Goal: Task Accomplishment & Management: Complete application form

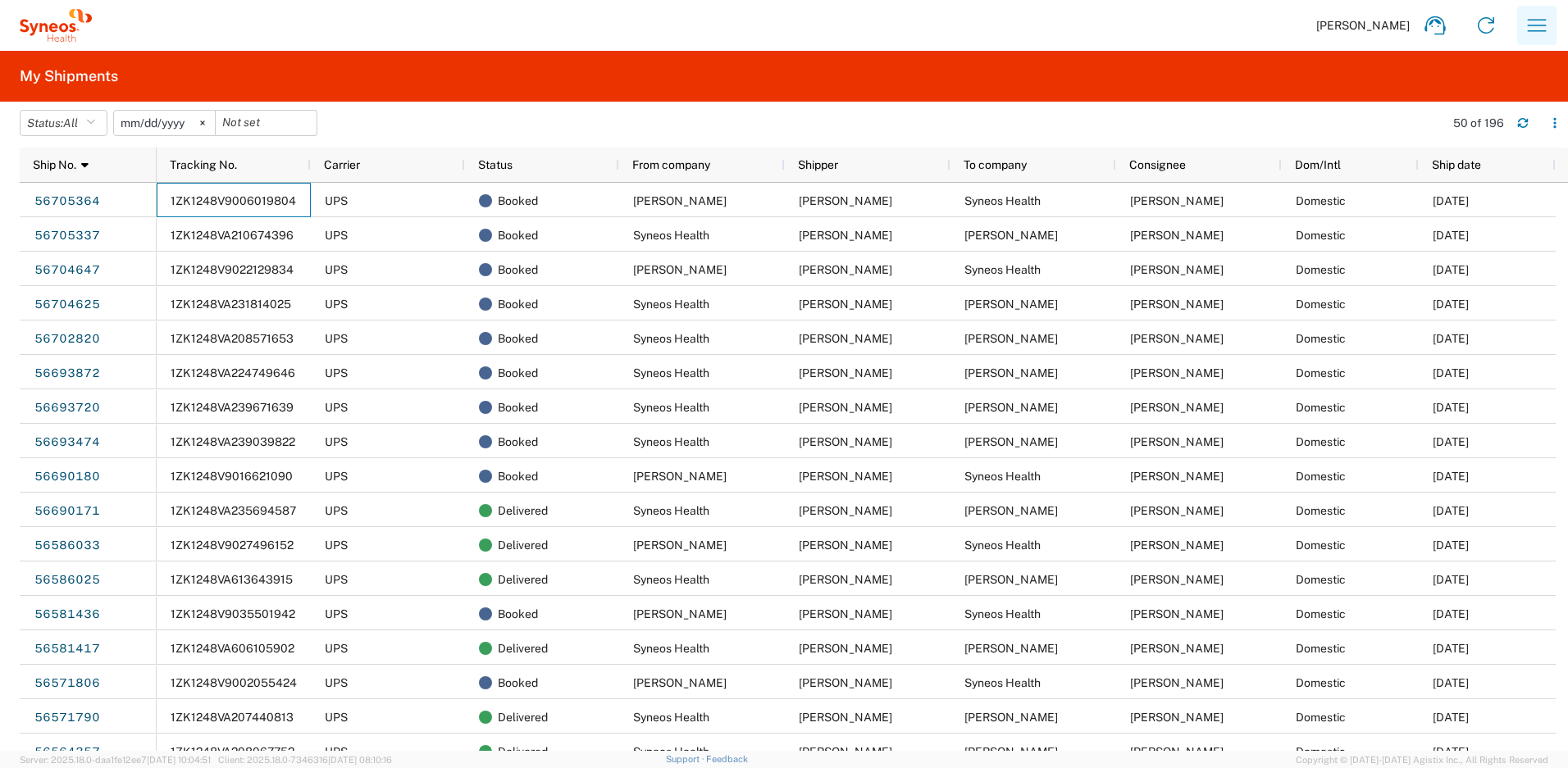
click at [1526, 23] on icon "button" at bounding box center [1536, 25] width 26 height 26
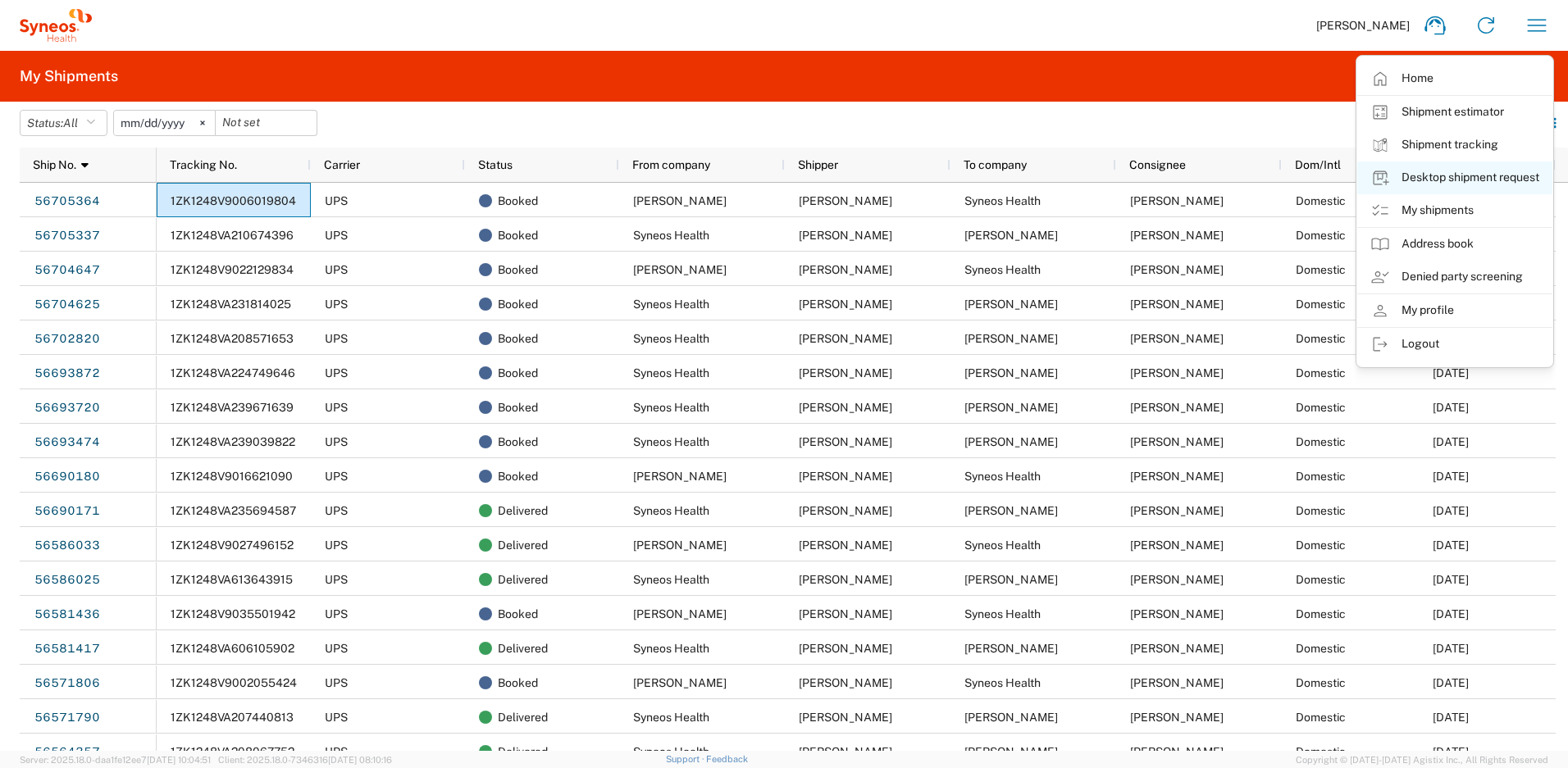
click at [1425, 175] on link "Desktop shipment request" at bounding box center [1455, 178] width 195 height 32
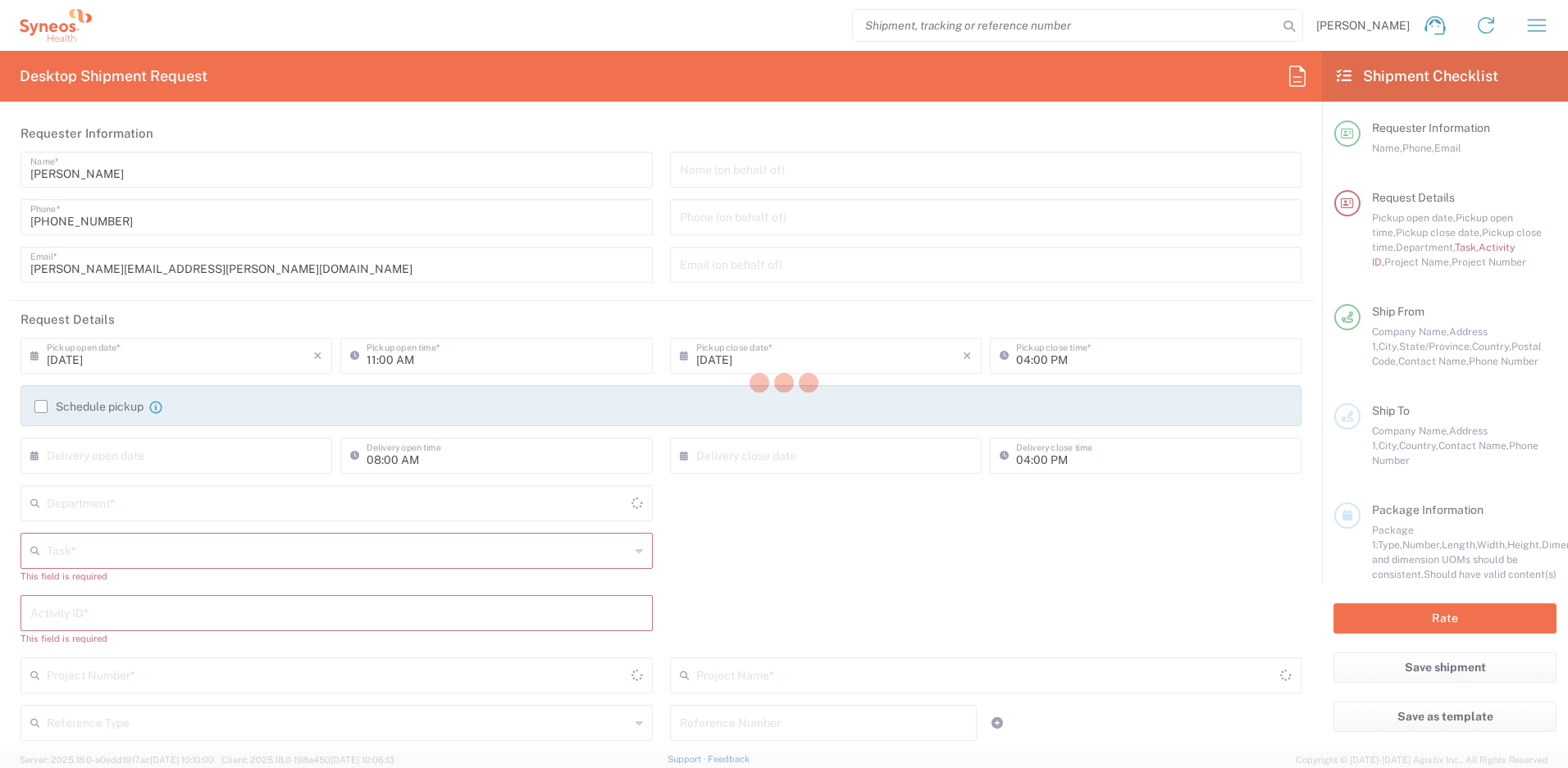
type input "[US_STATE]"
type input "[GEOGRAPHIC_DATA]"
type input "4510"
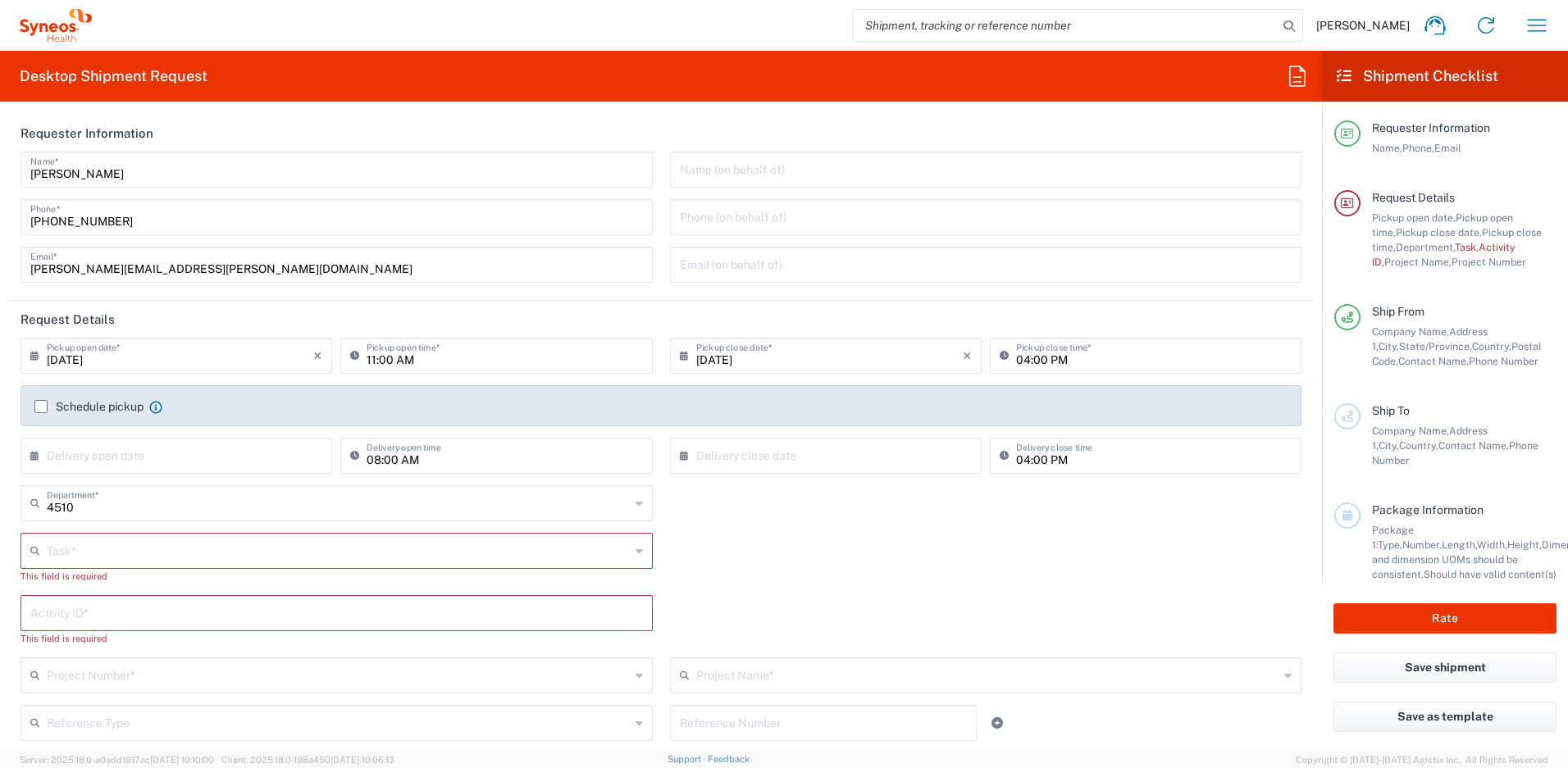
type input "Syneos Health, LLC-[GEOGRAPHIC_DATA] [GEOGRAPHIC_DATA] [GEOGRAPHIC_DATA]"
click at [178, 557] on input "text" at bounding box center [339, 550] width 583 height 29
click at [79, 638] on span "New Hire" at bounding box center [334, 641] width 623 height 25
type input "New Hire"
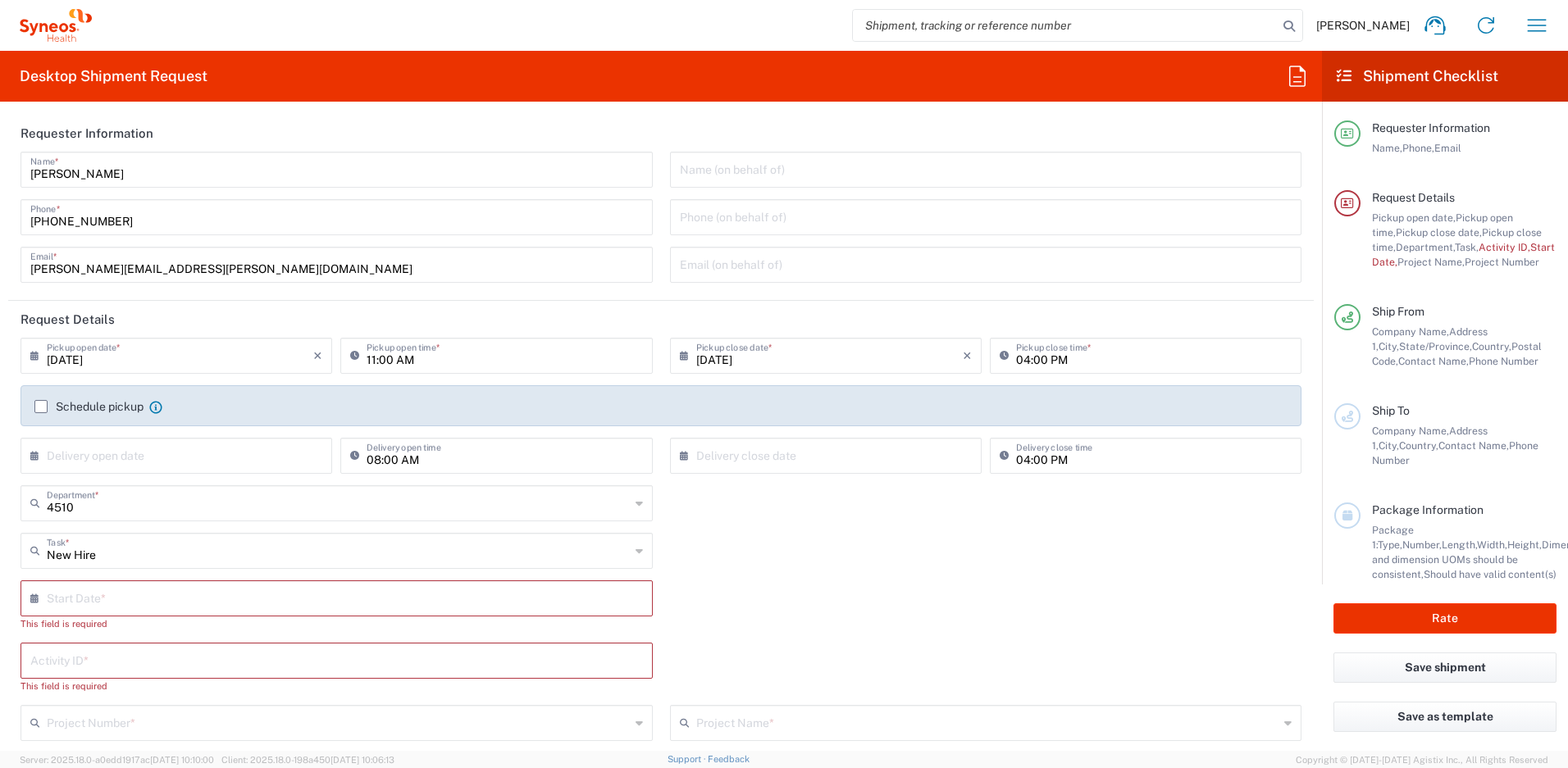
click at [296, 593] on input "text" at bounding box center [340, 597] width 587 height 29
click at [290, 701] on span "8" at bounding box center [290, 699] width 24 height 23
type input "[DATE]"
click at [126, 652] on input "text" at bounding box center [337, 645] width 613 height 29
click at [166, 637] on input "text" at bounding box center [337, 645] width 613 height 29
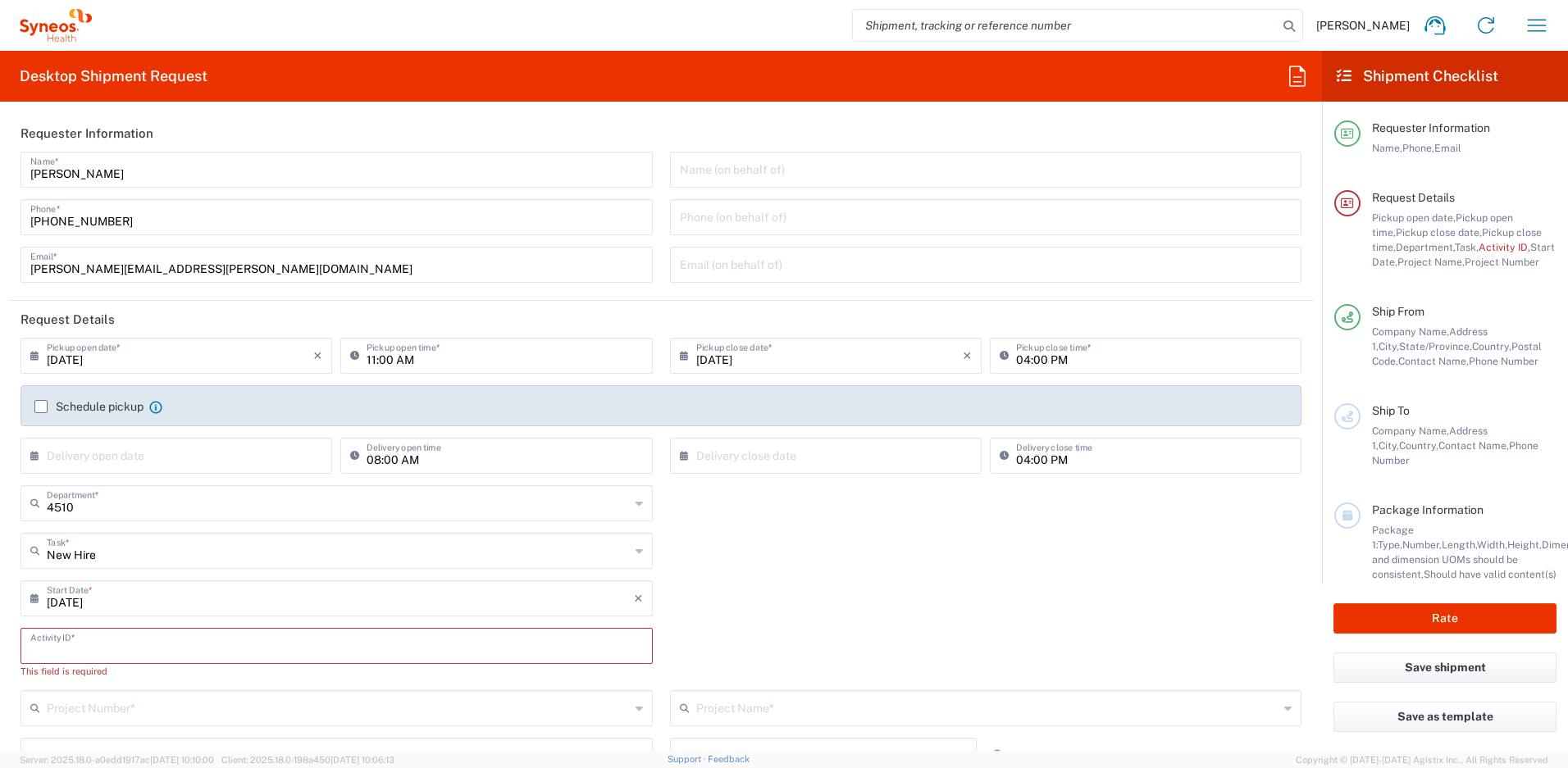
paste input "SCTASK2702180"
type input "SCTASK2702180"
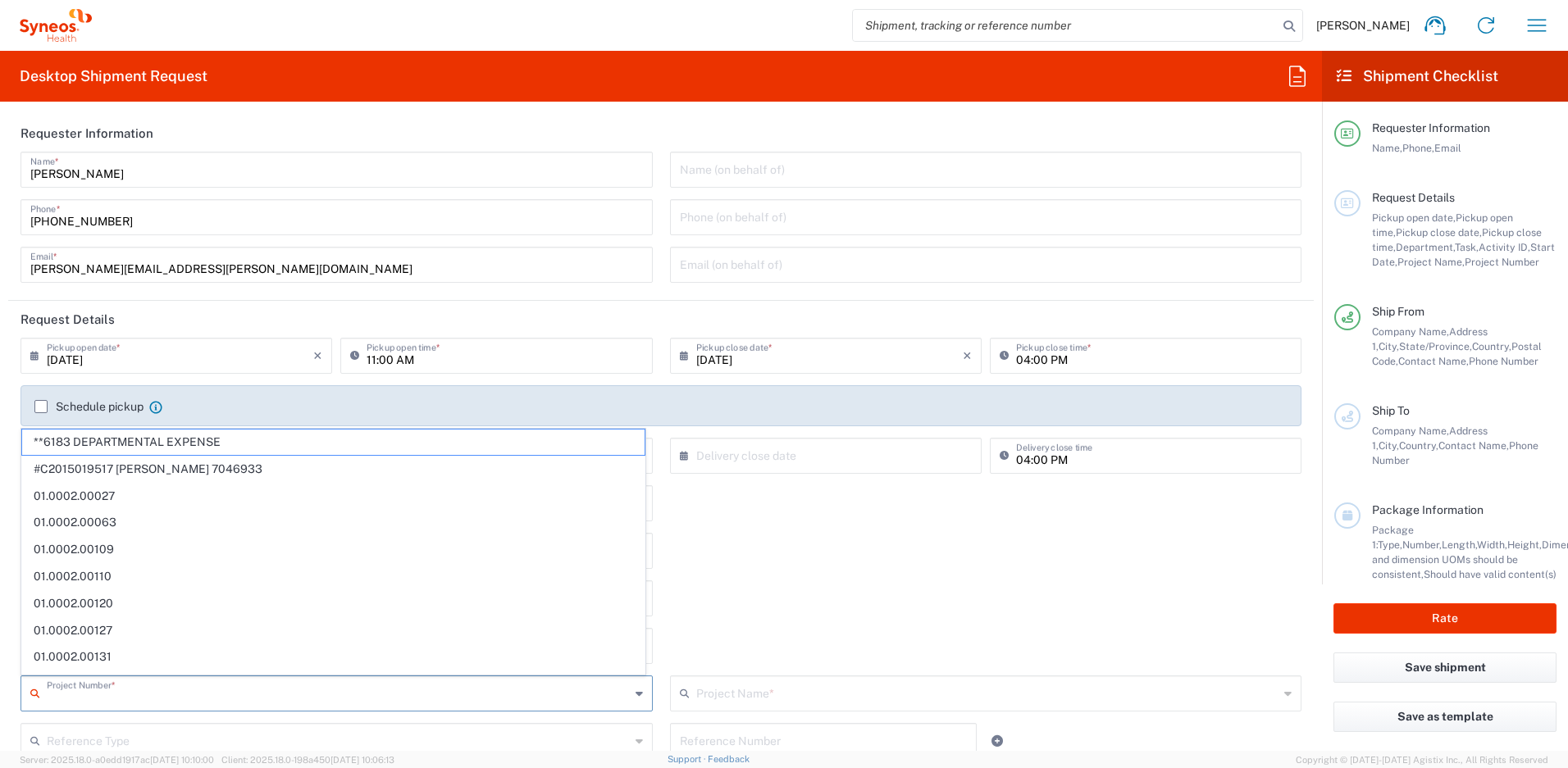
click at [166, 688] on input "text" at bounding box center [339, 692] width 583 height 29
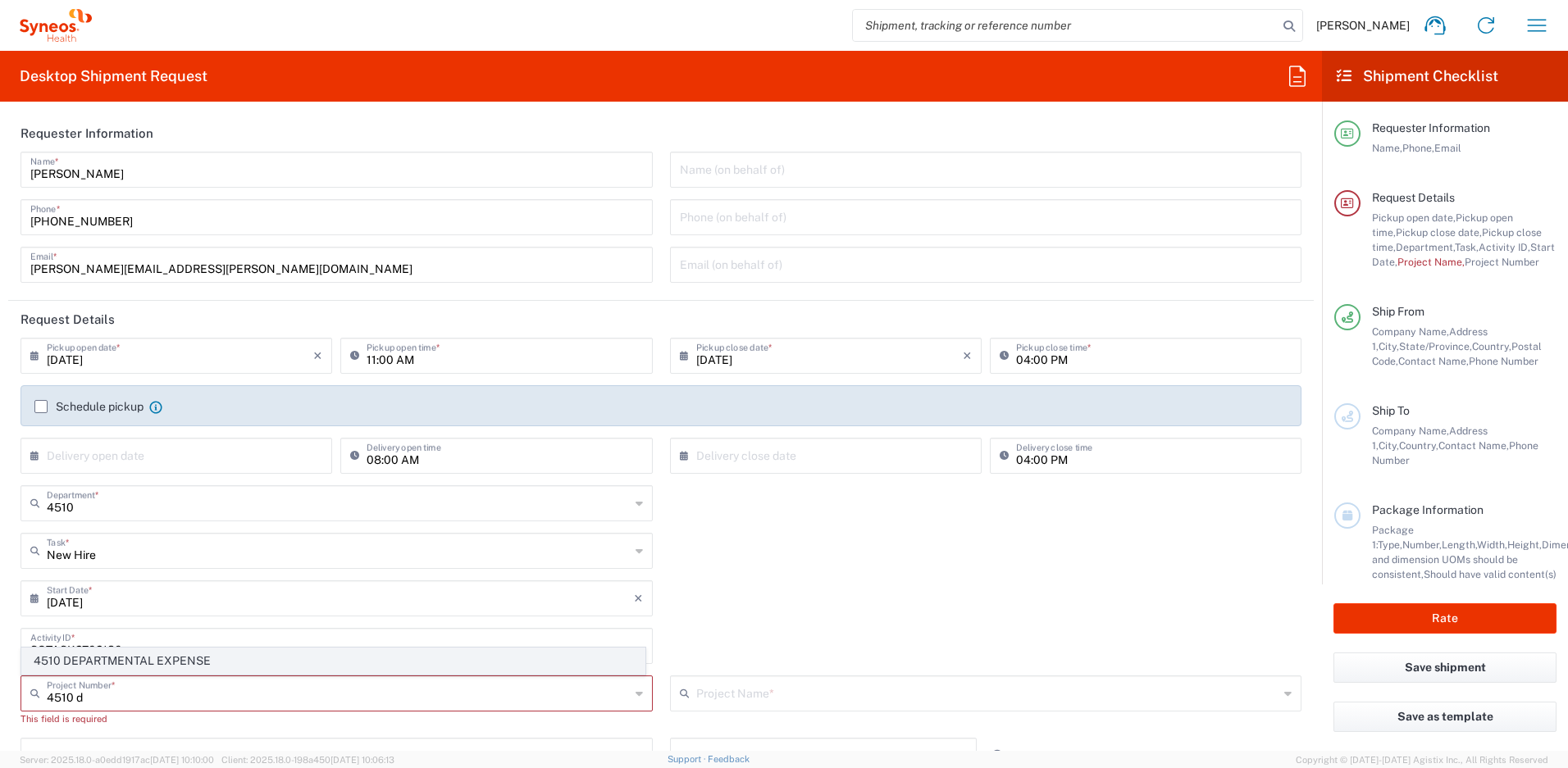
click at [159, 663] on span "4510 DEPARTMENTAL EXPENSE" at bounding box center [334, 662] width 623 height 25
type input "4510 DEPARTMENTAL EXPENSE"
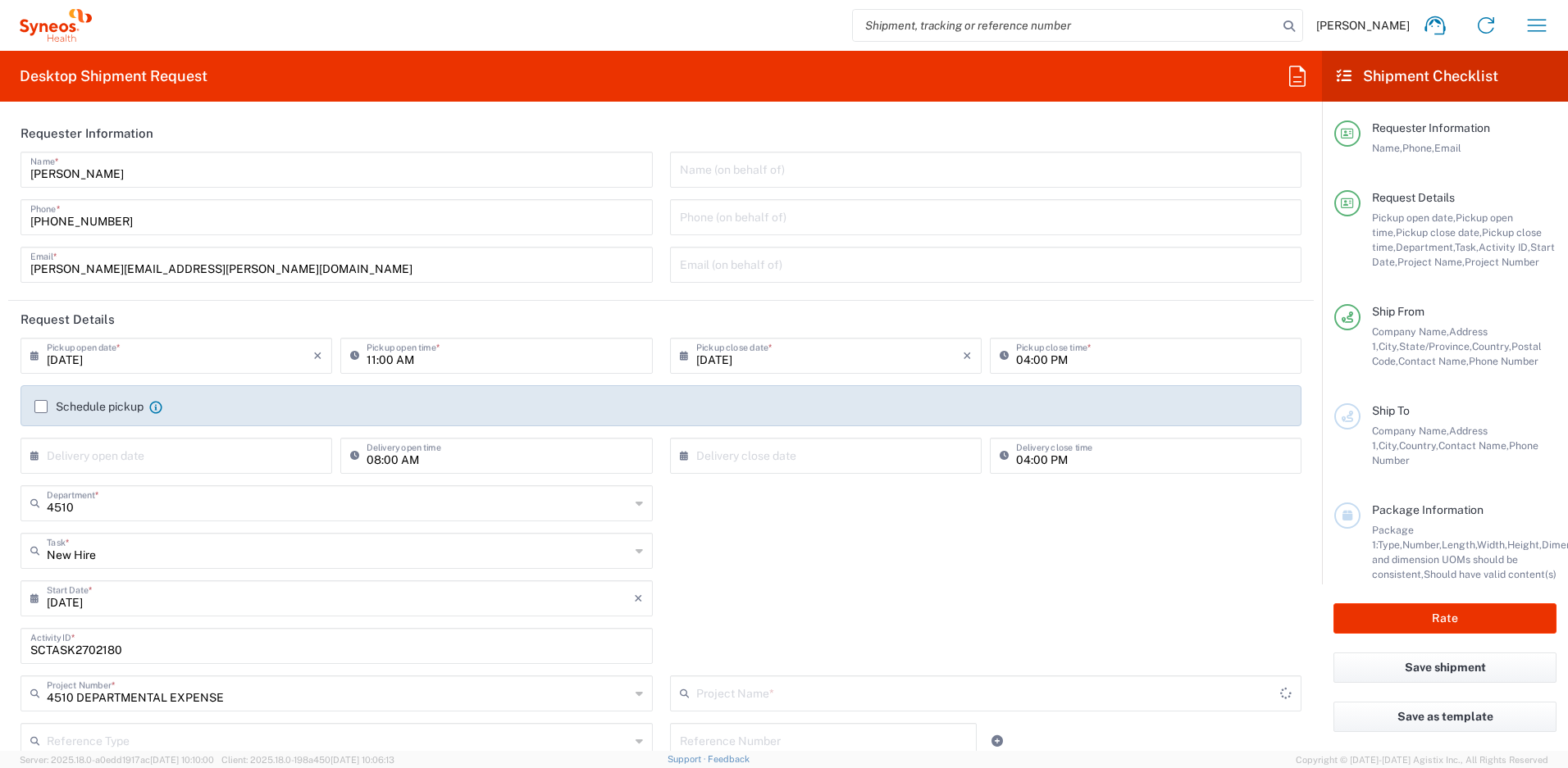
type input "4510 DEPARTMENTAL EXPENSE"
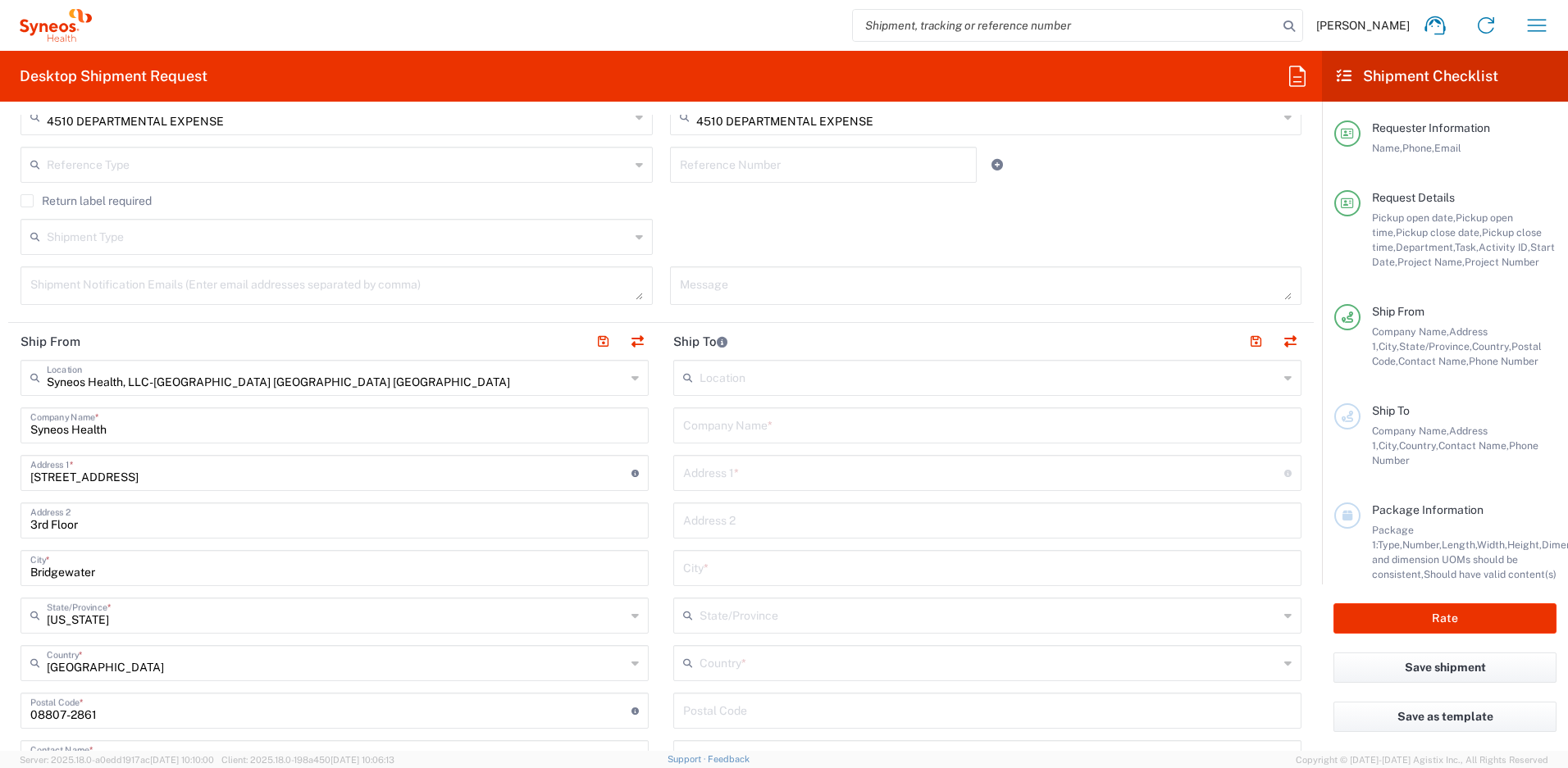
scroll to position [578, 0]
click at [741, 428] on input "text" at bounding box center [988, 423] width 608 height 29
drag, startPoint x: 797, startPoint y: 434, endPoint x: 650, endPoint y: 428, distance: 147.1
click at [650, 428] on div "Ship From Syneos Health, LLC-[GEOGRAPHIC_DATA] [GEOGRAPHIC_DATA] [GEOGRAPHIC_DA…" at bounding box center [661, 688] width 1305 height 732
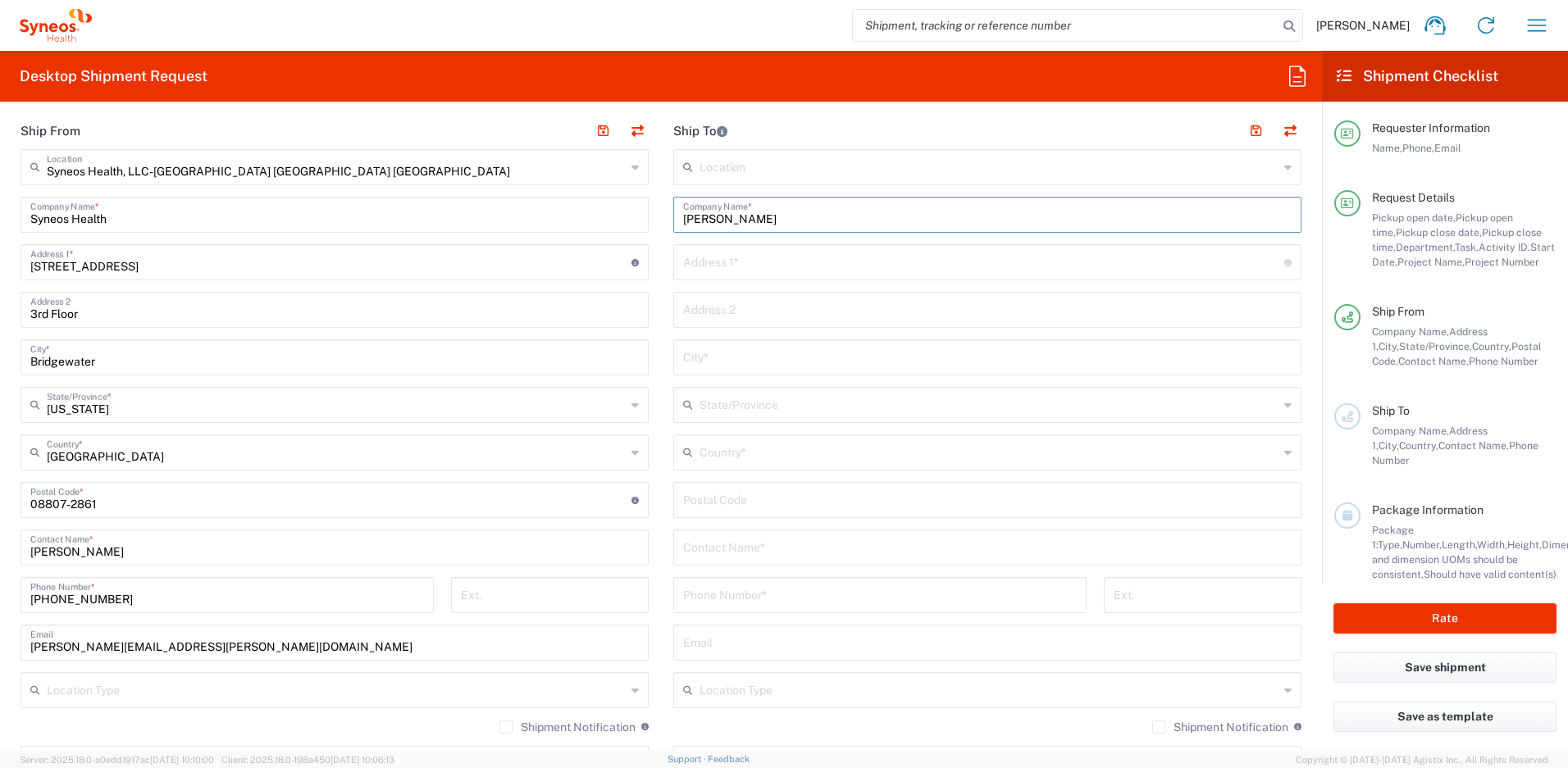
scroll to position [813, 0]
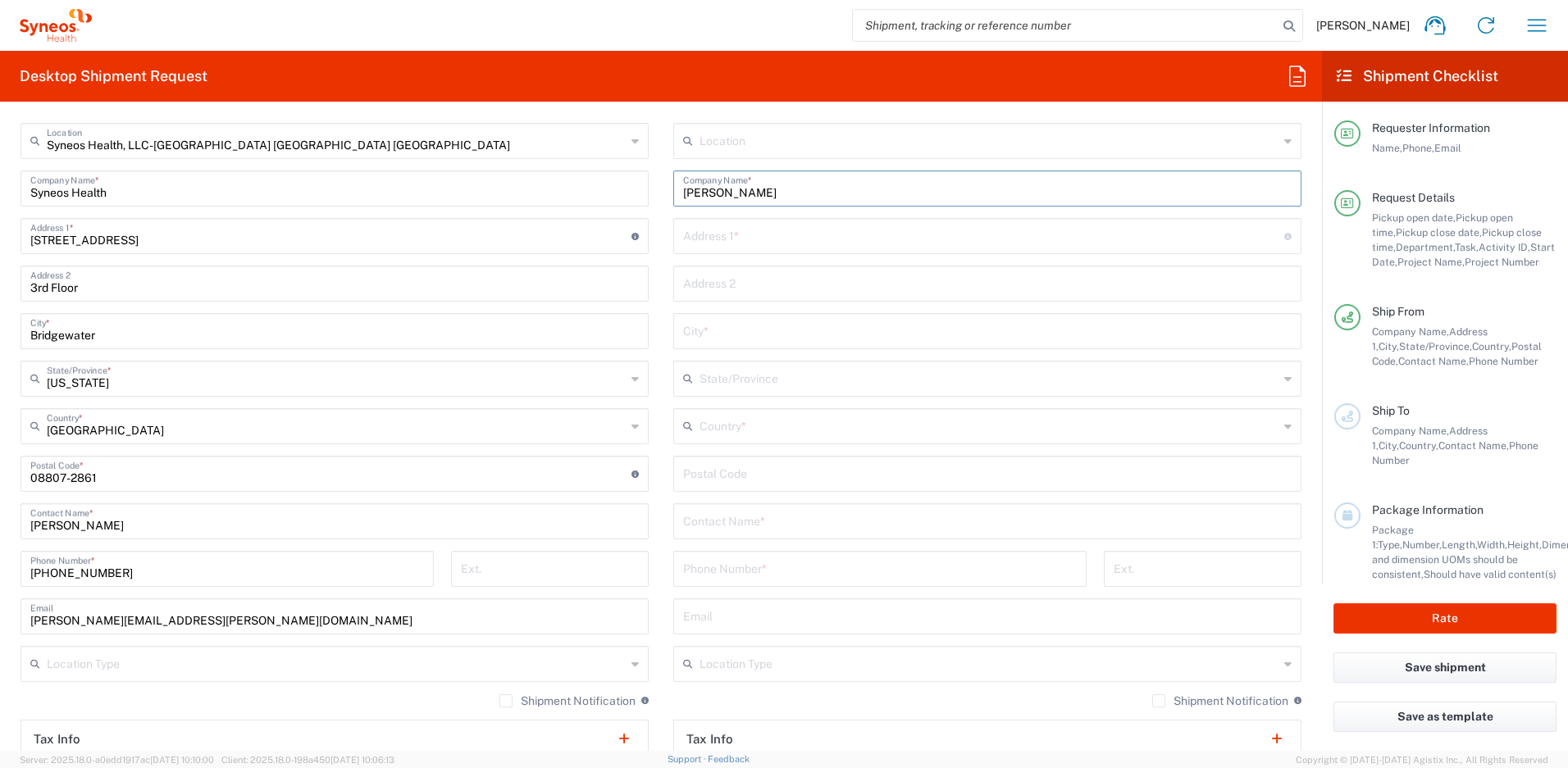
type input "[PERSON_NAME]"
click at [753, 523] on input "text" at bounding box center [988, 521] width 608 height 29
paste input "[PERSON_NAME]"
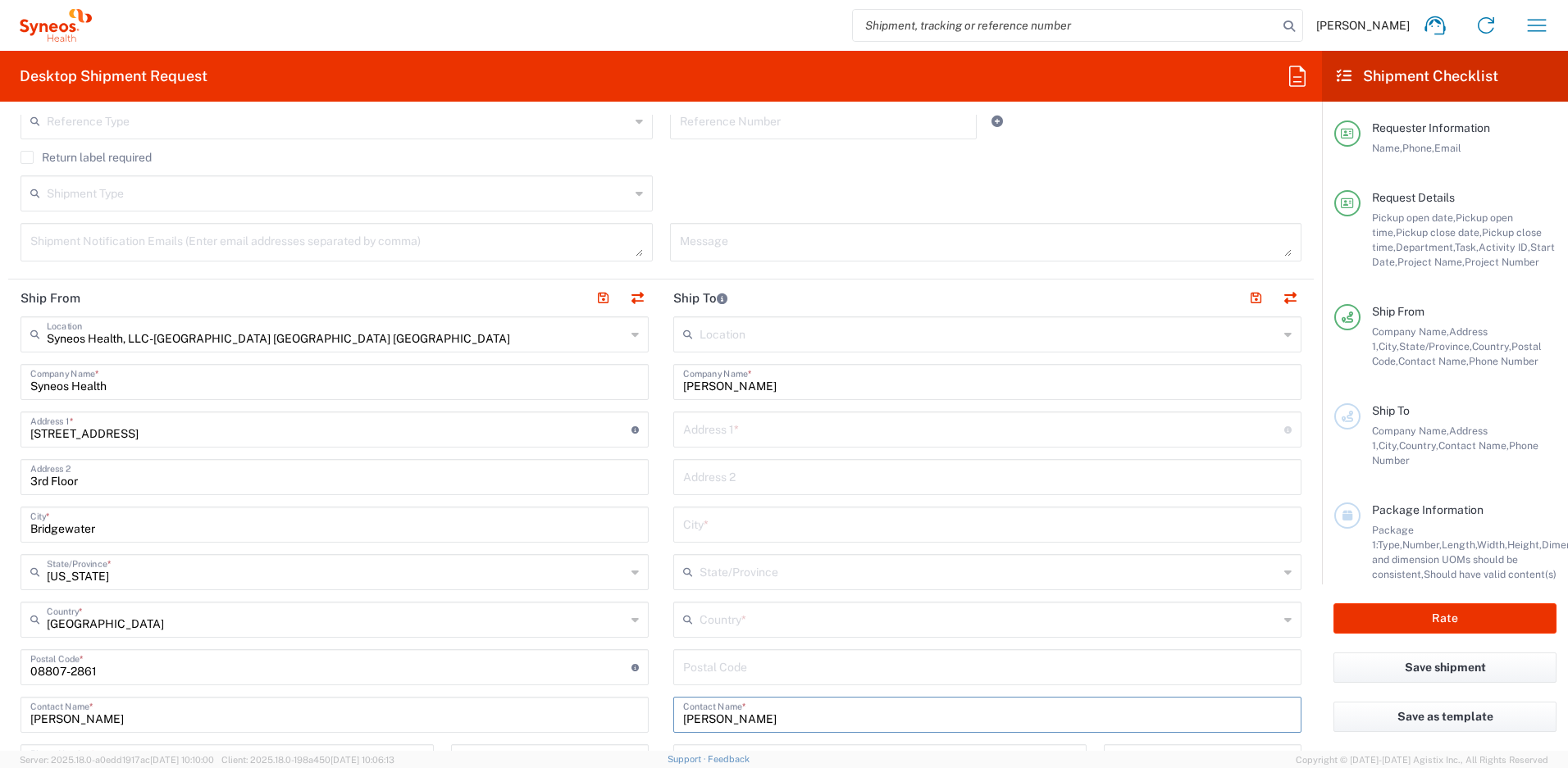
scroll to position [616, 0]
type input "[PERSON_NAME]"
click at [793, 430] on input "text" at bounding box center [984, 431] width 601 height 29
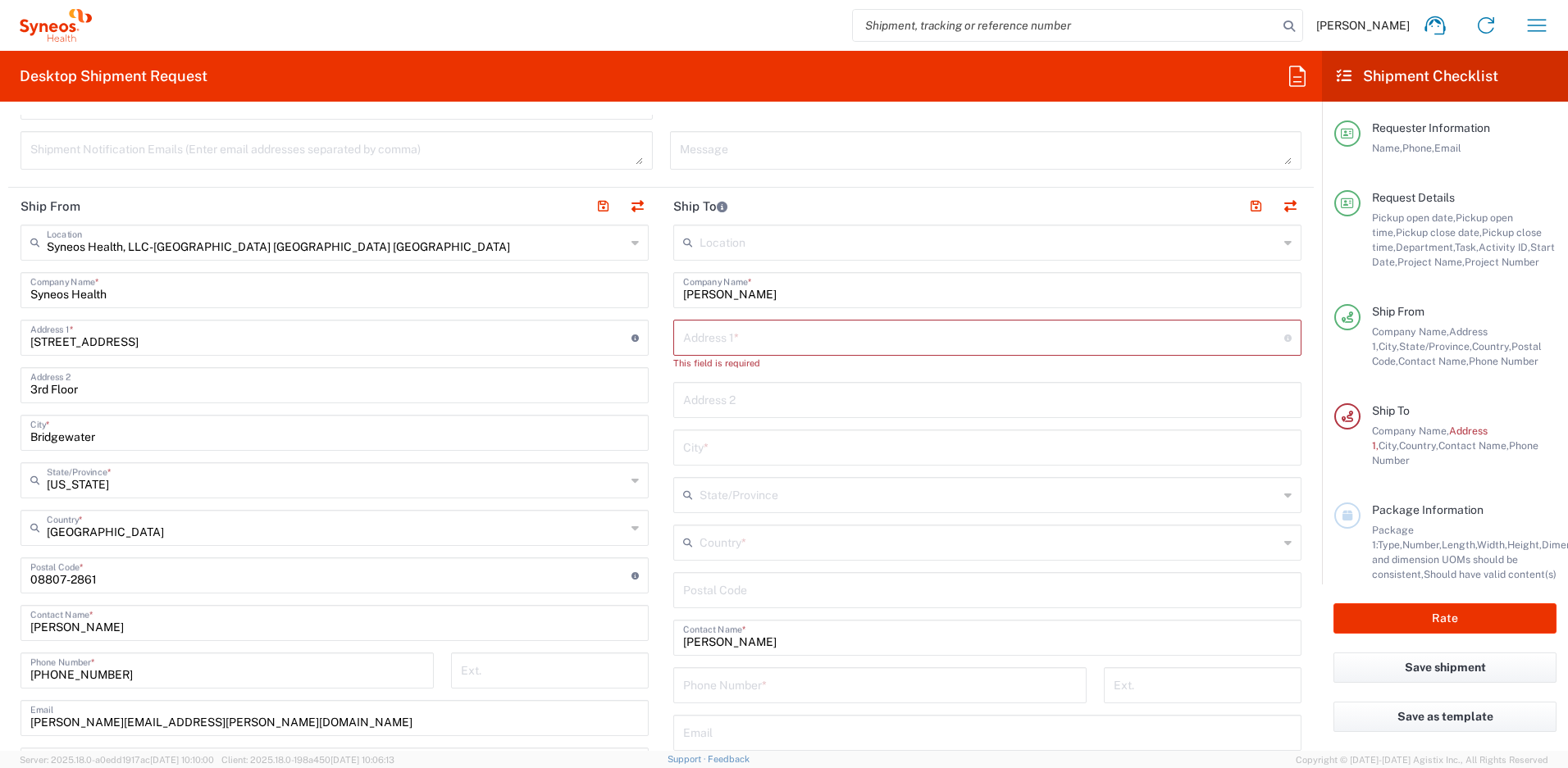
scroll to position [925, 0]
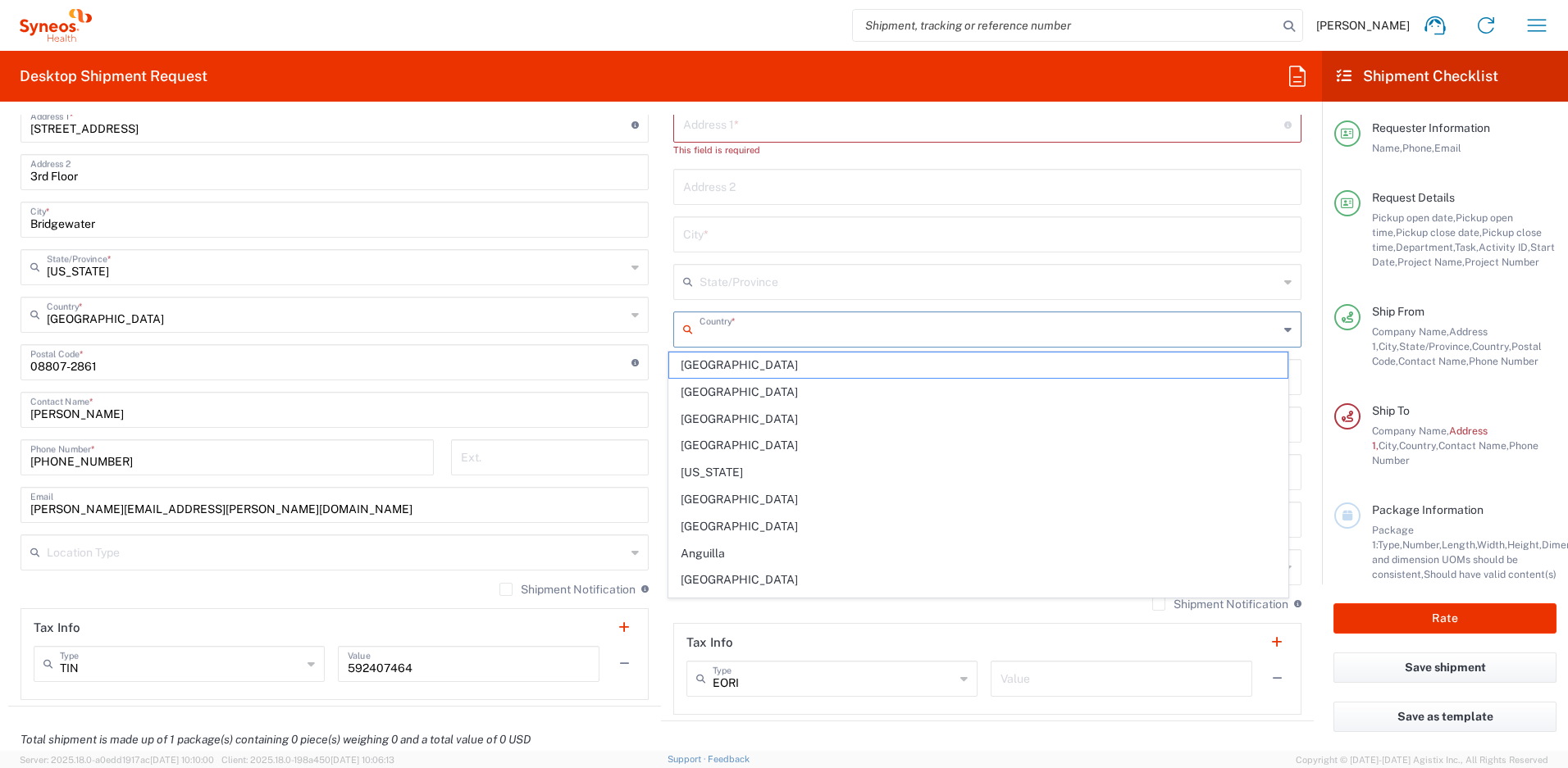
click at [731, 334] on input "text" at bounding box center [988, 328] width 579 height 29
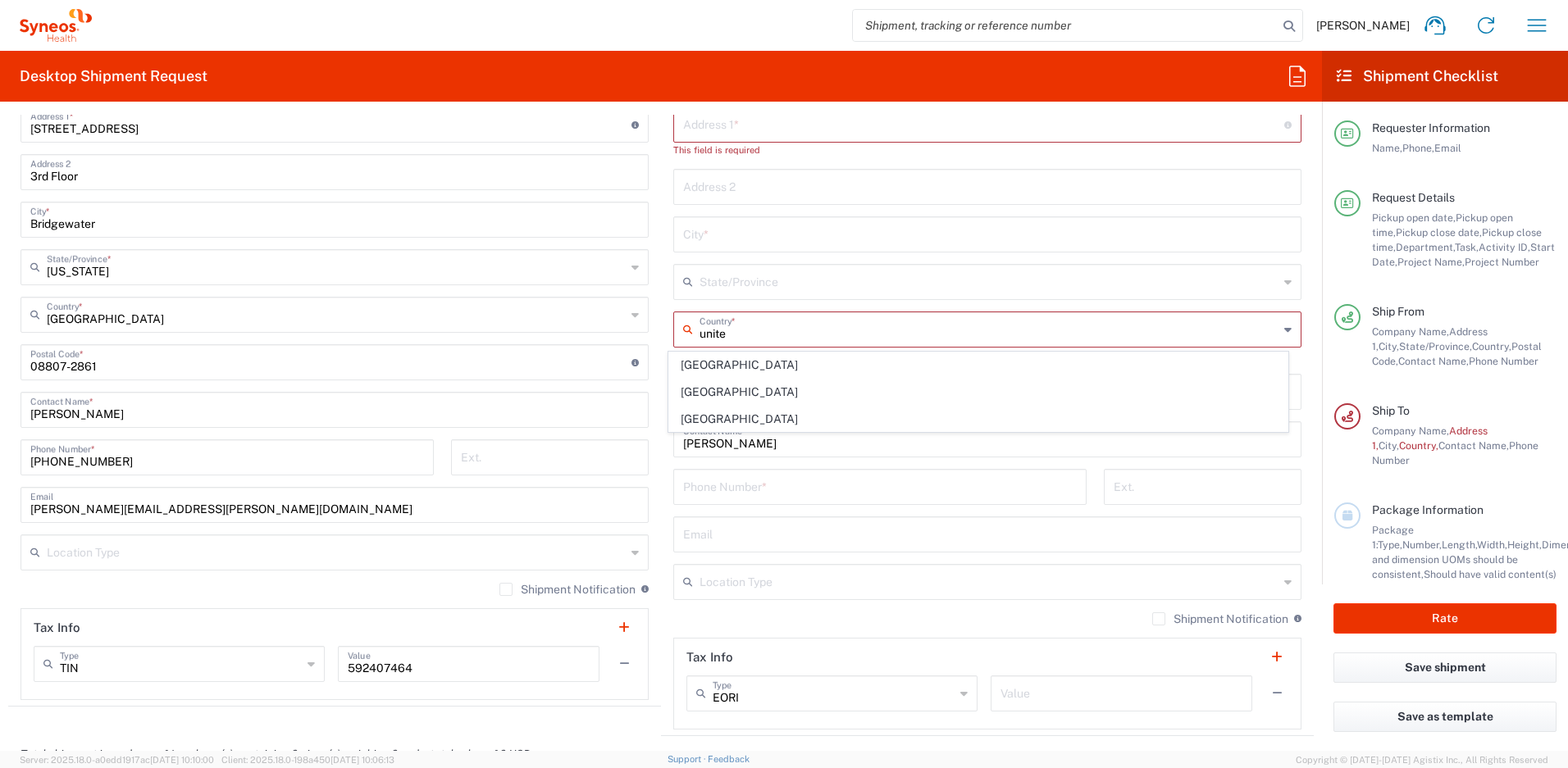
click at [708, 415] on span "[GEOGRAPHIC_DATA]" at bounding box center [979, 420] width 619 height 25
type input "[GEOGRAPHIC_DATA]"
click at [744, 525] on input "text" at bounding box center [988, 533] width 608 height 29
paste input "[EMAIL_ADDRESS][DOMAIN_NAME]"
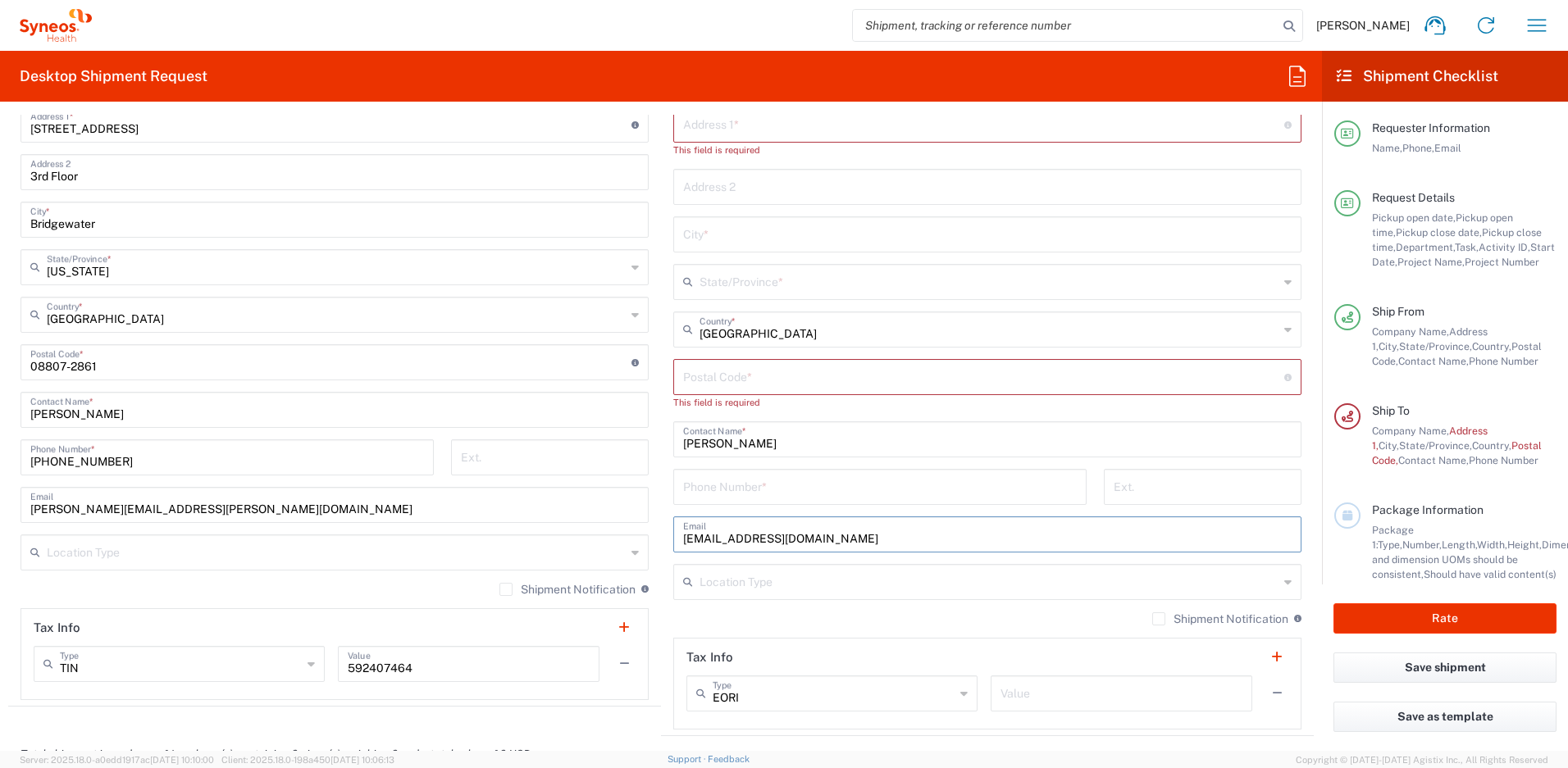
type input "[EMAIL_ADDRESS][DOMAIN_NAME]"
click at [1152, 618] on label "Shipment Notification" at bounding box center [1220, 619] width 136 height 14
click at [1159, 619] on input "Shipment Notification" at bounding box center [1159, 619] width 0 height 0
click at [720, 486] on input "tel" at bounding box center [880, 483] width 394 height 29
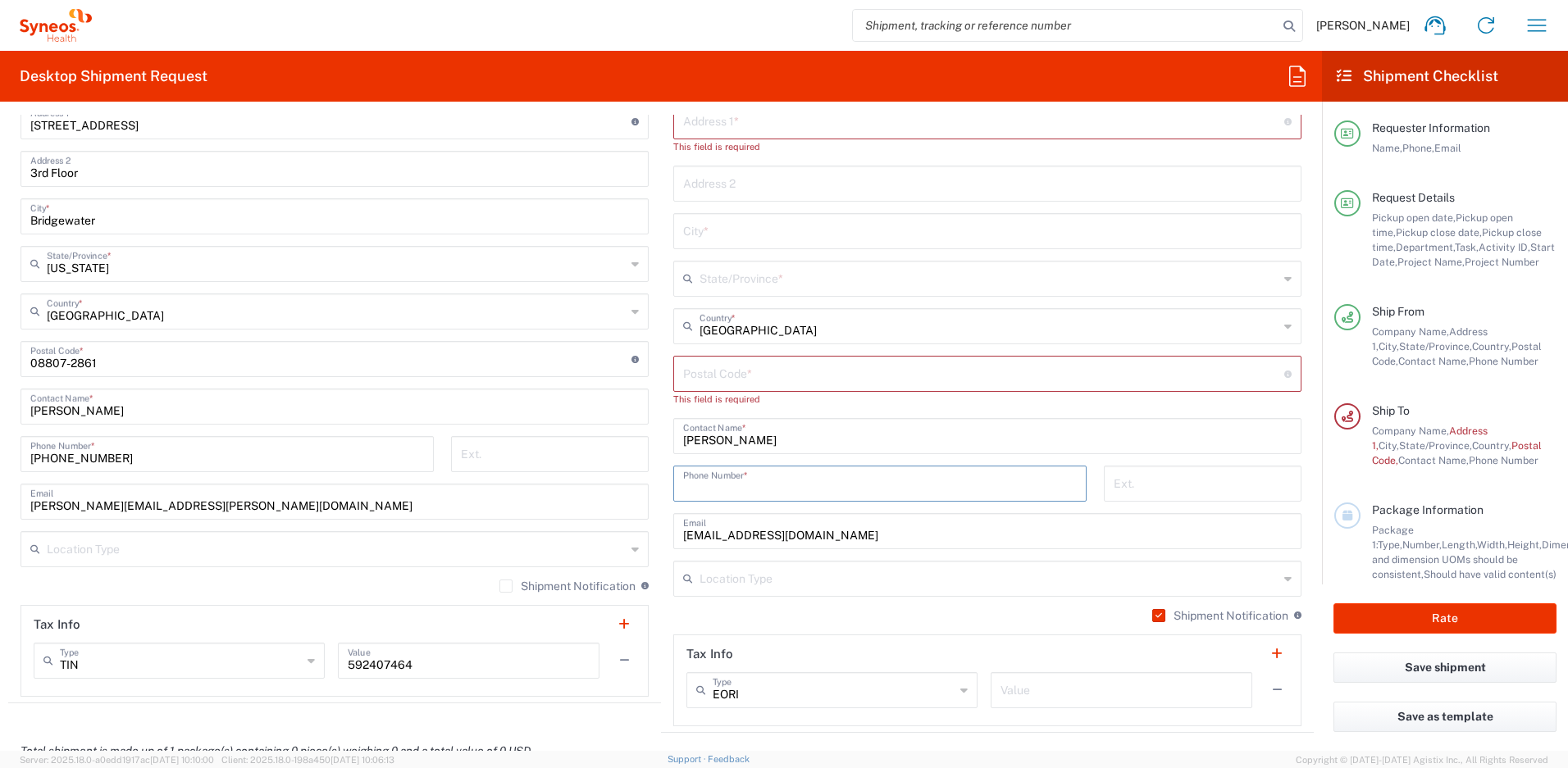
paste input "[PHONE_NUMBER]"
click at [692, 490] on input "[PHONE_NUMBER]" at bounding box center [880, 483] width 394 height 29
type input "[PHONE_NUMBER]"
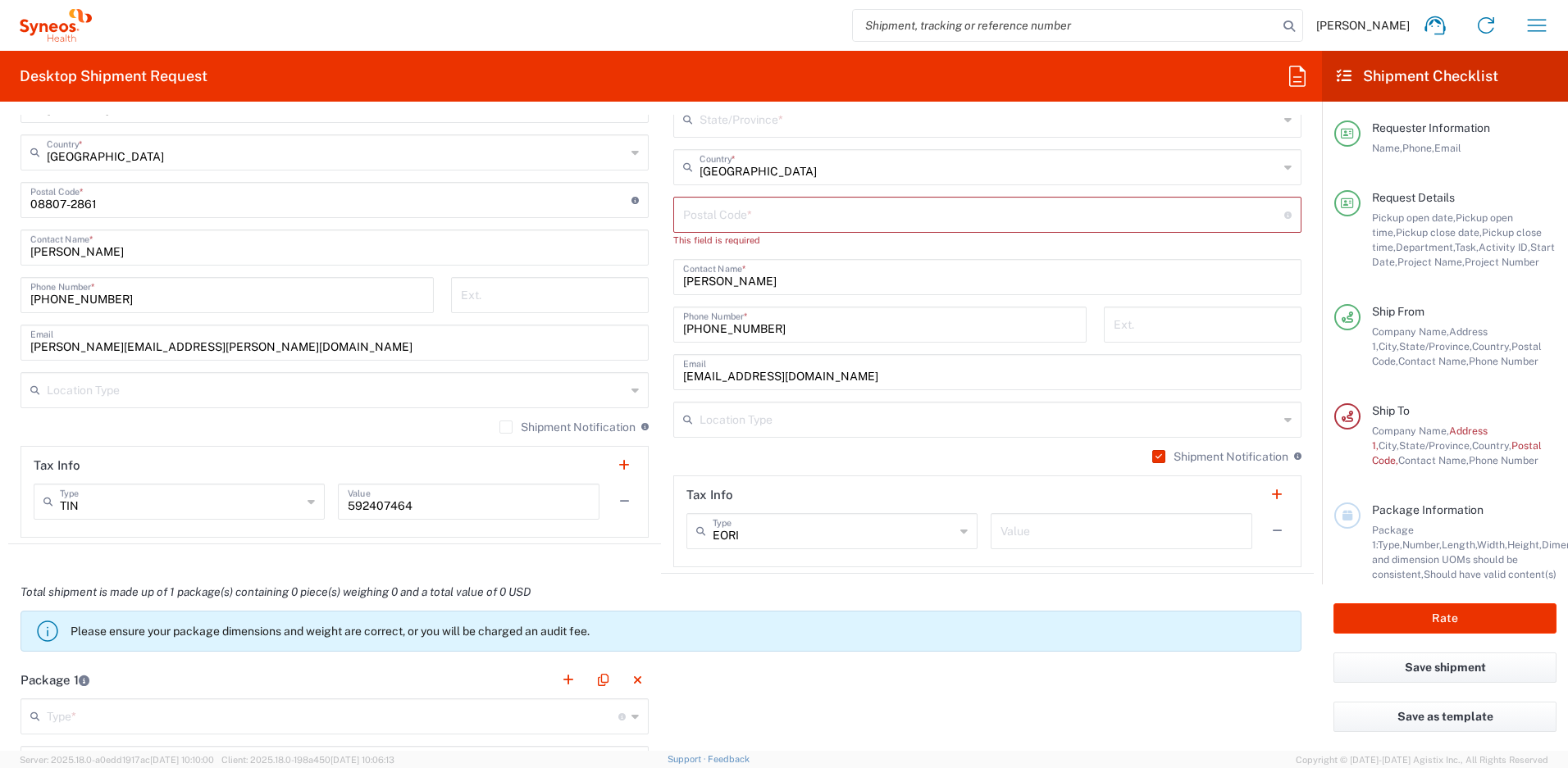
scroll to position [1103, 0]
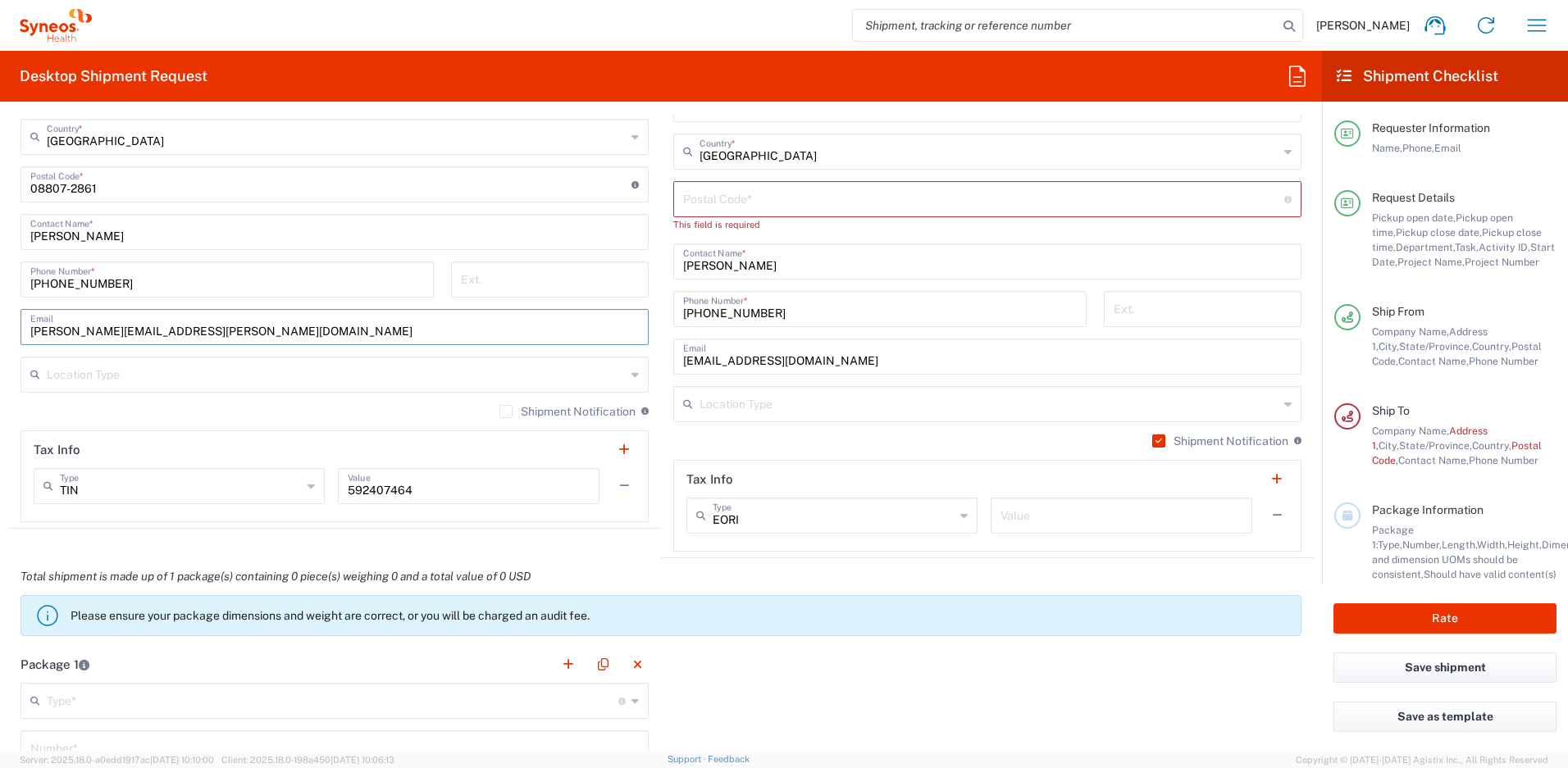
drag, startPoint x: 249, startPoint y: 332, endPoint x: -47, endPoint y: 319, distance: 296.3
click at [0, 319] on html "[PERSON_NAME] Home Shipment estimator Shipment tracking Desktop shipment reques…" at bounding box center [784, 384] width 1568 height 768
paste input "[PERSON_NAME].[PERSON_NAME]"
type input "[PERSON_NAME][EMAIL_ADDRESS][PERSON_NAME][DOMAIN_NAME]"
click at [499, 412] on label "Shipment Notification" at bounding box center [567, 412] width 136 height 14
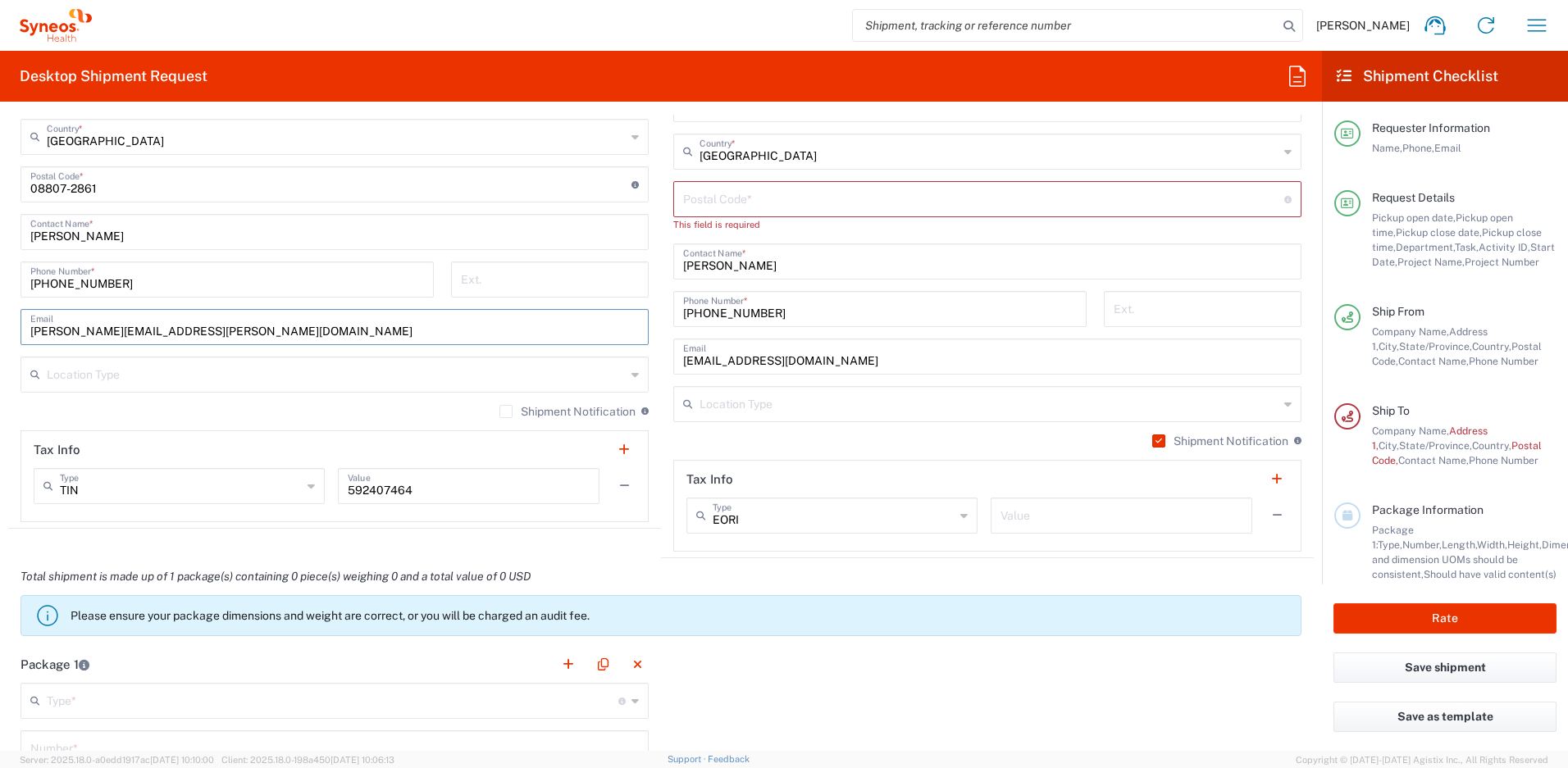
click at [506, 412] on input "Shipment Notification" at bounding box center [506, 412] width 0 height 0
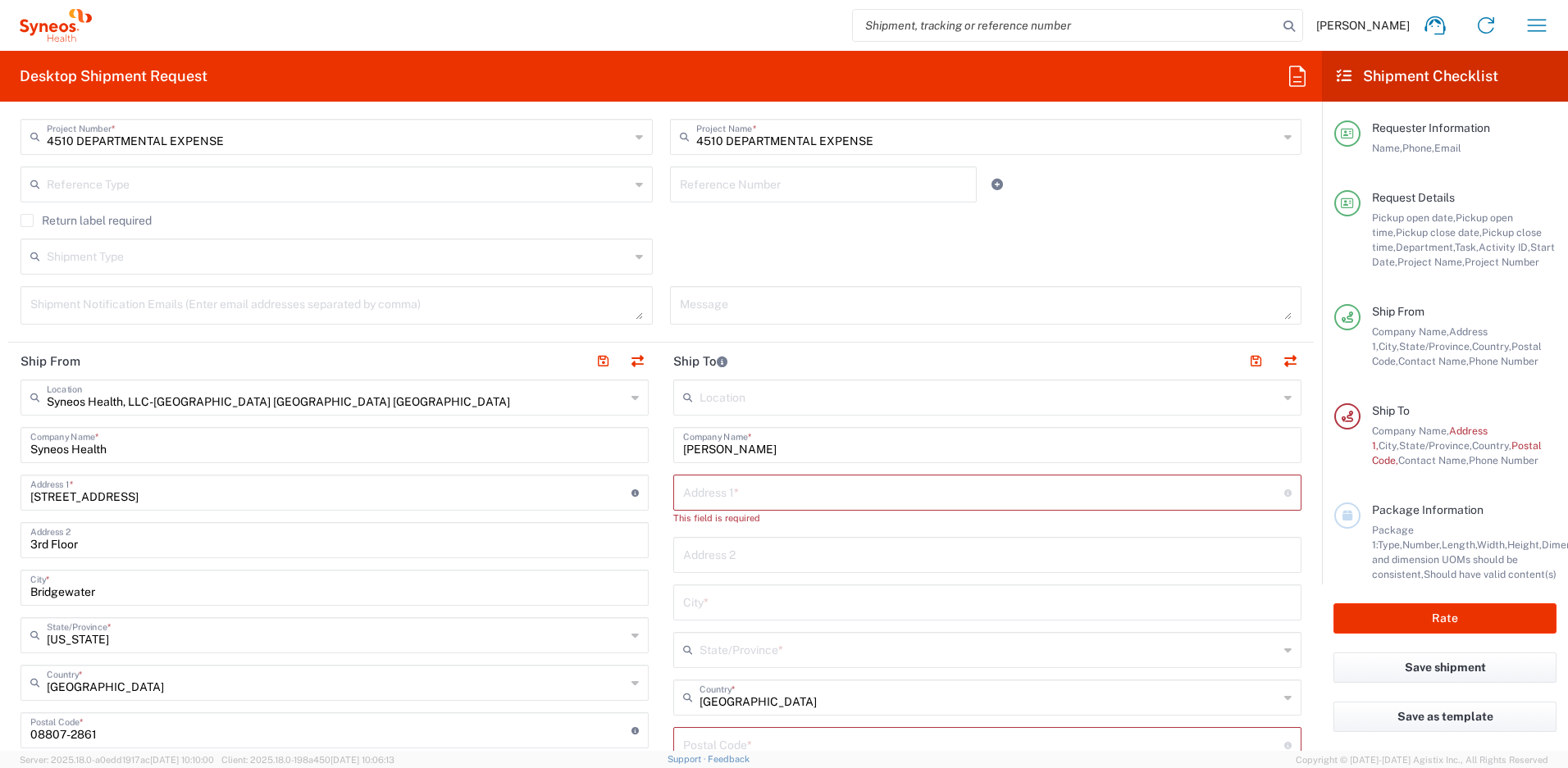
scroll to position [558, 0]
click at [747, 494] on input "text" at bounding box center [984, 491] width 601 height 29
paste input "1844 Citron St"
type input "1844 Citron St"
click at [710, 590] on input "text" at bounding box center [988, 586] width 608 height 29
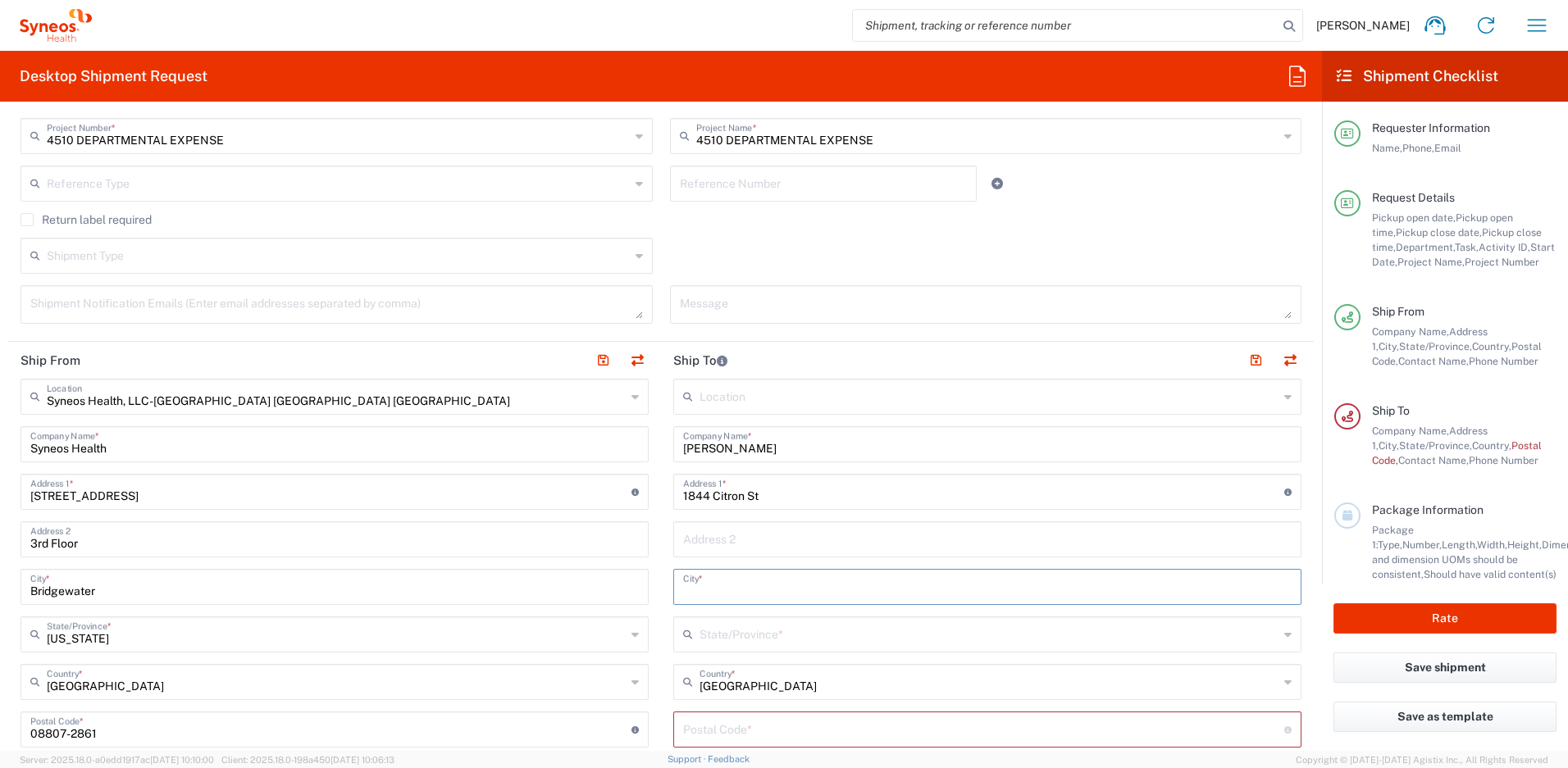
paste input "[GEOGRAPHIC_DATA]"
type input "[GEOGRAPHIC_DATA]"
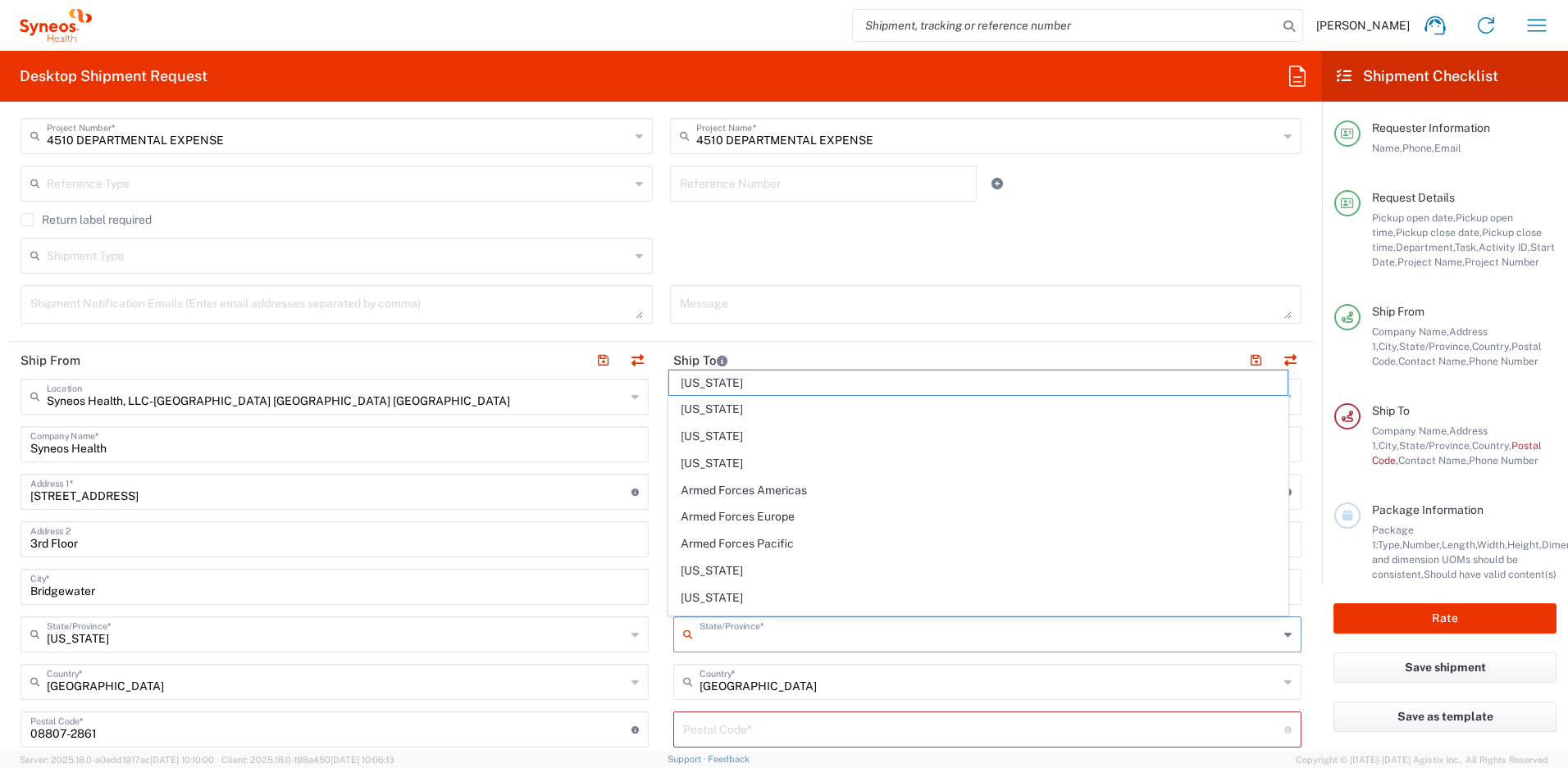
click at [721, 632] on input "text" at bounding box center [988, 634] width 579 height 29
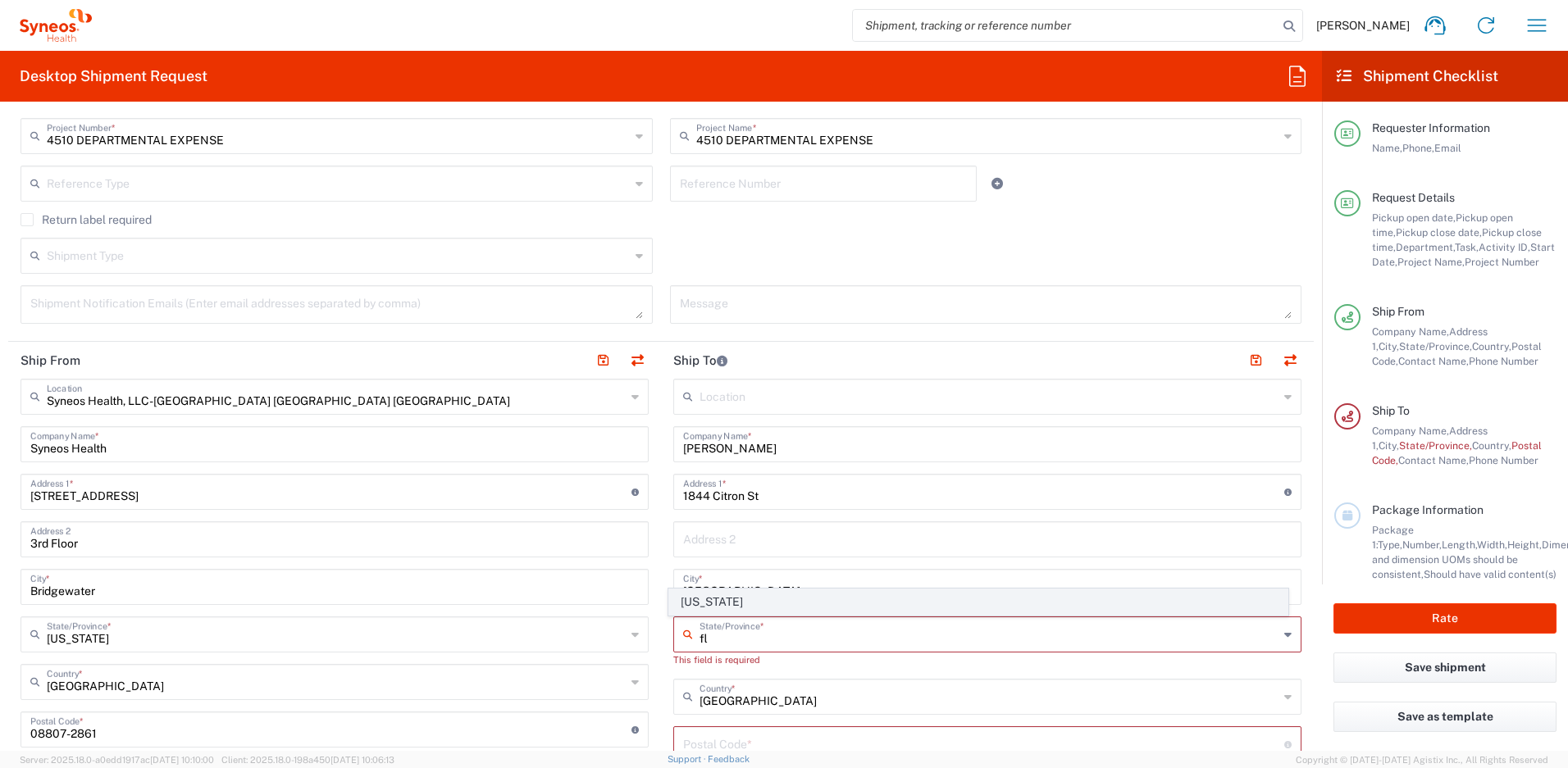
click at [703, 593] on span "[US_STATE]" at bounding box center [979, 602] width 619 height 25
type input "[US_STATE]"
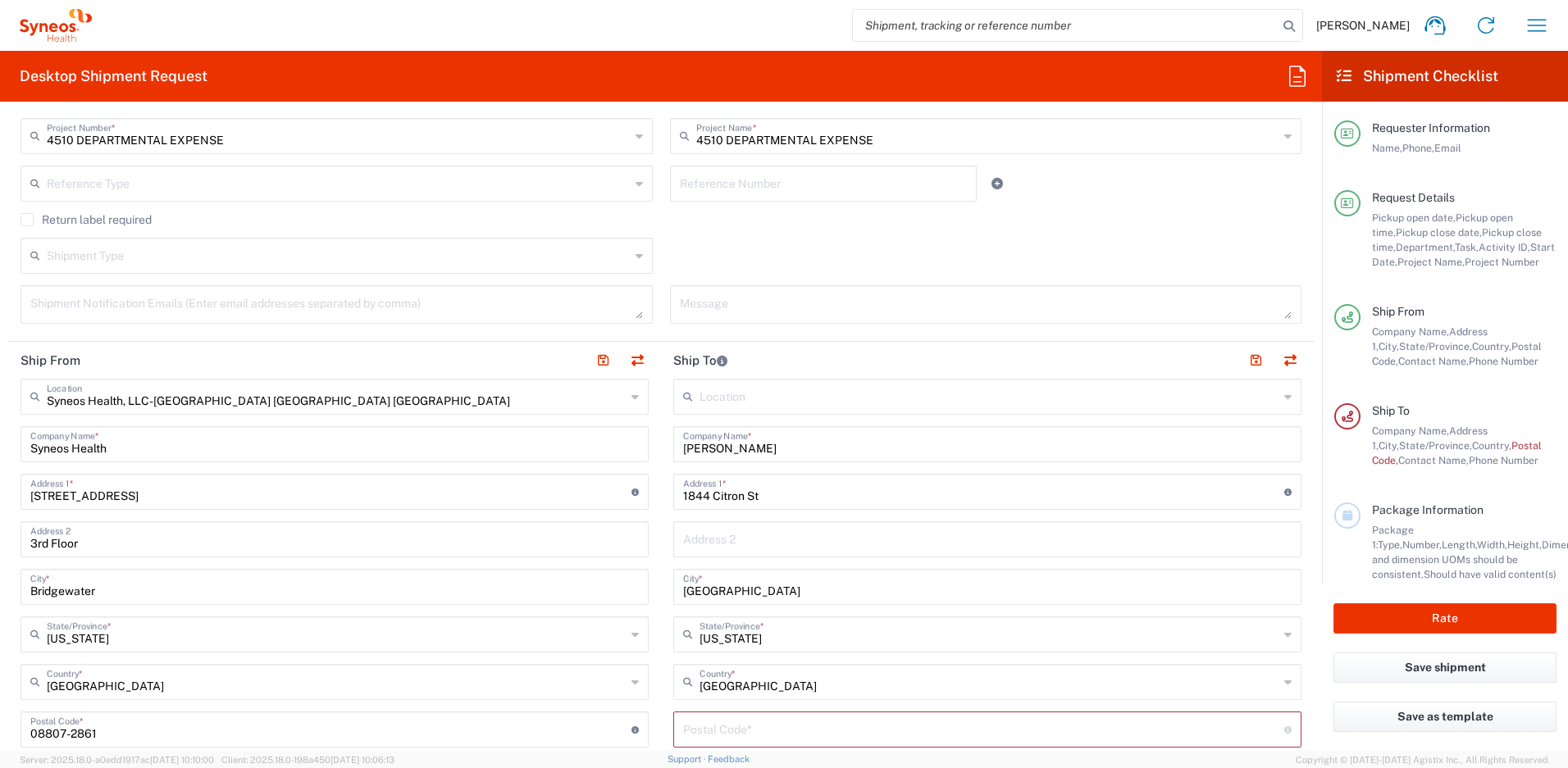
click at [838, 731] on input "undefined" at bounding box center [984, 728] width 601 height 29
paste input "33980"
type input "33980"
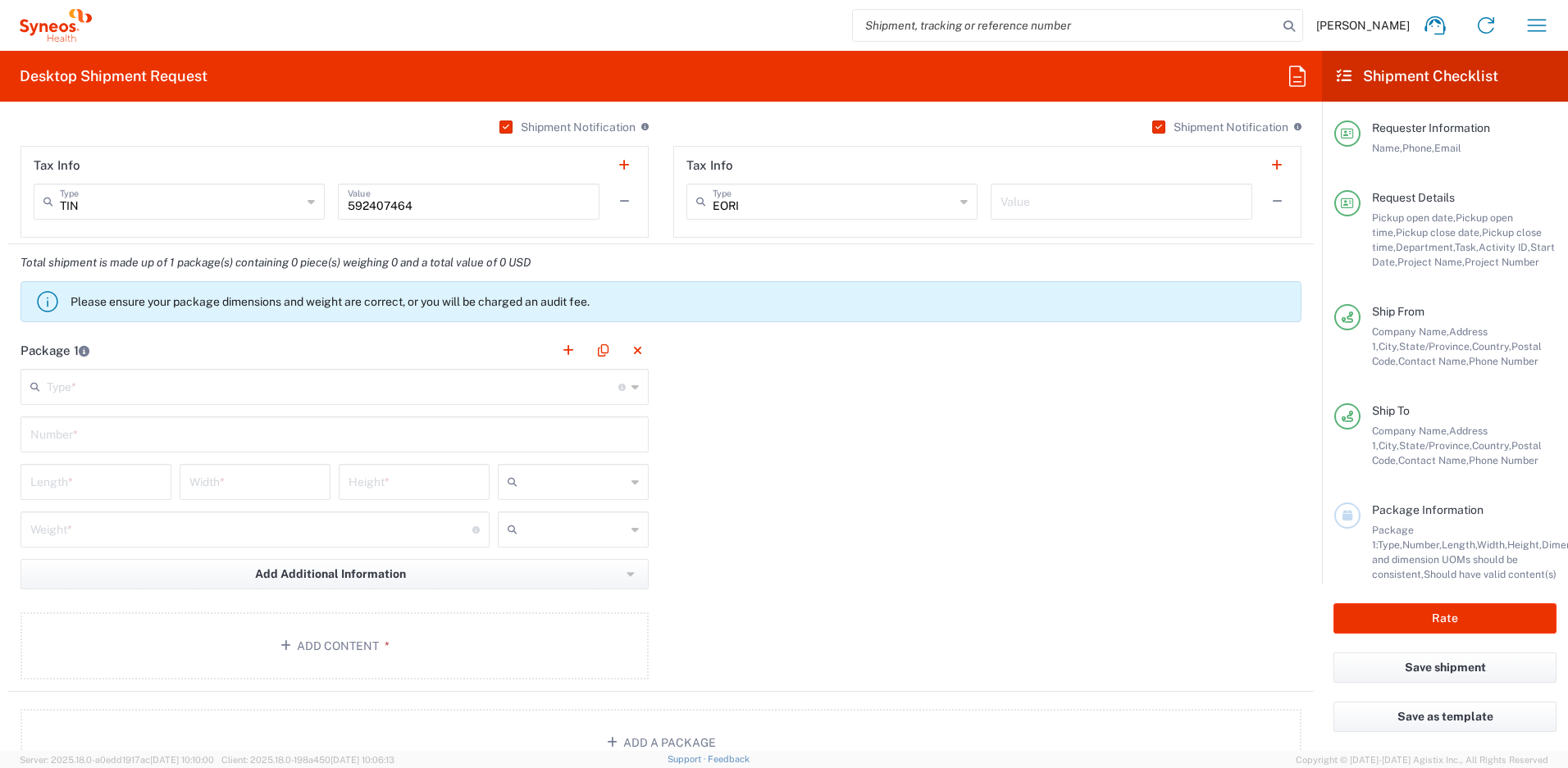
scroll to position [1411, 0]
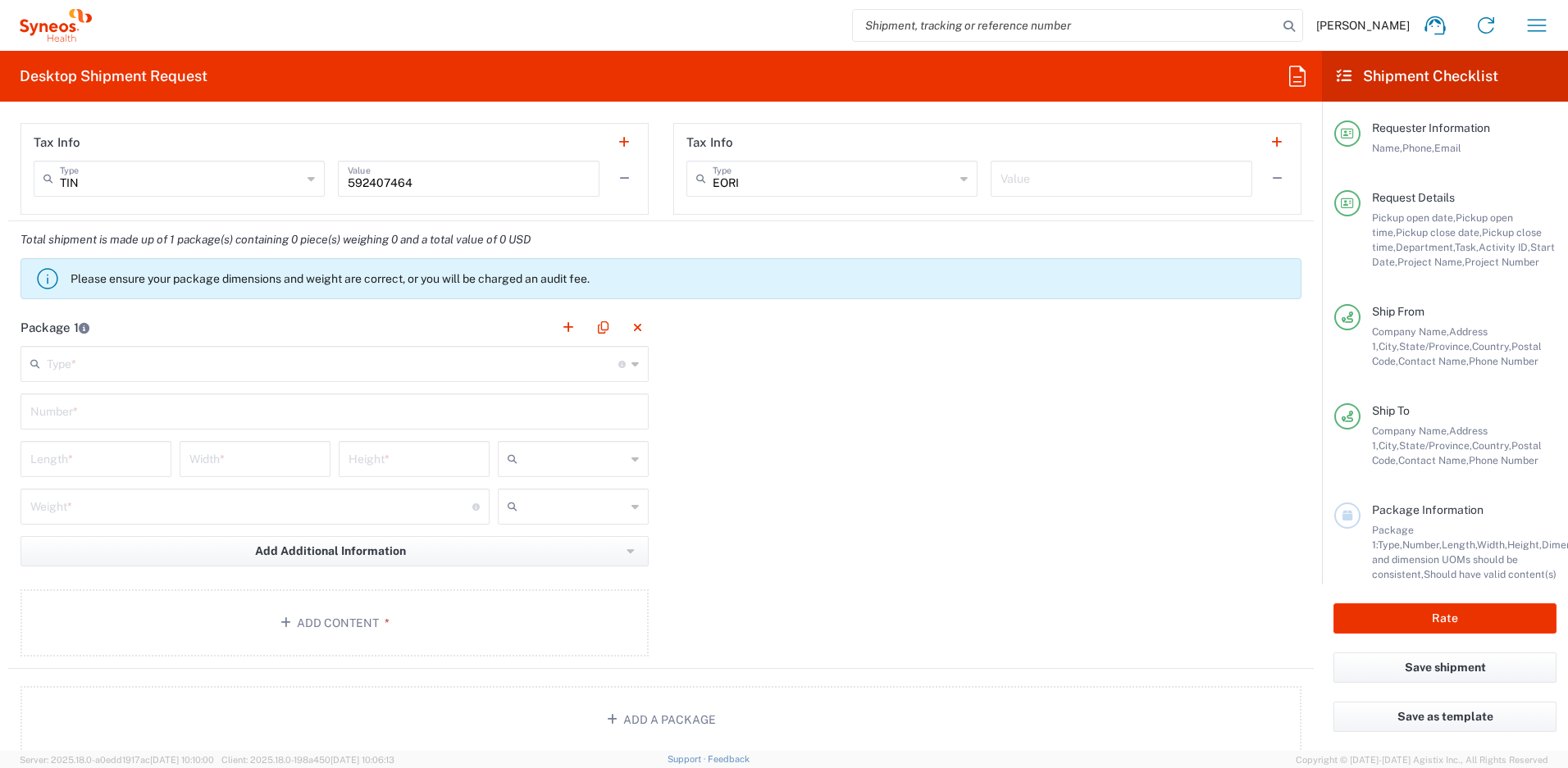
click at [274, 371] on input "text" at bounding box center [332, 363] width 571 height 29
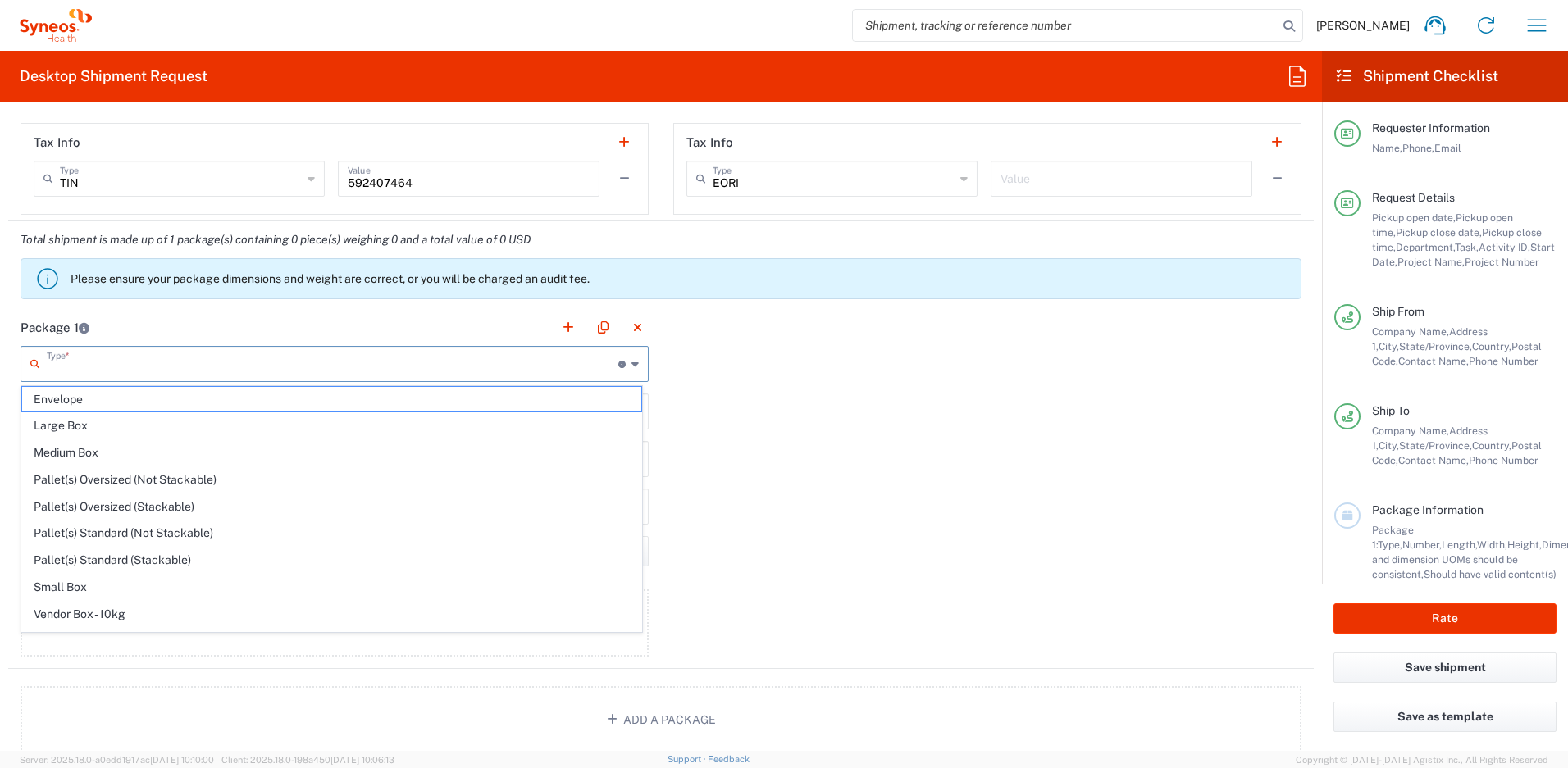
scroll to position [50, 0]
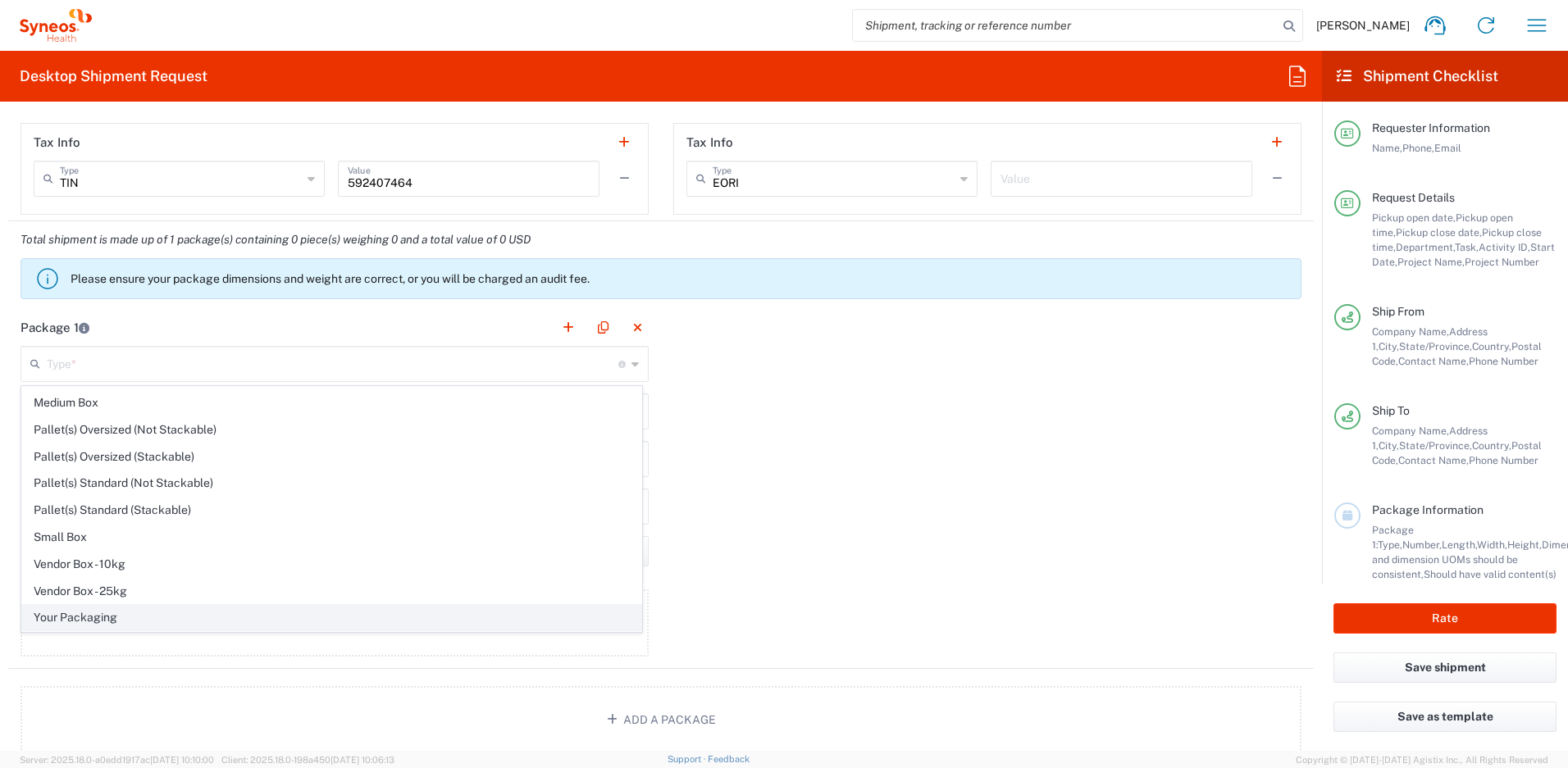
click at [273, 611] on span "Your Packaging" at bounding box center [332, 617] width 619 height 25
type input "Your Packaging"
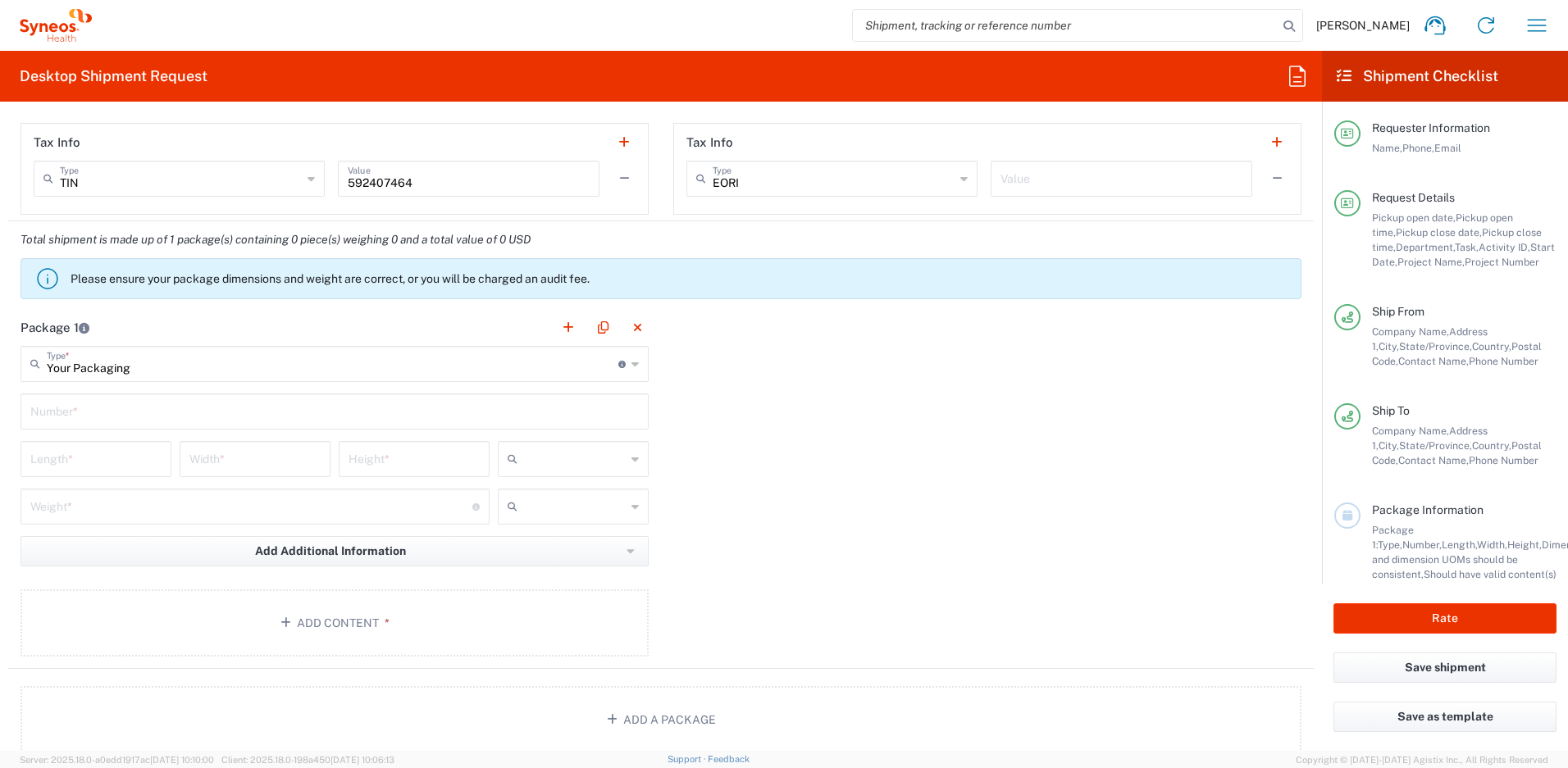
click at [146, 408] on input "text" at bounding box center [335, 411] width 608 height 29
type input "1"
click at [128, 467] on input "number" at bounding box center [96, 458] width 131 height 29
type input "16"
type input "12"
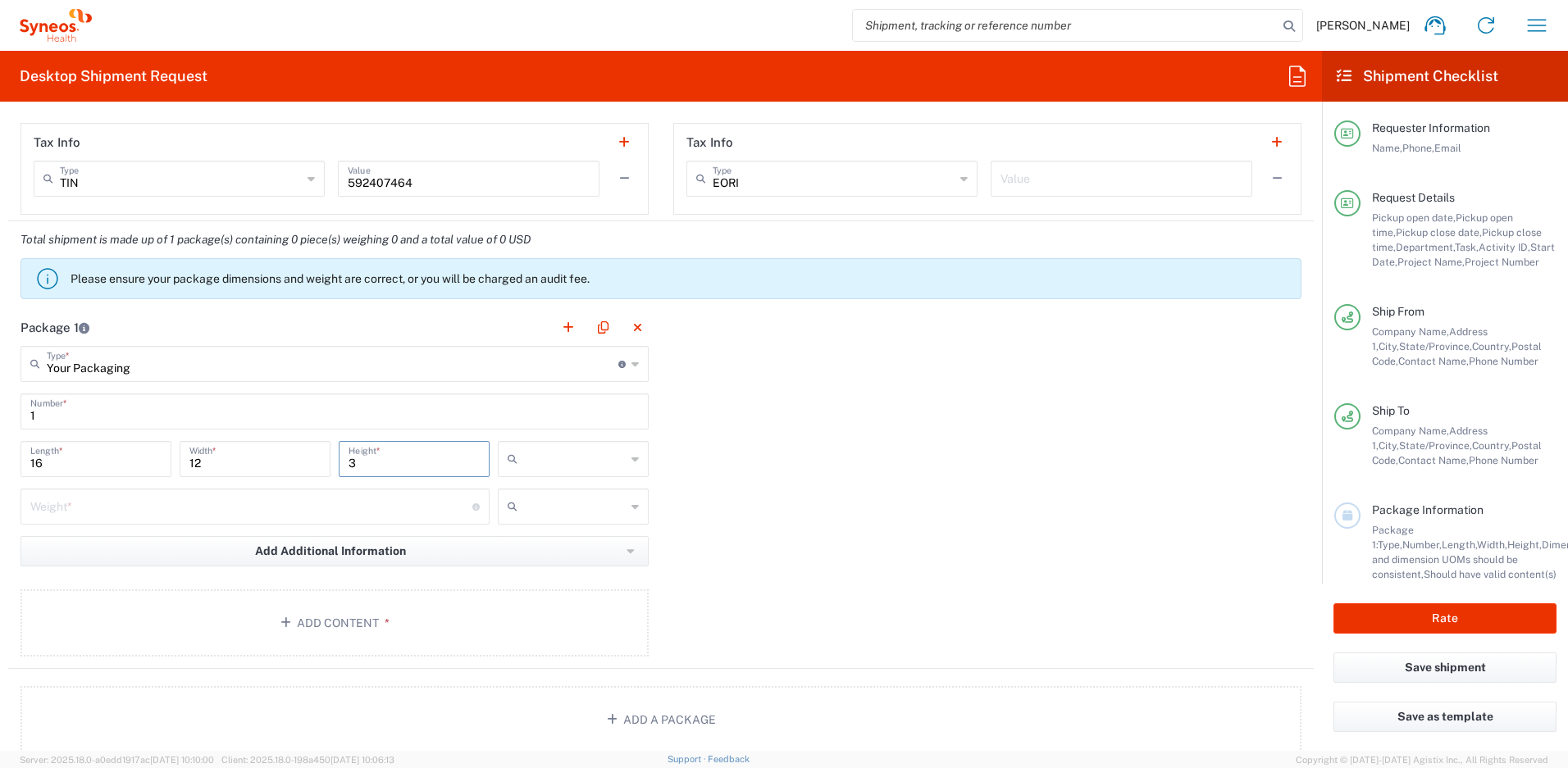
type input "3"
click at [157, 511] on input "number" at bounding box center [252, 505] width 442 height 29
type input "5"
click at [553, 460] on input "text" at bounding box center [575, 458] width 102 height 26
click at [533, 543] on span "in" at bounding box center [568, 548] width 146 height 25
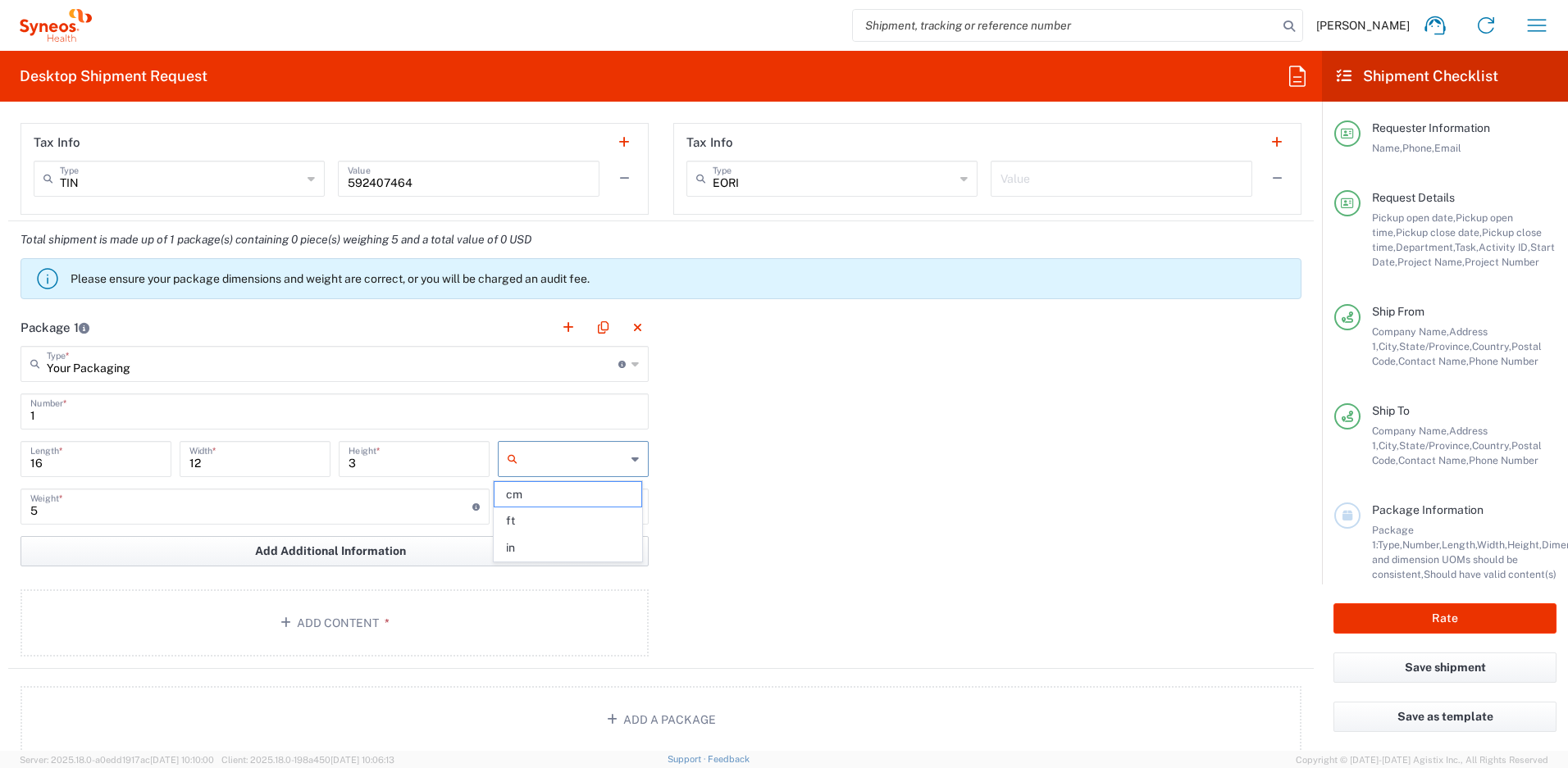
type input "in"
click at [562, 503] on input "text" at bounding box center [575, 506] width 102 height 26
click at [543, 563] on span "lbs" at bounding box center [568, 569] width 146 height 25
type input "lbs"
click at [533, 620] on button "Add Content *" at bounding box center [335, 623] width 628 height 67
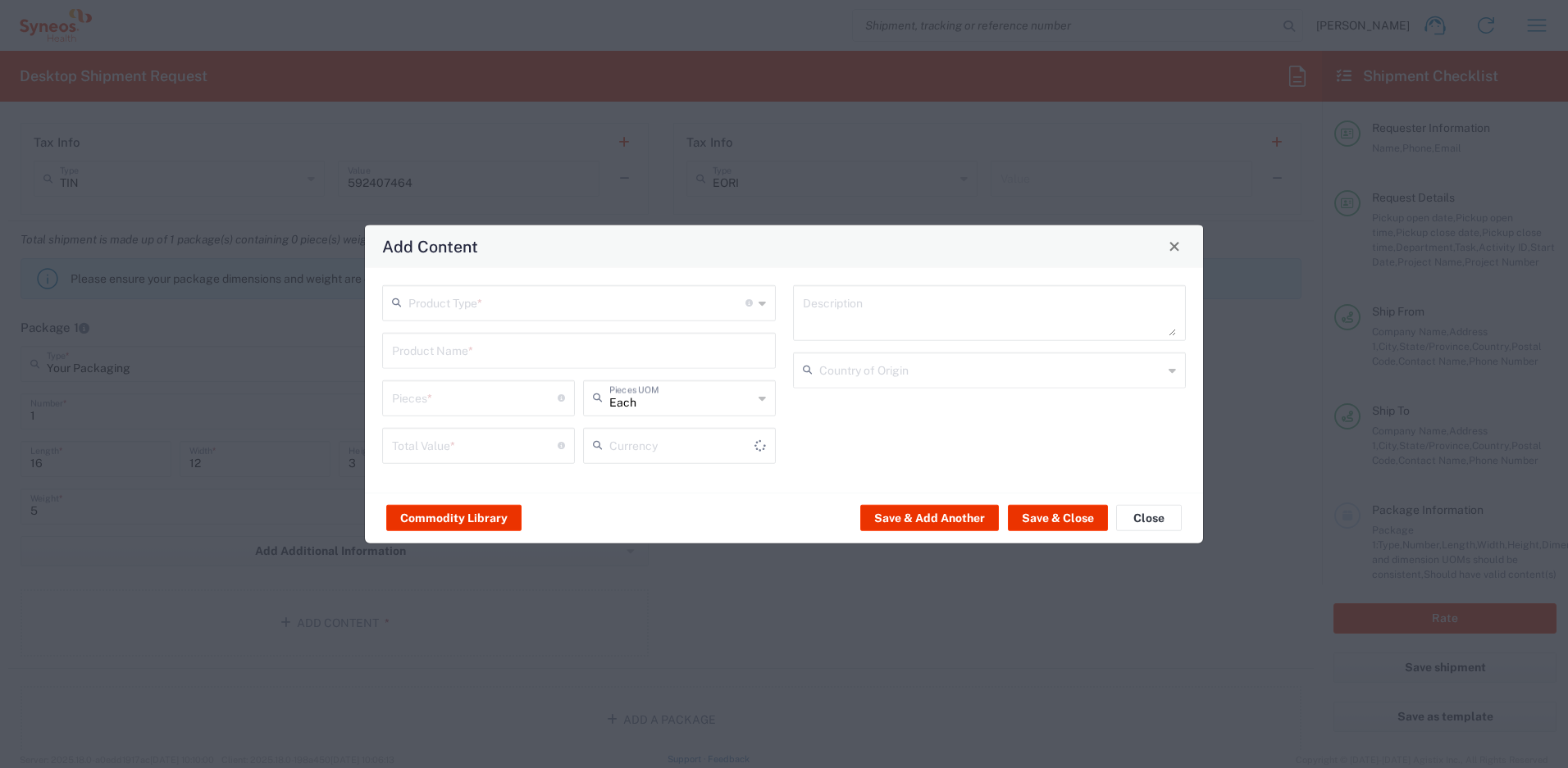
type input "US Dollar"
click at [633, 306] on input "text" at bounding box center [576, 301] width 337 height 29
click at [557, 365] on span "General Commodity" at bounding box center [579, 365] width 390 height 25
type input "General Commodity"
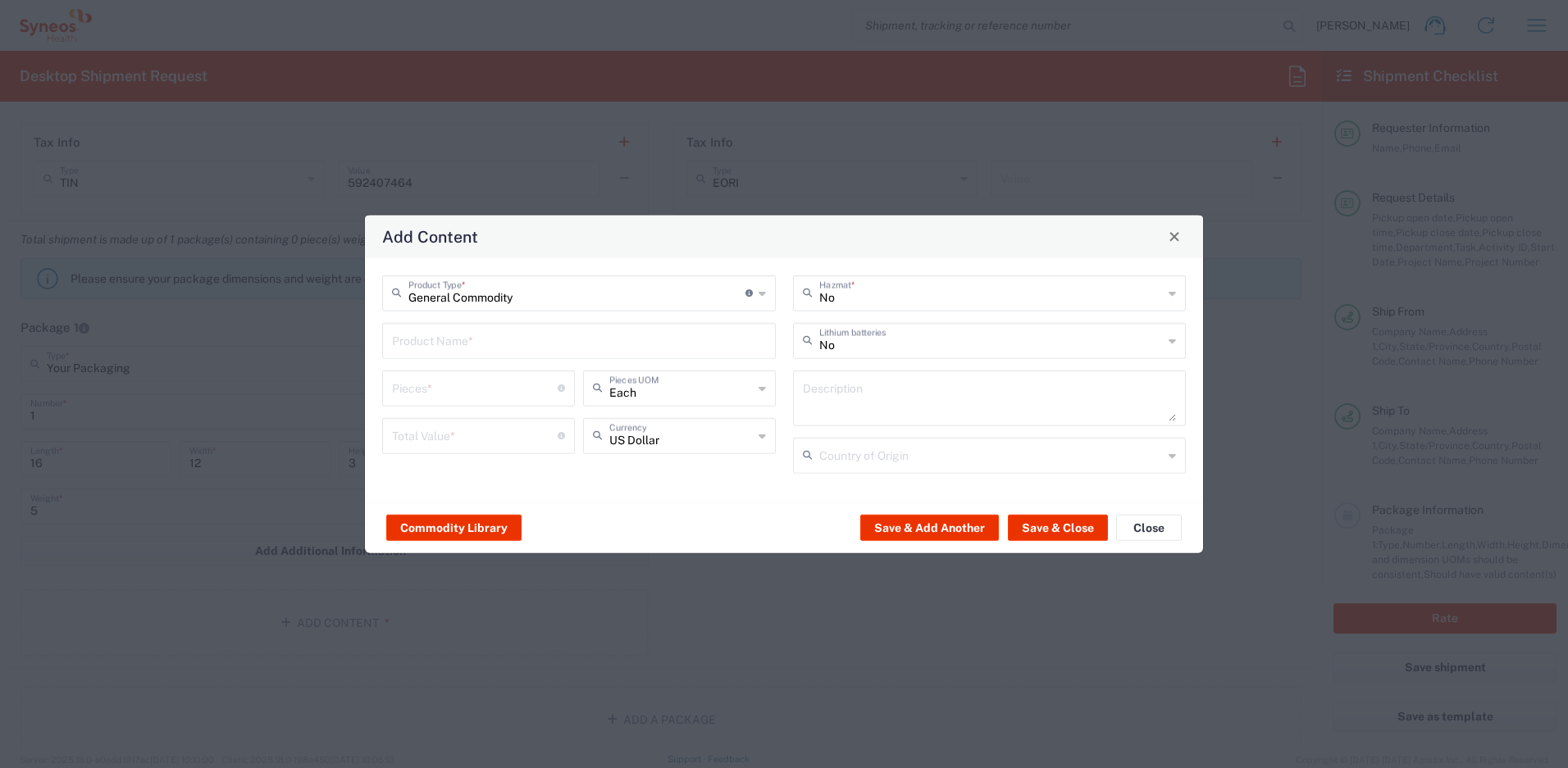
click at [552, 345] on input "text" at bounding box center [579, 339] width 374 height 29
click at [552, 383] on div "Eisai 00952 Microsoft Surface 1724 tablet with keyboard" at bounding box center [579, 378] width 390 height 28
type input "Eisai 00952 Microsoft Surface 1724 tablet with keyboard"
type input "1"
type input "400"
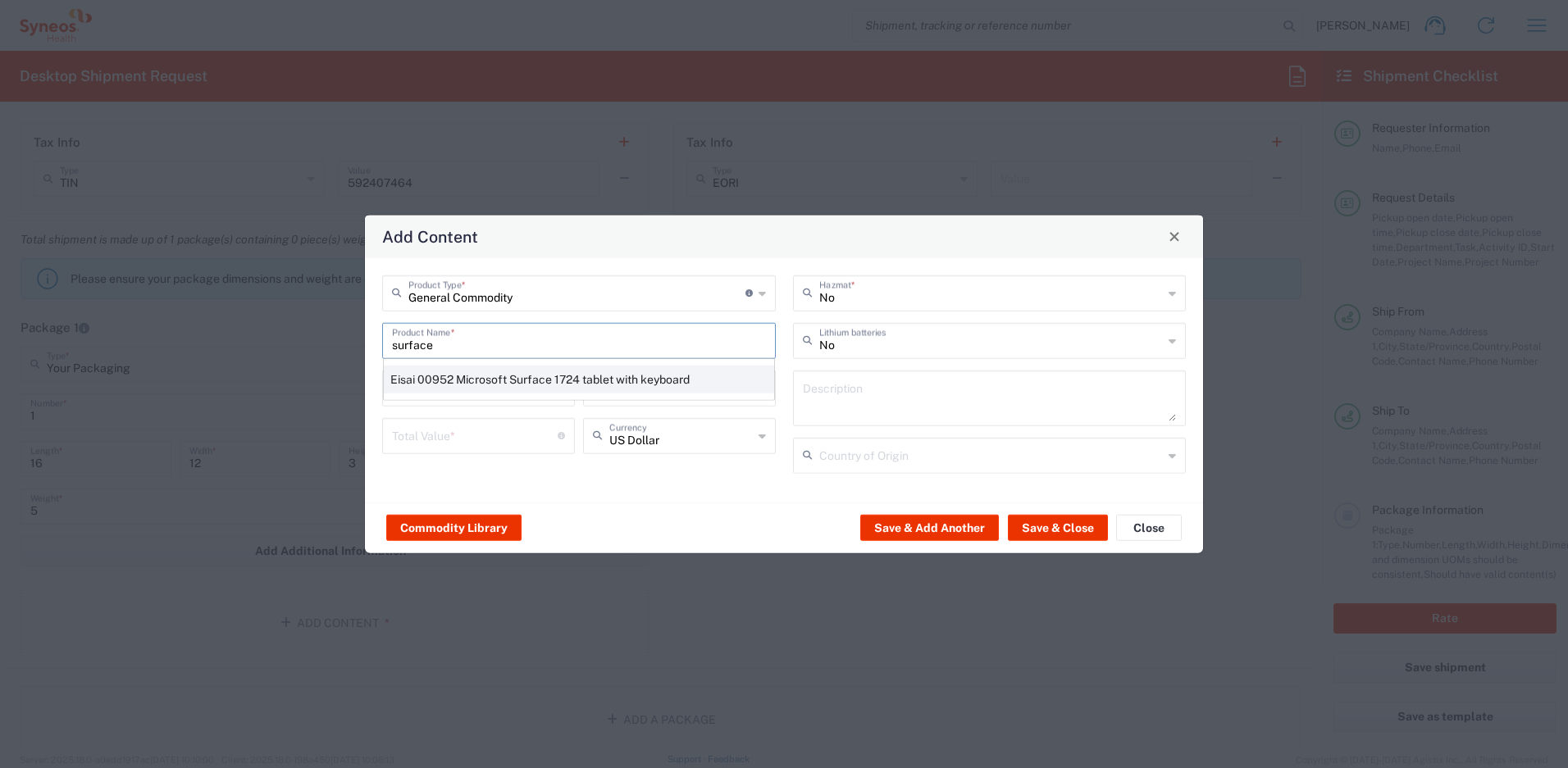
type textarea "Eisai 00952 Microsoft Surface 1724 tablet with keyboard"
type input "[GEOGRAPHIC_DATA]"
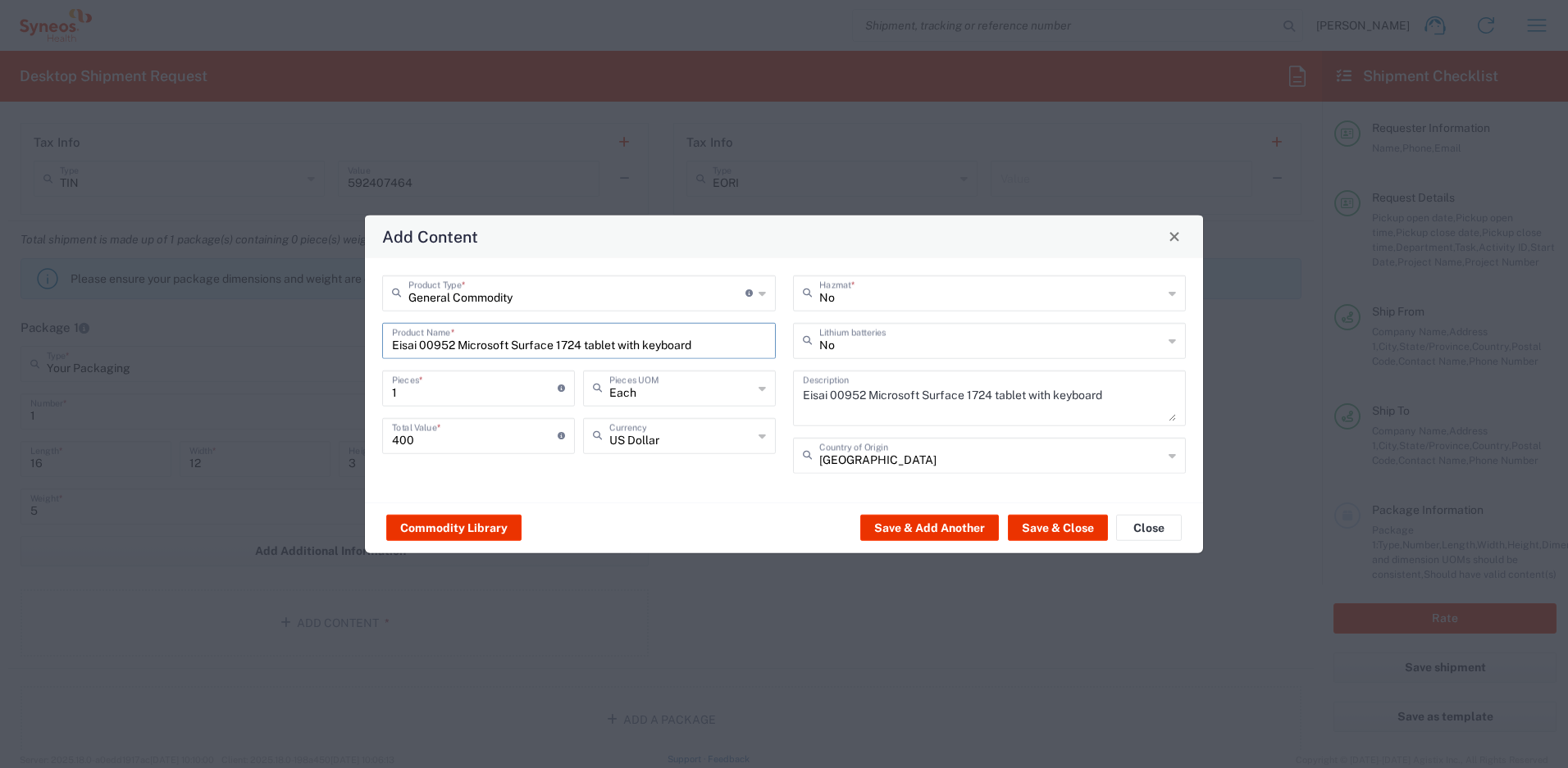
drag, startPoint x: 700, startPoint y: 340, endPoint x: 414, endPoint y: 308, distance: 287.8
click at [414, 308] on div "General Commodity Product Type * Document: Paper document generated internally …" at bounding box center [579, 379] width 411 height 210
click at [460, 343] on input "Eisai 00952 Microsoft Surface 1724 tablet with keyboard" at bounding box center [579, 339] width 374 height 29
click at [655, 337] on input "Microsoft Surface 1724 tablet with keyboard" at bounding box center [579, 339] width 374 height 29
type input "Microsoft Surface 4"
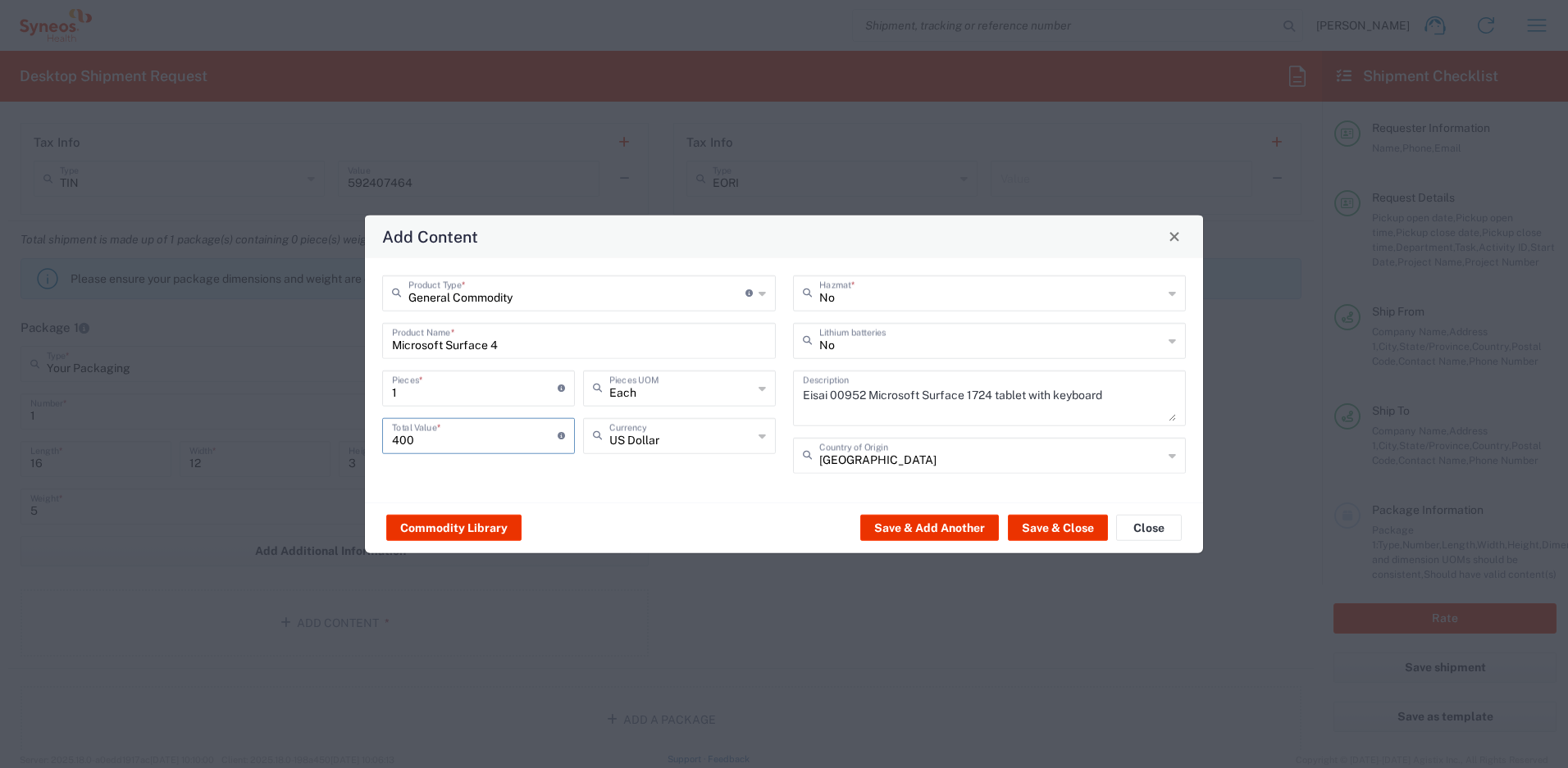
drag, startPoint x: 504, startPoint y: 436, endPoint x: 334, endPoint y: 424, distance: 170.4
click at [334, 424] on div "Add Content General Commodity Product Type * Document: Paper document generated…" at bounding box center [784, 384] width 1568 height 768
type input "500"
click at [883, 348] on div "No Lithium batteries" at bounding box center [990, 340] width 394 height 36
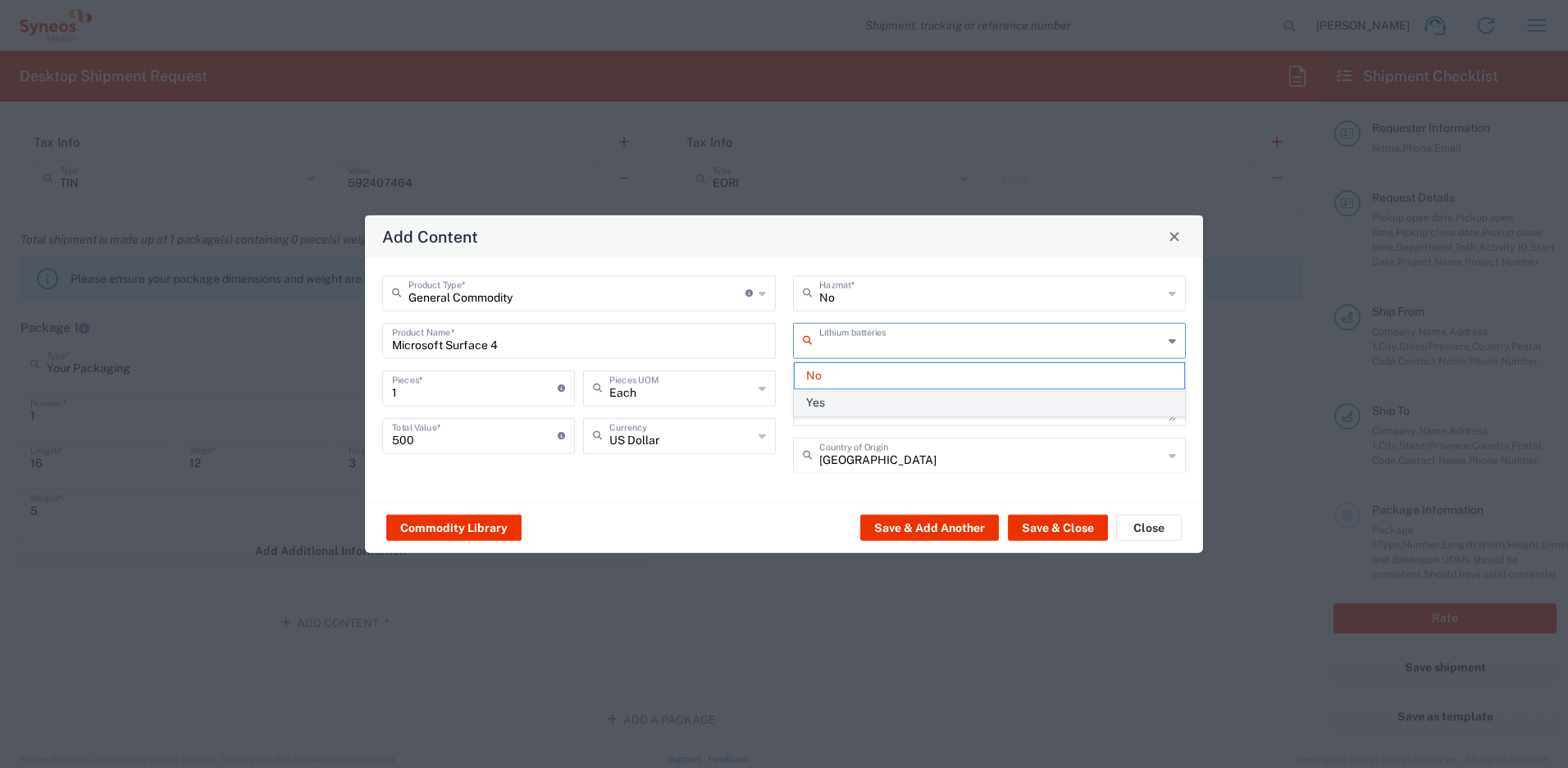
click at [863, 395] on span "Yes" at bounding box center [989, 403] width 390 height 25
type input "Yes"
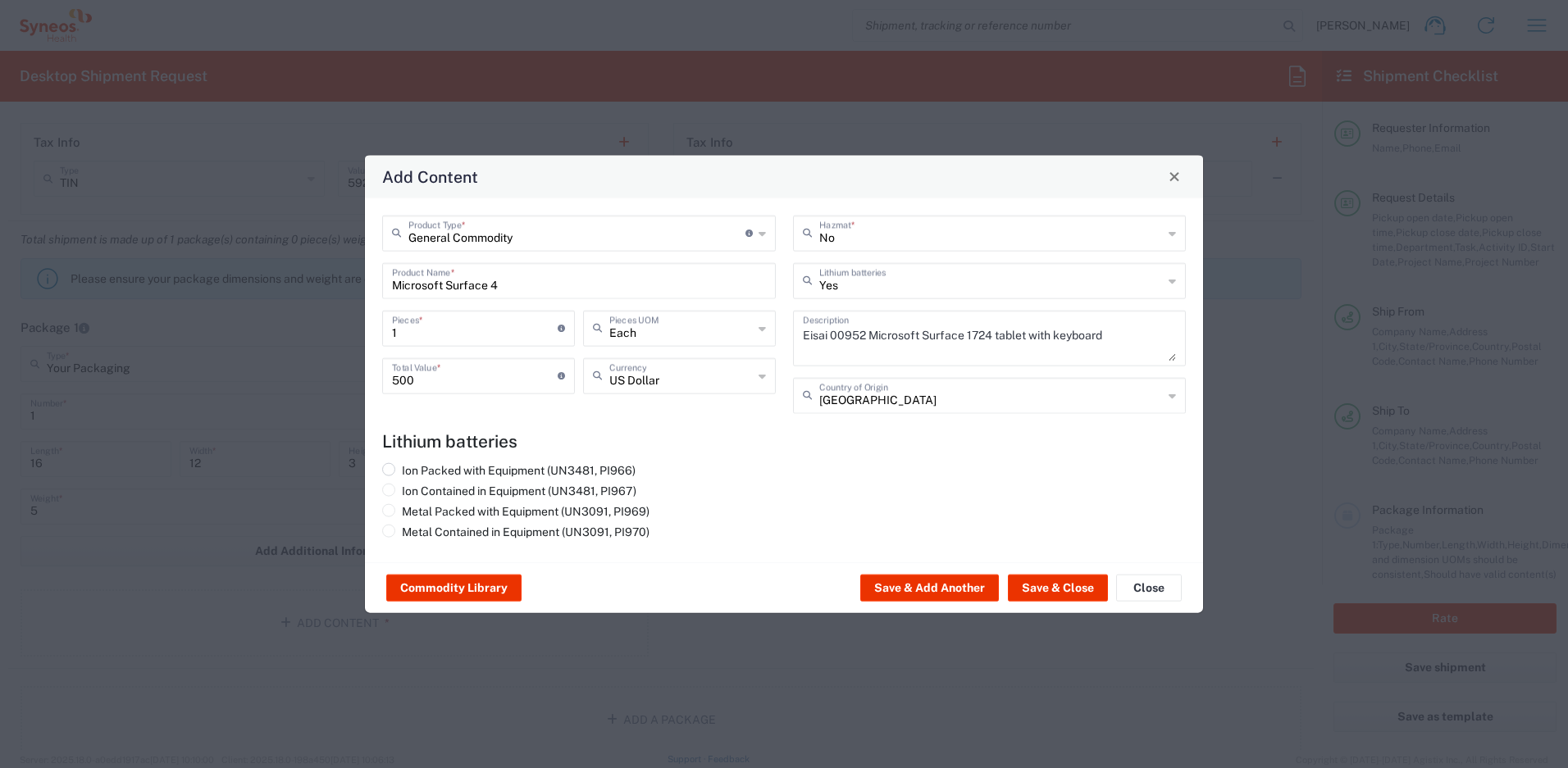
click at [603, 467] on label "Ion Packed with Equipment (UN3481, PI966)" at bounding box center [508, 469] width 254 height 14
click at [413, 467] on input "Ion Packed with Equipment (UN3481, PI966)" at bounding box center [407, 467] width 11 height 11
radio input "true"
click at [869, 335] on textarea "Eisai 00952 Microsoft Surface 1724 tablet with keyboard" at bounding box center [989, 338] width 374 height 46
click at [1078, 333] on textarea "Microsoft Surface 1724 tablet with keyboard" at bounding box center [989, 338] width 374 height 46
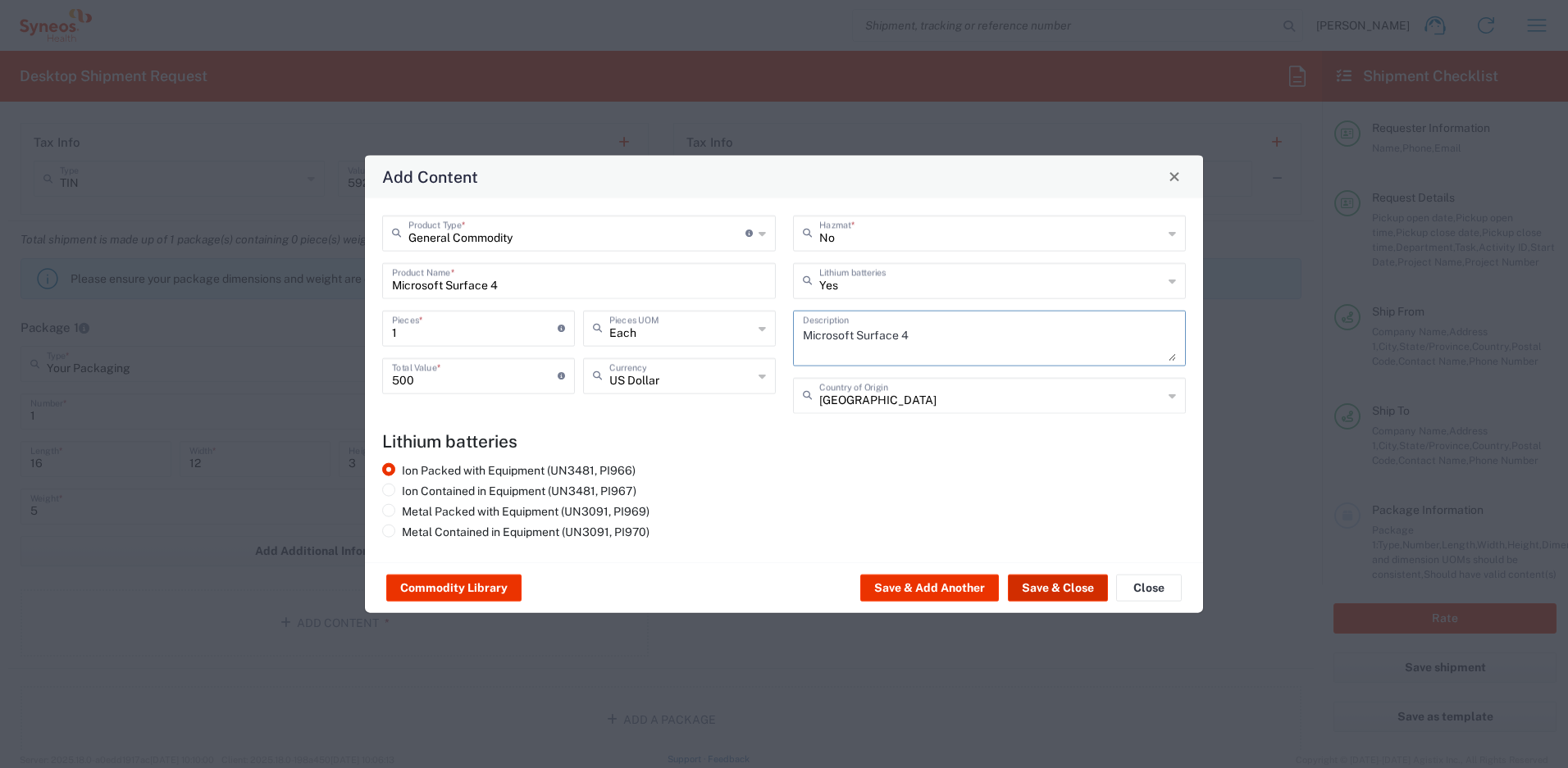
type textarea "Microsoft Surface 4"
click at [1059, 585] on button "Save & Close" at bounding box center [1058, 588] width 100 height 26
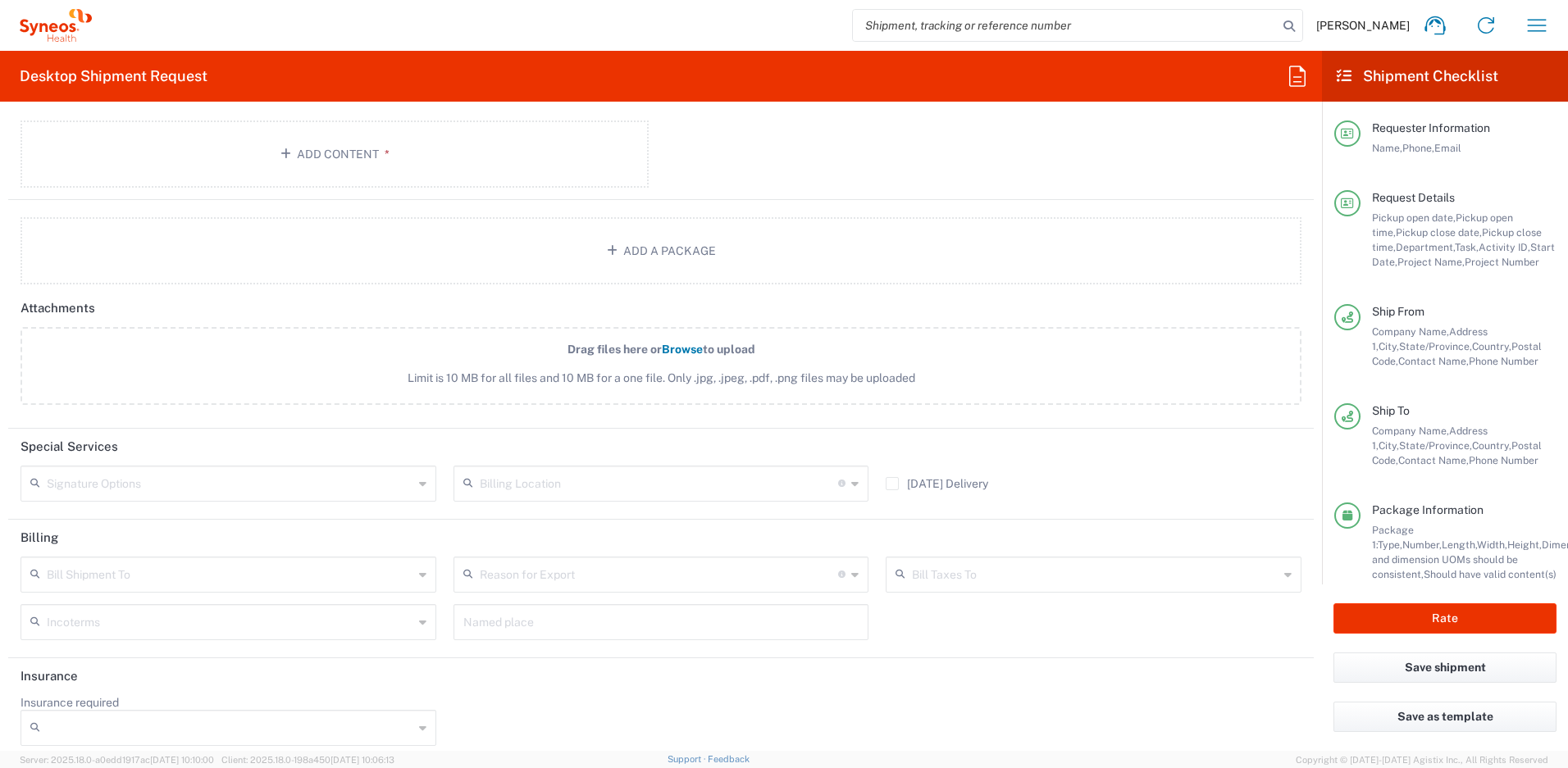
scroll to position [1989, 0]
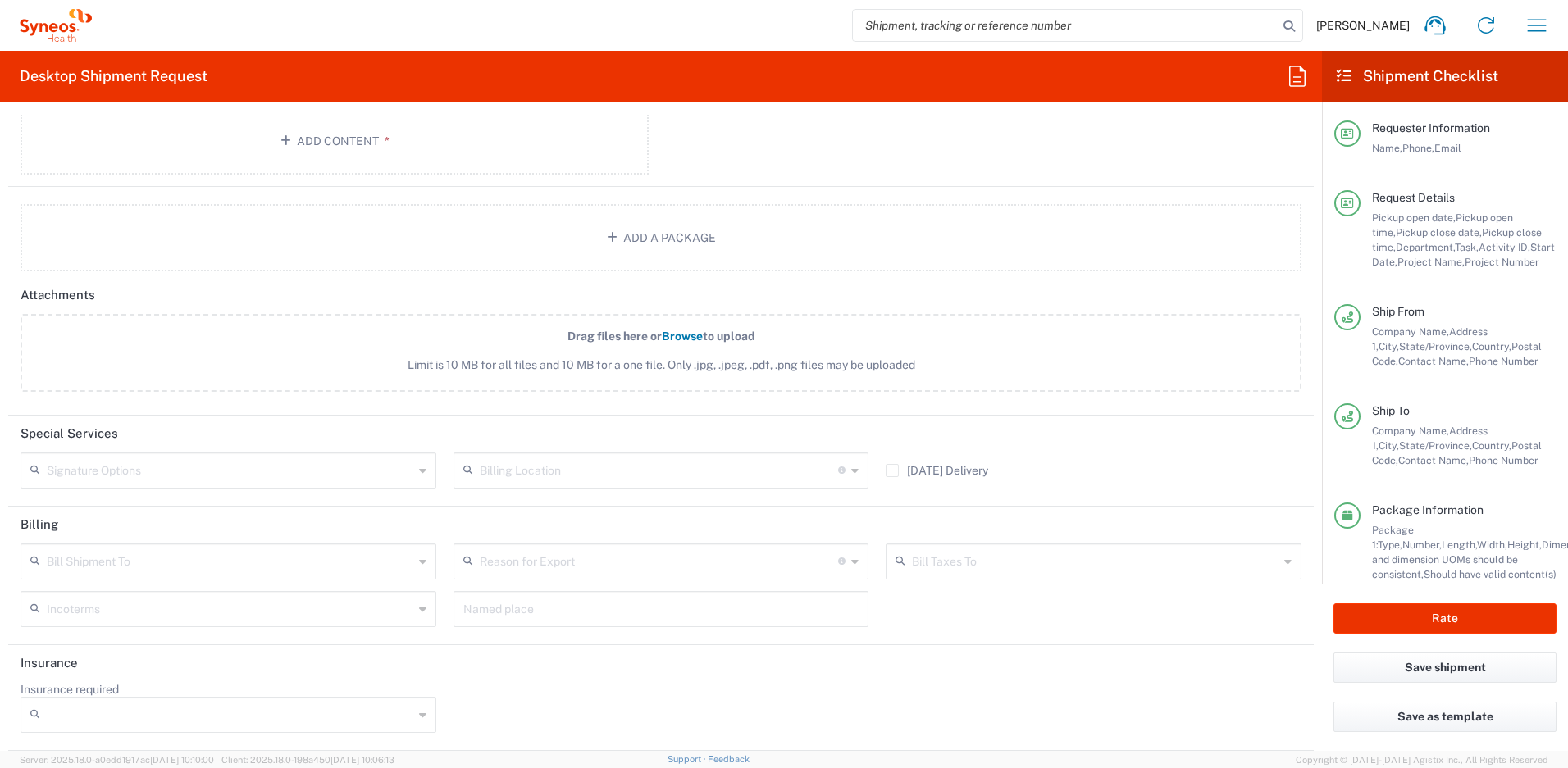
click at [374, 469] on input "text" at bounding box center [230, 469] width 366 height 29
click at [194, 503] on span "Adult Signature Required" at bounding box center [227, 506] width 408 height 25
type input "Adult Signature Required"
click at [301, 706] on input "Insurance required" at bounding box center [230, 715] width 366 height 26
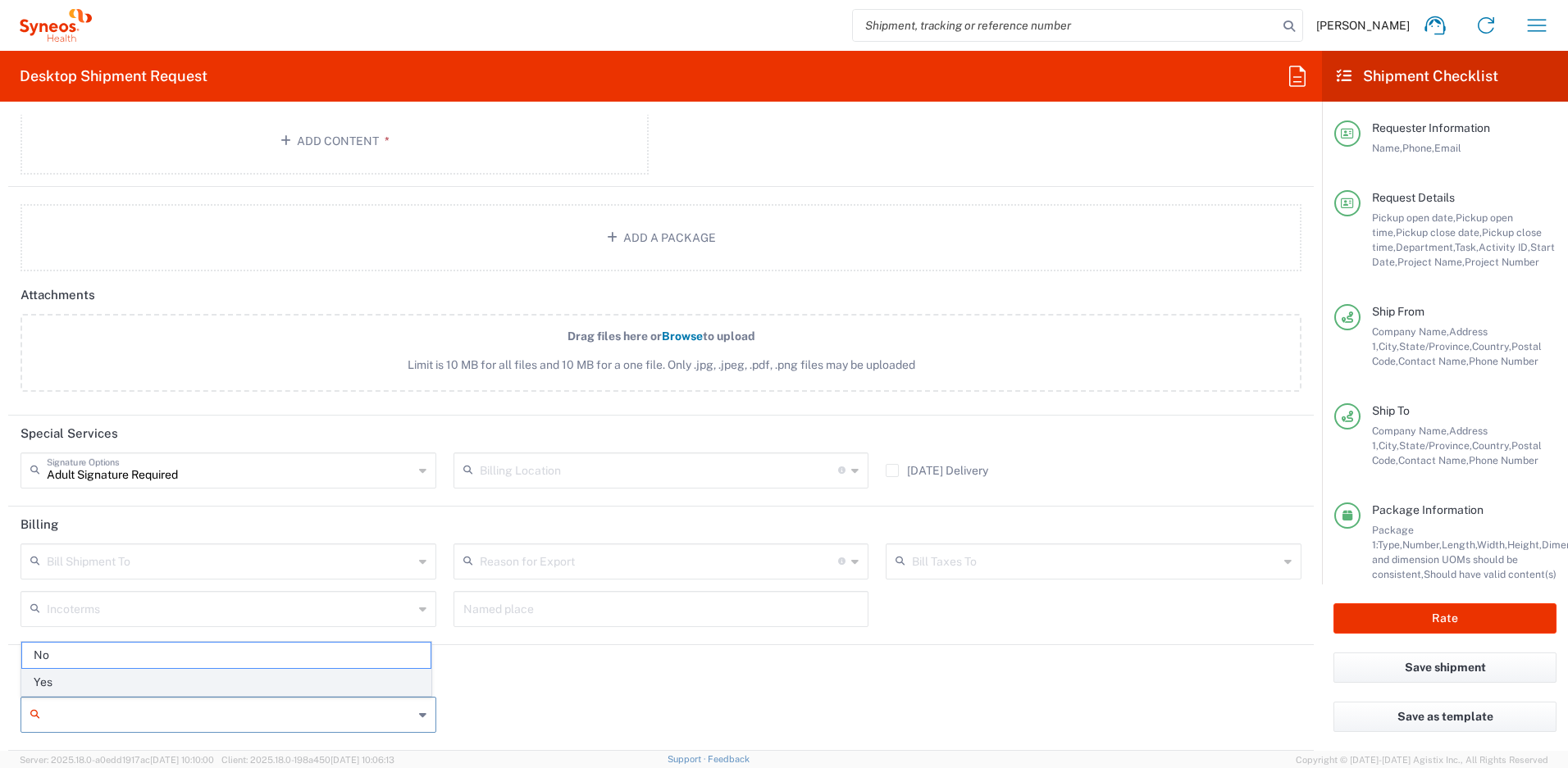
click at [209, 683] on span "Yes" at bounding box center [227, 682] width 408 height 25
type input "Yes"
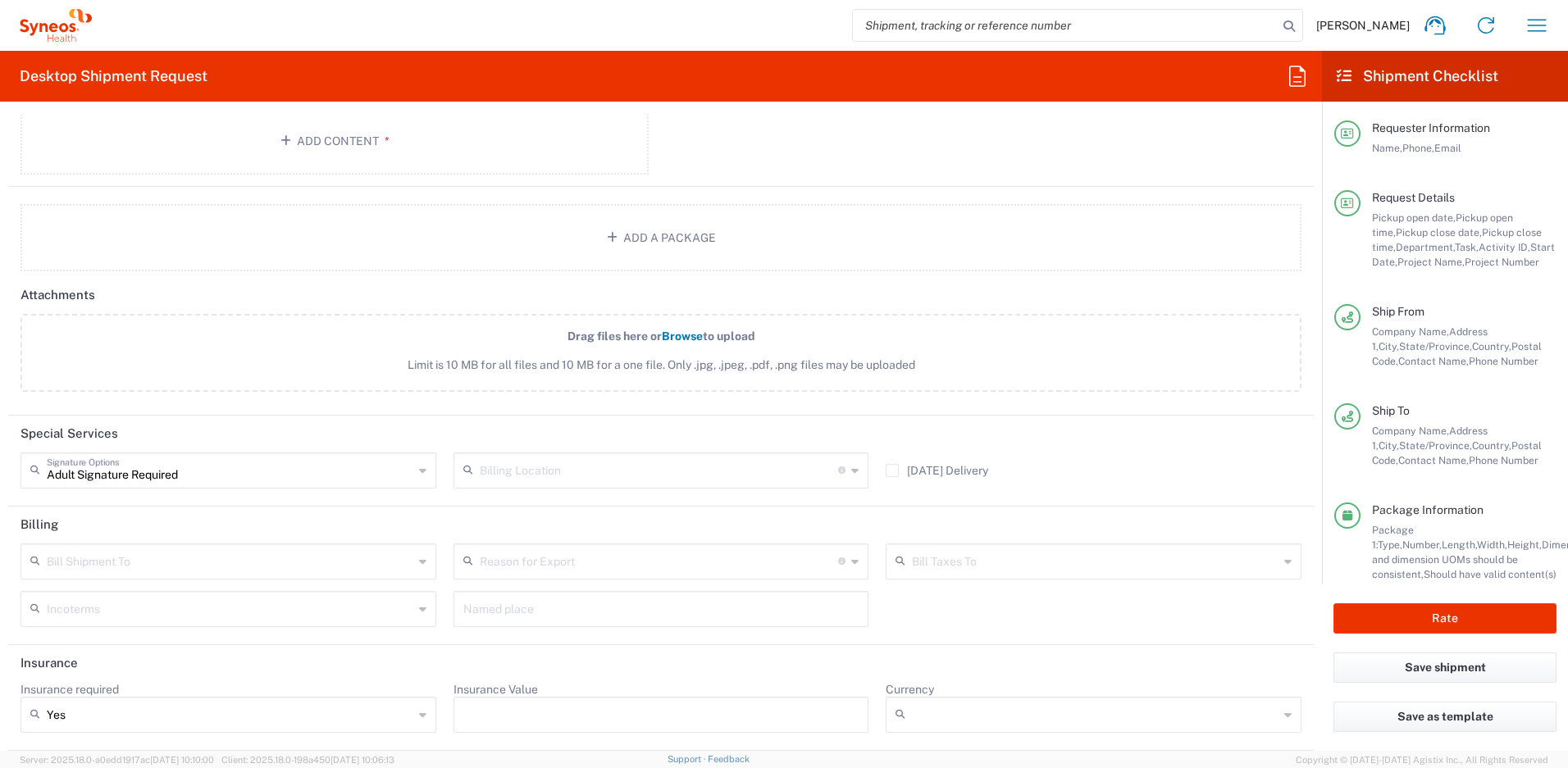
click at [605, 706] on input "Insurance Value" at bounding box center [661, 715] width 396 height 26
type input "500"
click at [1008, 718] on input "Currency" at bounding box center [1095, 715] width 366 height 26
click at [1017, 691] on span "USD" at bounding box center [1083, 682] width 408 height 25
type input "USD"
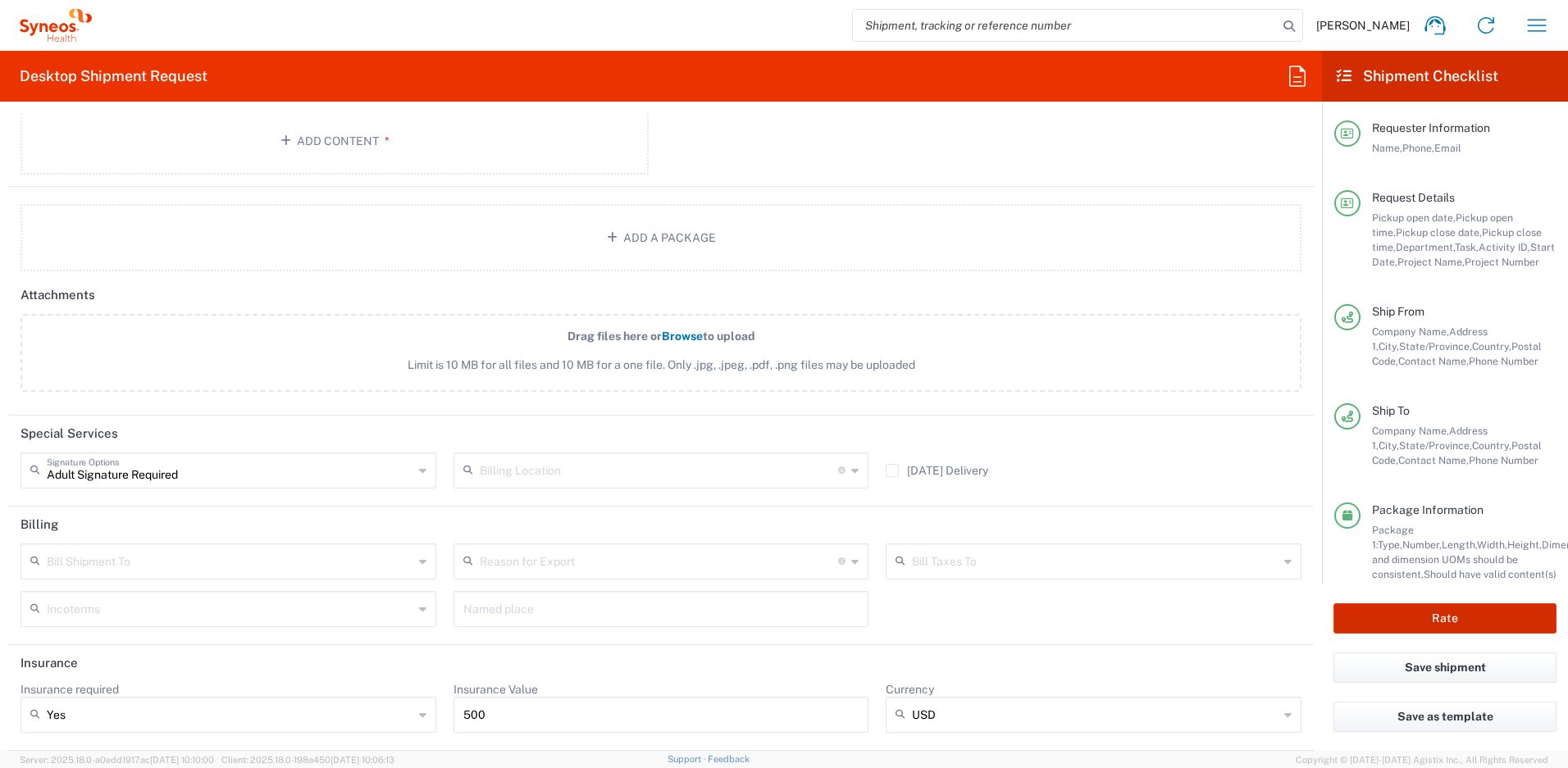
click at [1413, 623] on button "Rate" at bounding box center [1444, 619] width 223 height 31
type input "4510 DEPARTMENTAL EXPENSE"
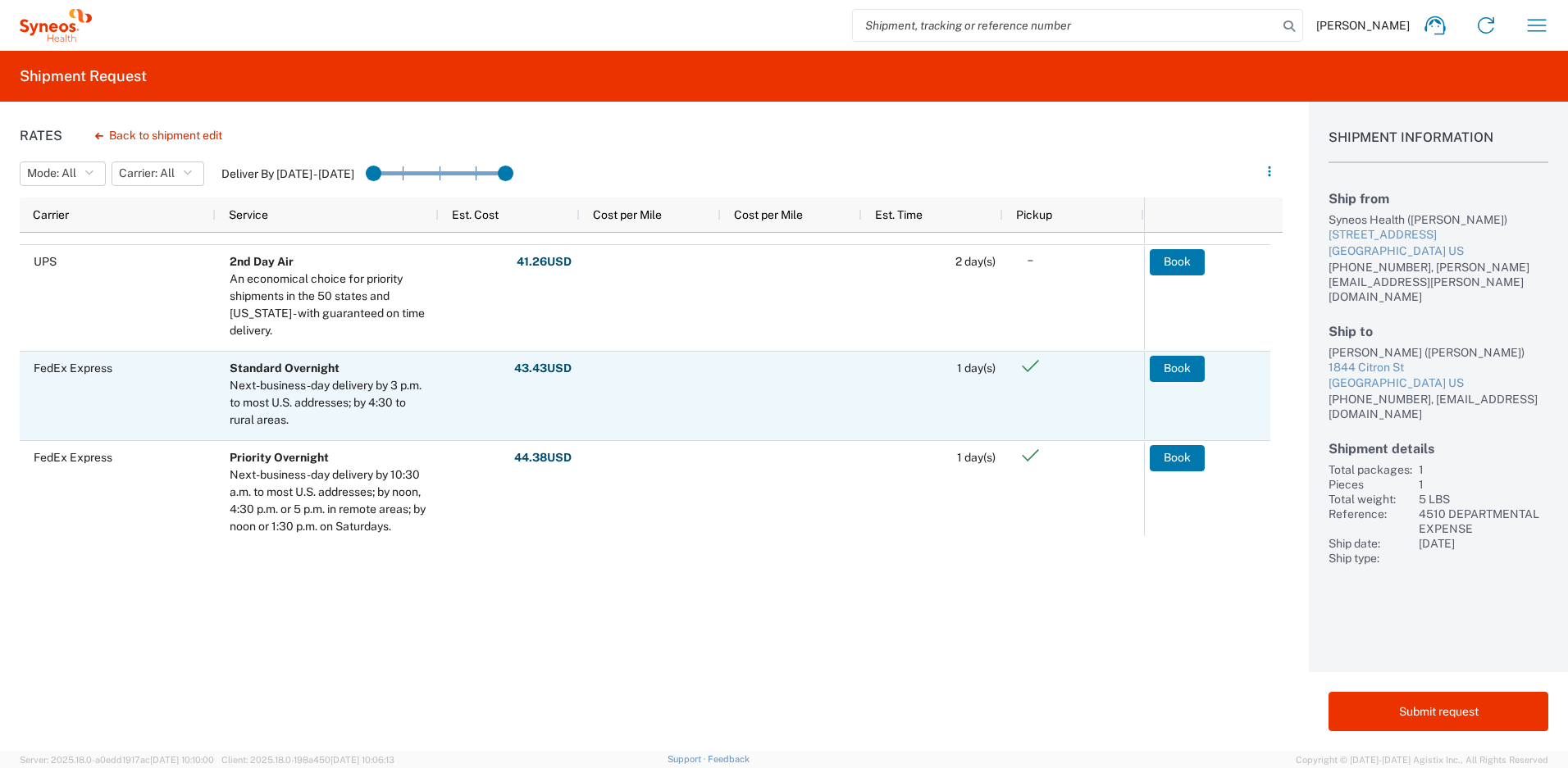
scroll to position [155, 0]
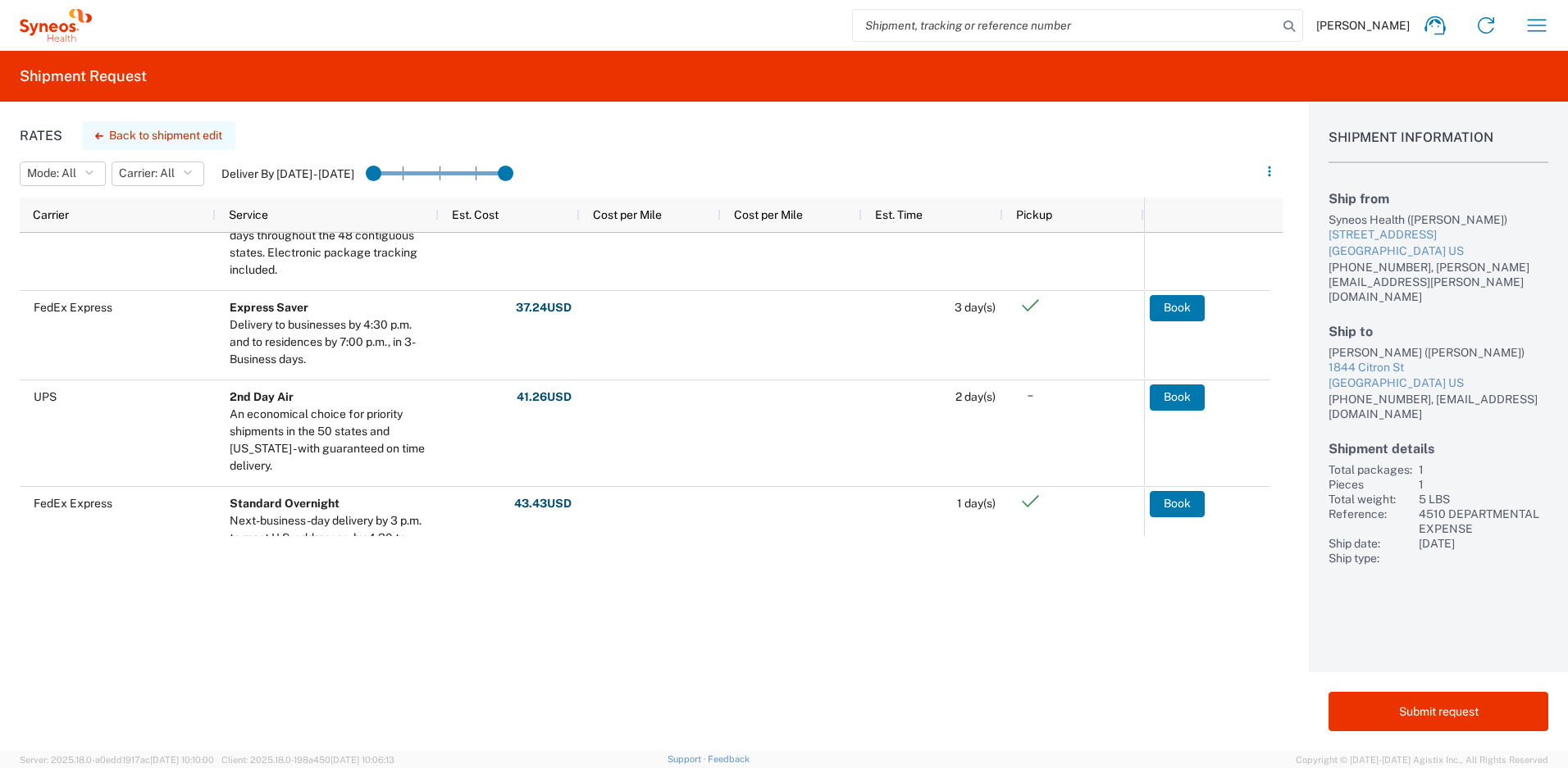
click at [146, 135] on button "Back to shipment edit" at bounding box center [159, 135] width 153 height 29
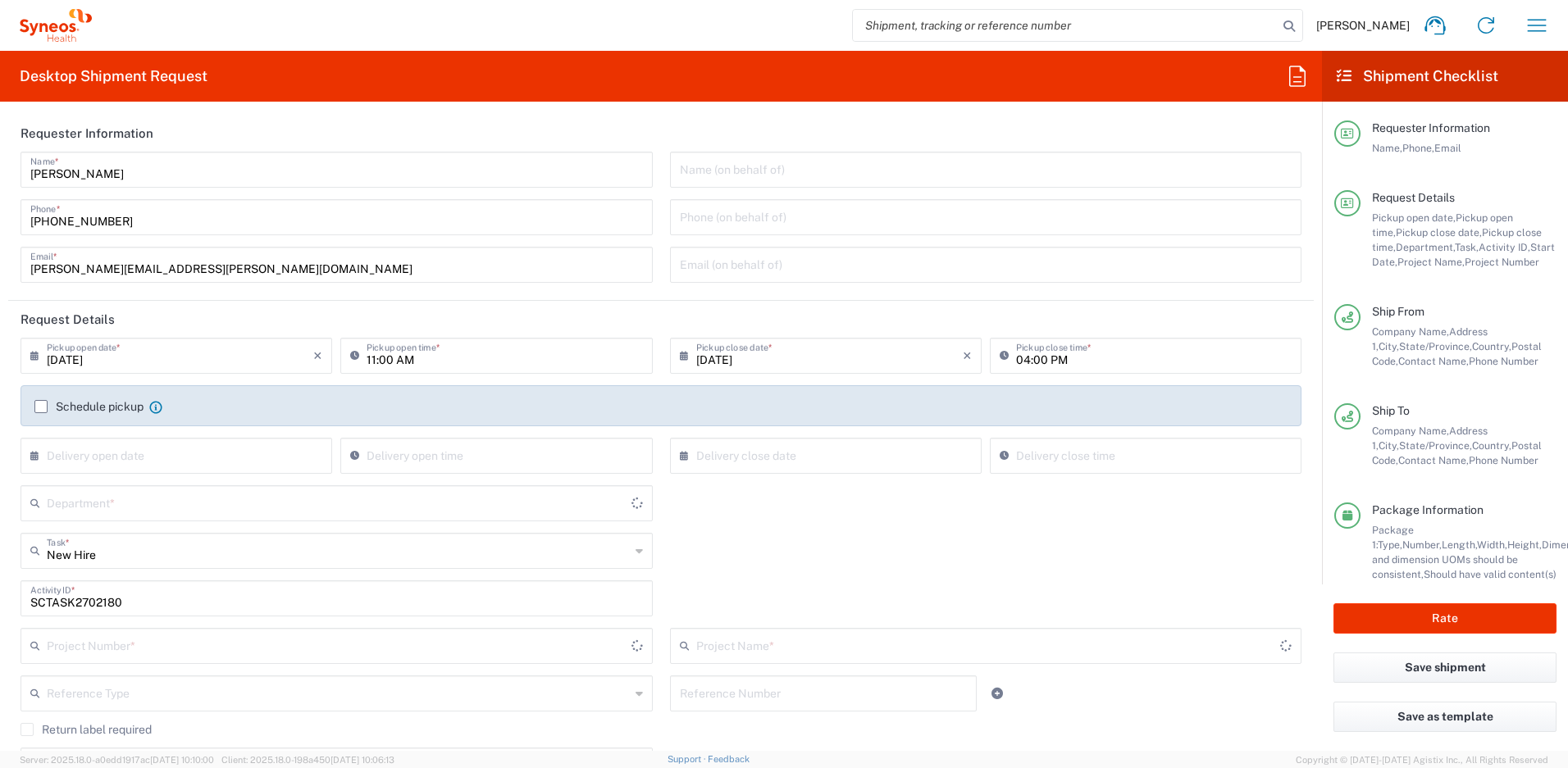
type input "[US_STATE]"
type input "4510 DEPARTMENTAL EXPENSE"
type input "Your Packaging"
type input "4510 DEPARTMENTAL EXPENSE"
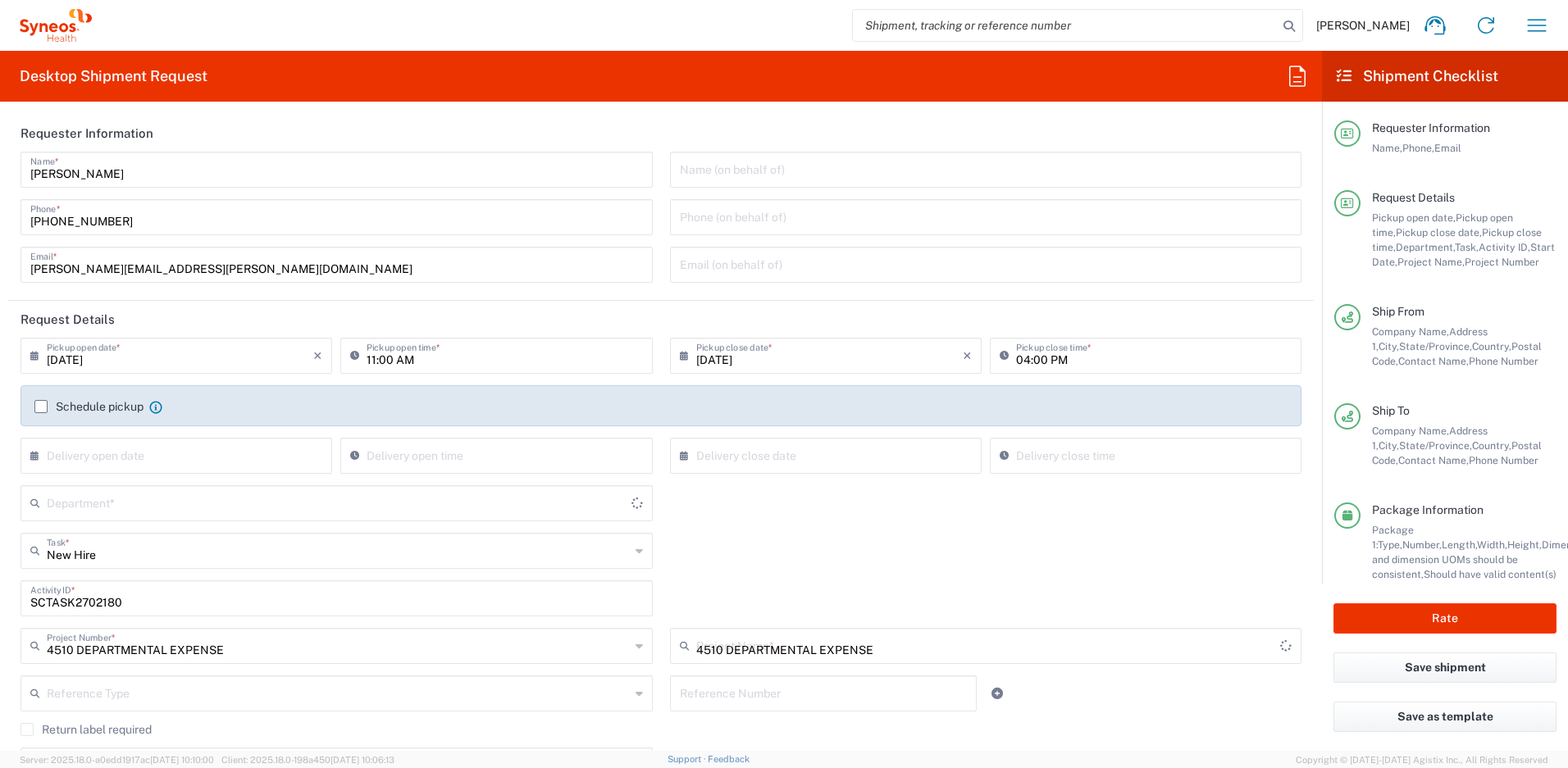
type input "4510"
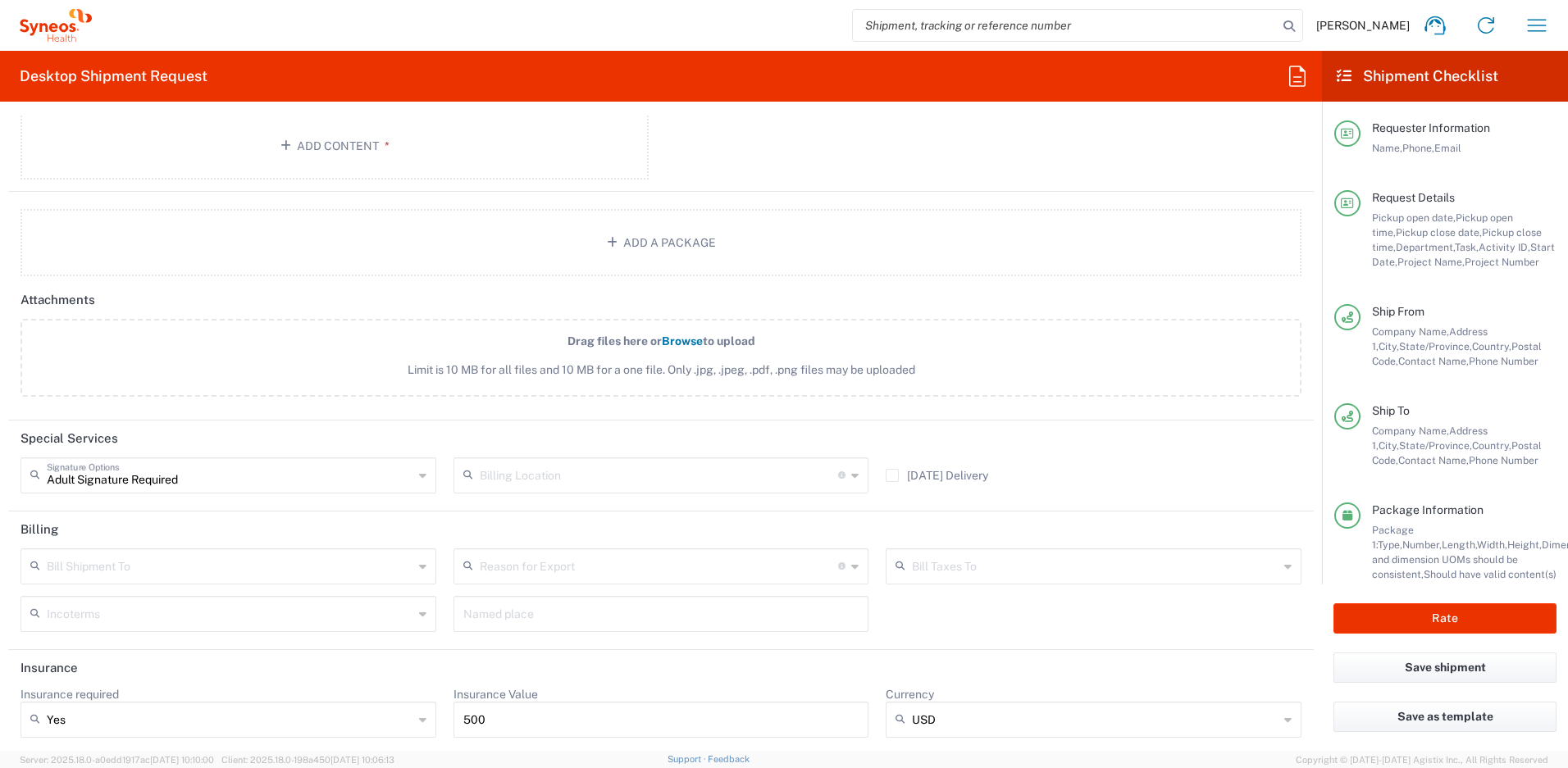
scroll to position [1941, 0]
drag, startPoint x: 495, startPoint y: 722, endPoint x: 415, endPoint y: 714, distance: 80.4
click at [415, 714] on div "Insurance required Yes Yes No Insurance Value 500 Currency USD USD ADP AED AFN …" at bounding box center [662, 713] width 1298 height 62
type input "700"
click at [1418, 621] on button "Rate" at bounding box center [1444, 619] width 223 height 31
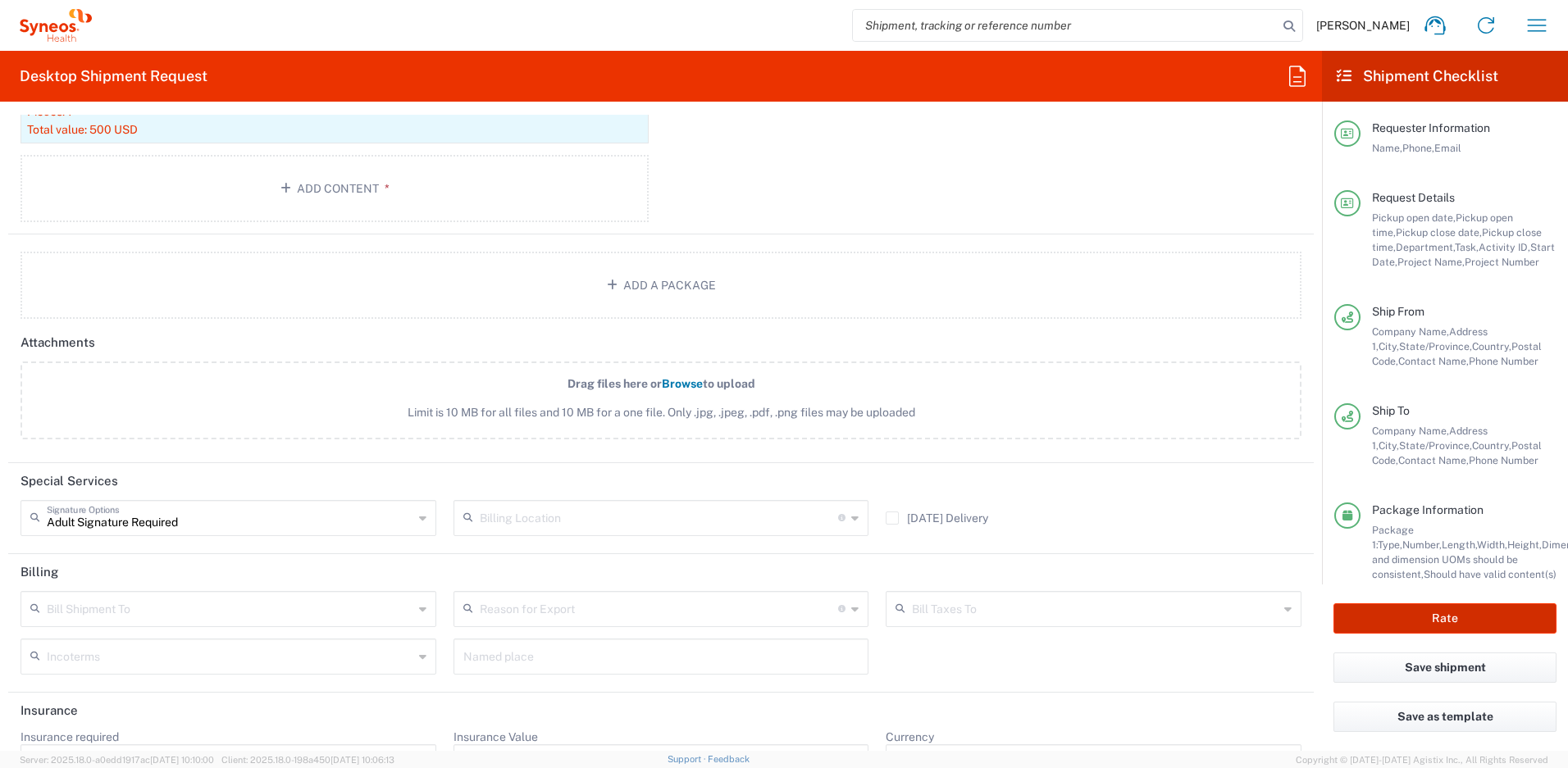
scroll to position [0, 0]
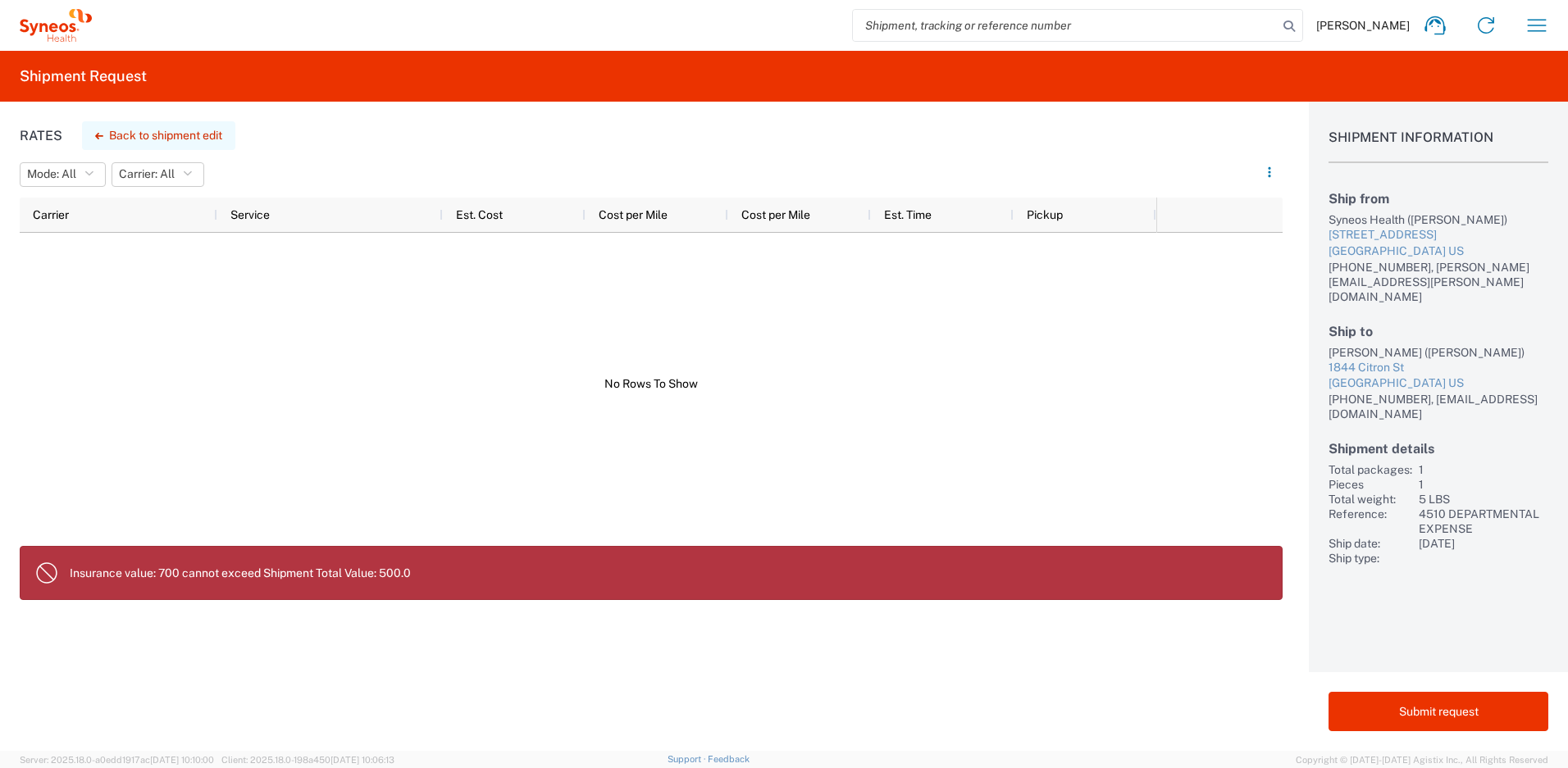
click at [176, 138] on button "Back to shipment edit" at bounding box center [159, 135] width 153 height 29
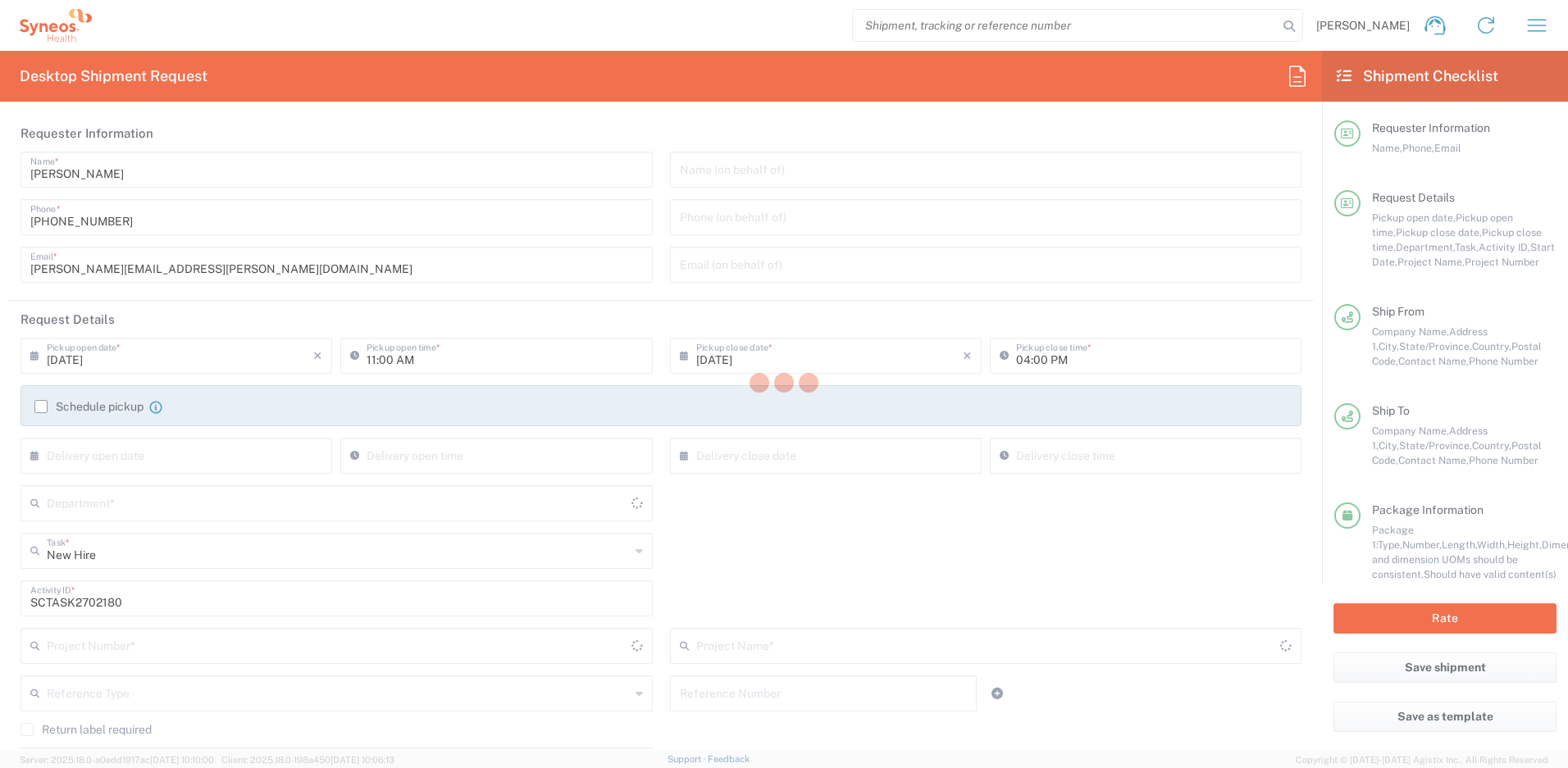
type input "4510 DEPARTMENTAL EXPENSE"
type input "[US_STATE]"
type input "Your Packaging"
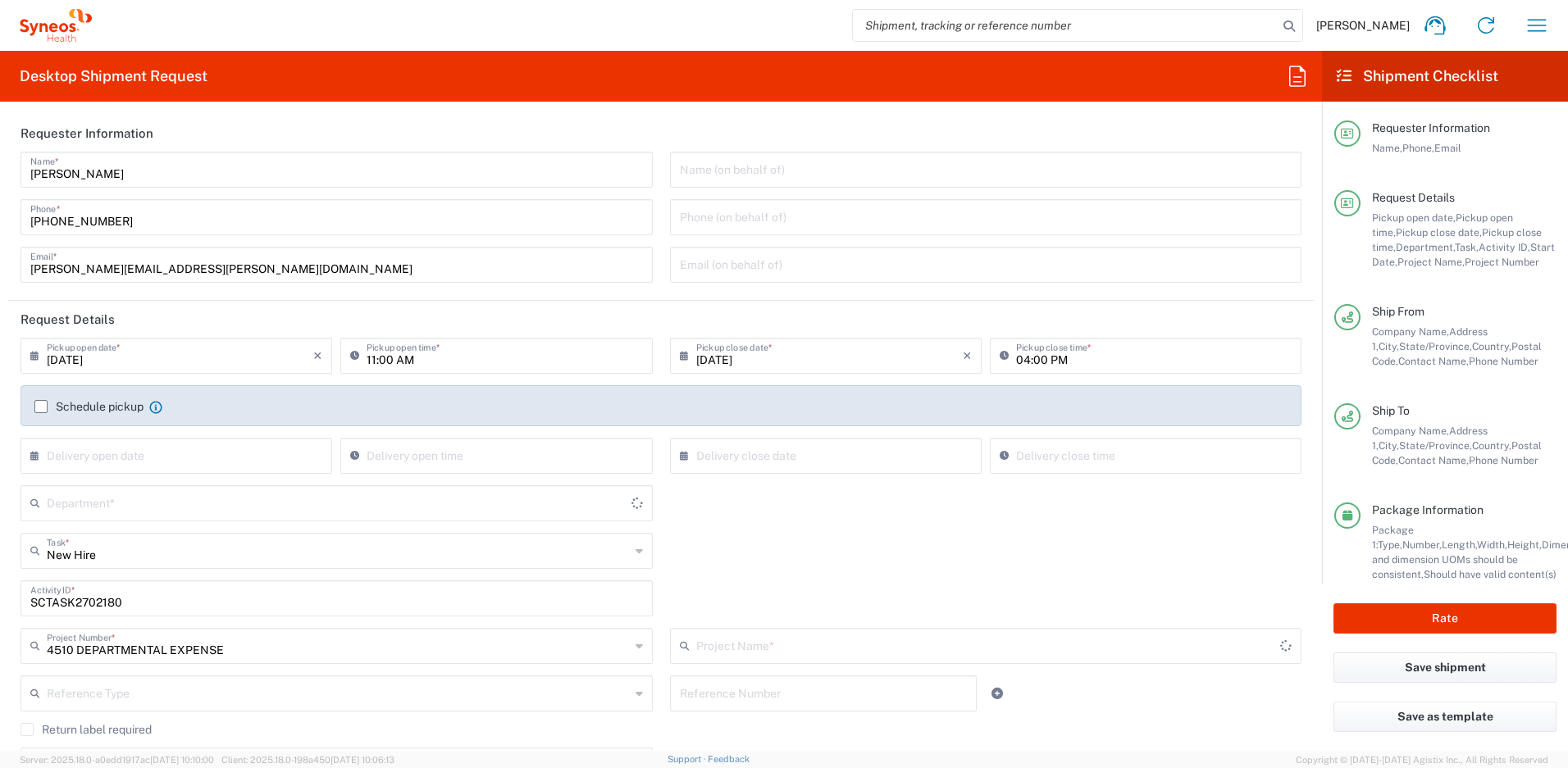
type input "4510 DEPARTMENTAL EXPENSE"
type input "4510"
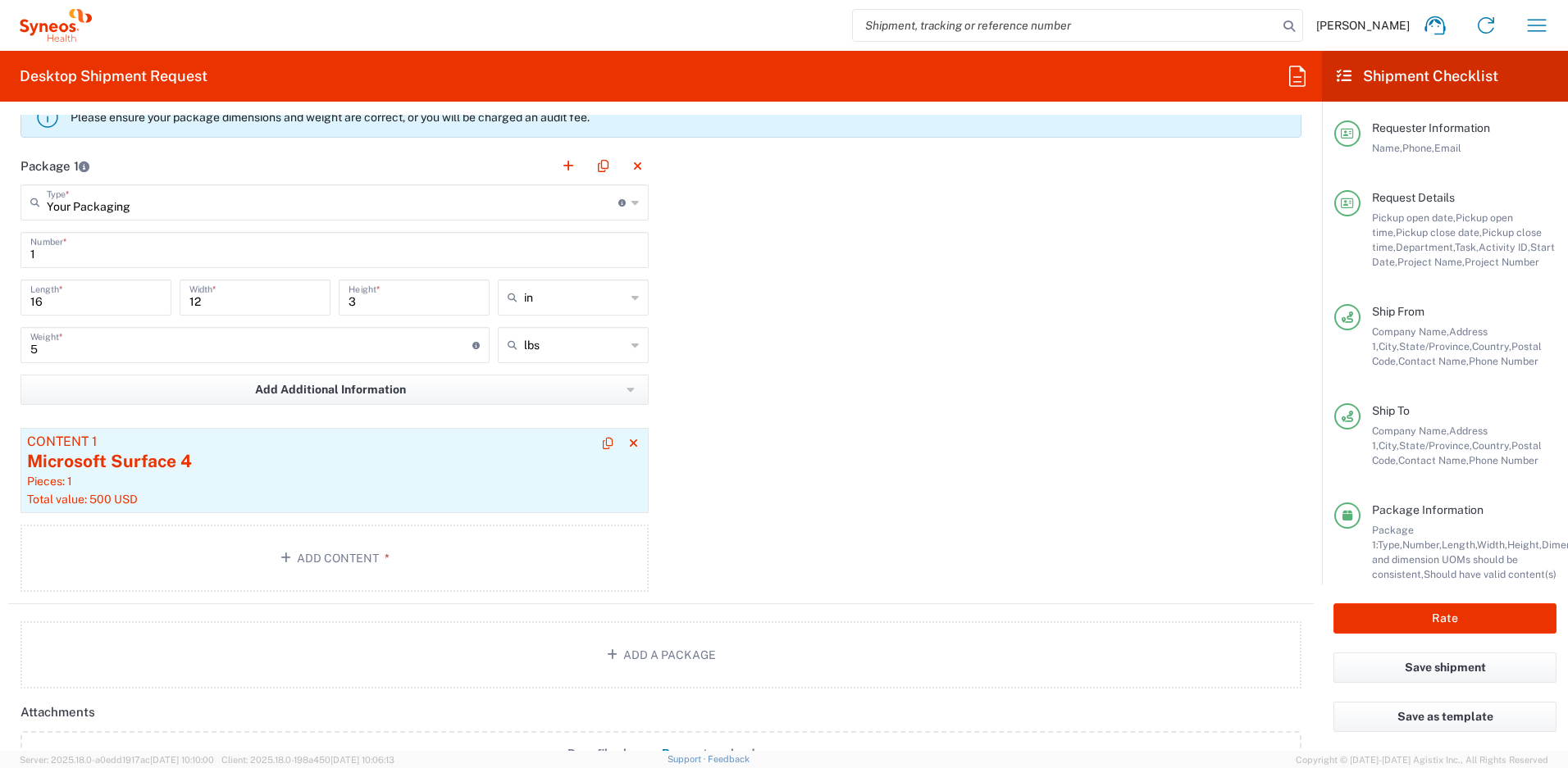
click at [367, 468] on div "Microsoft Surface 4" at bounding box center [334, 461] width 615 height 24
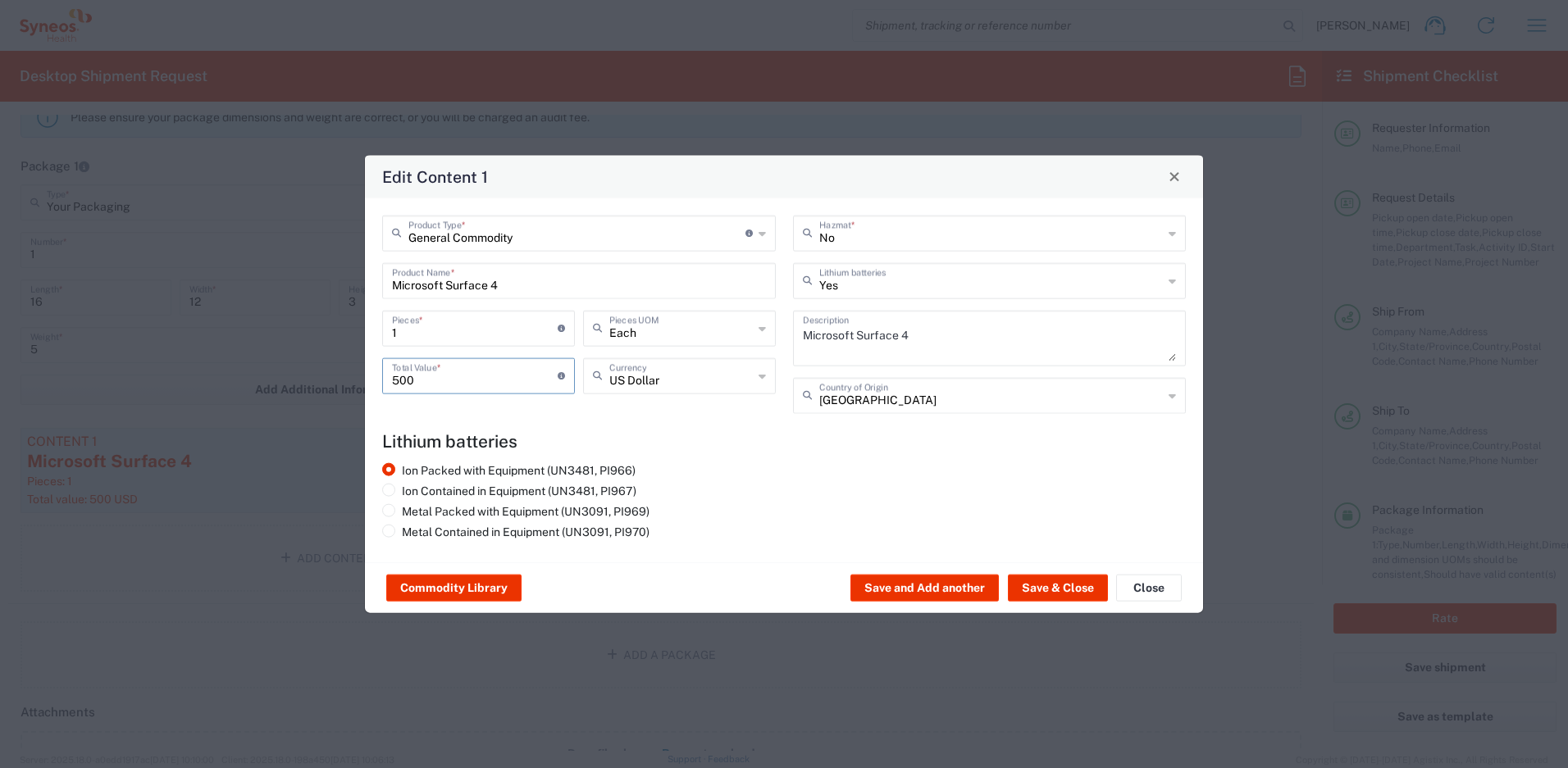
drag, startPoint x: 423, startPoint y: 379, endPoint x: 354, endPoint y: 372, distance: 69.4
click at [354, 372] on div "Edit Content 1 General Commodity Product Type * Document: Paper document genera…" at bounding box center [784, 384] width 1568 height 768
type input "700"
click at [1057, 591] on button "Save & Close" at bounding box center [1058, 588] width 100 height 26
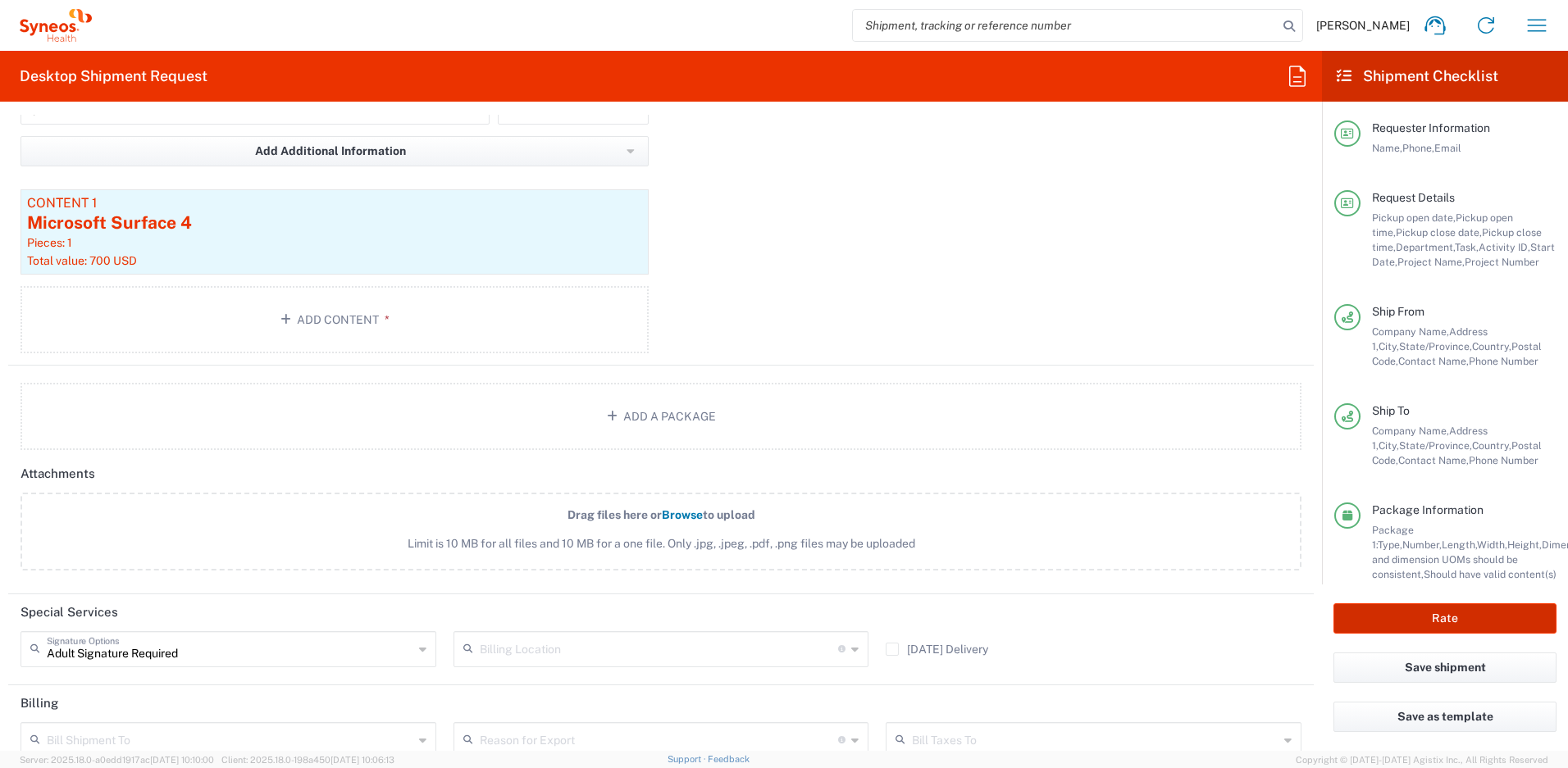
click at [1387, 614] on button "Rate" at bounding box center [1444, 619] width 223 height 31
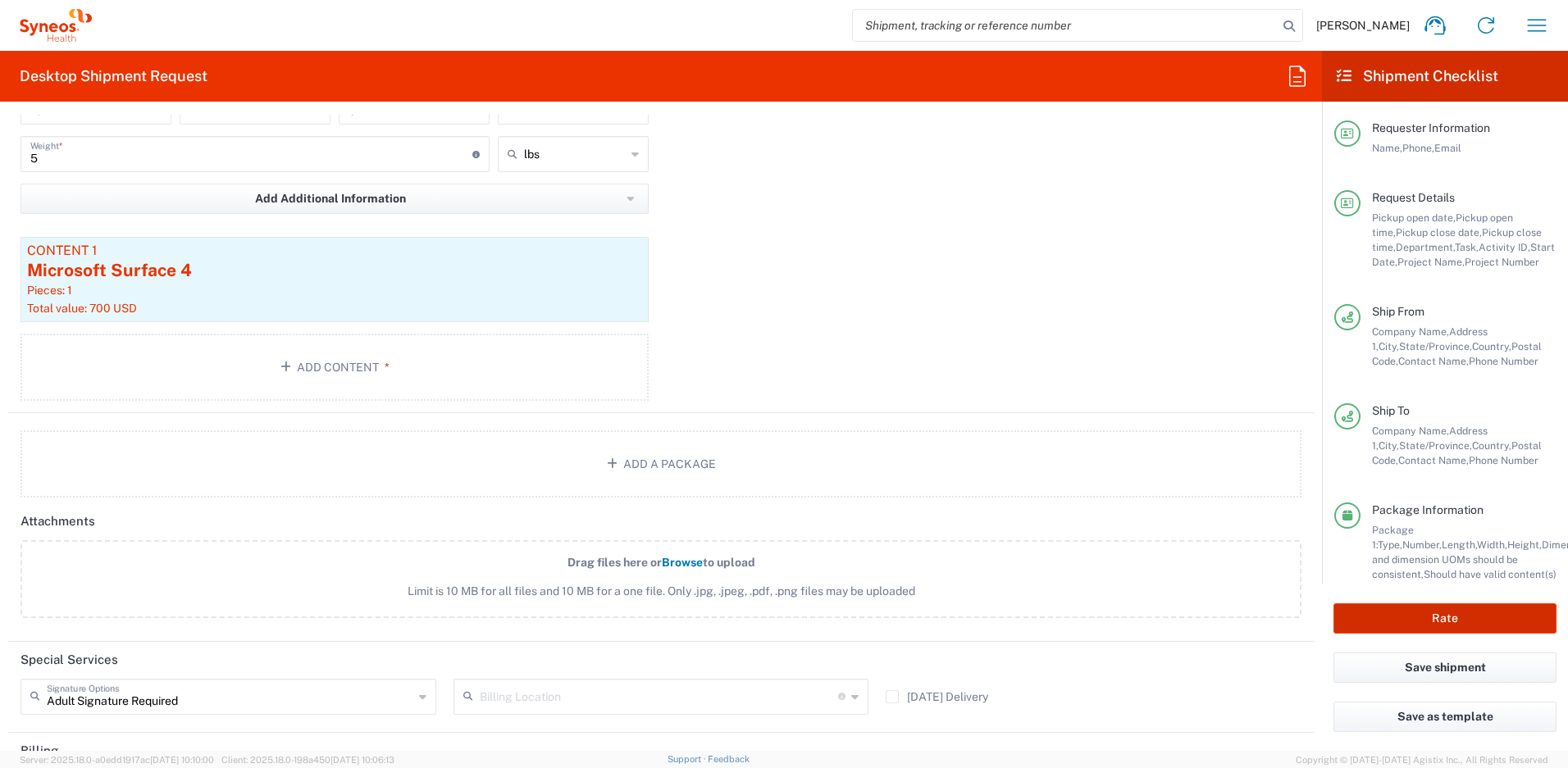
scroll to position [1810, 0]
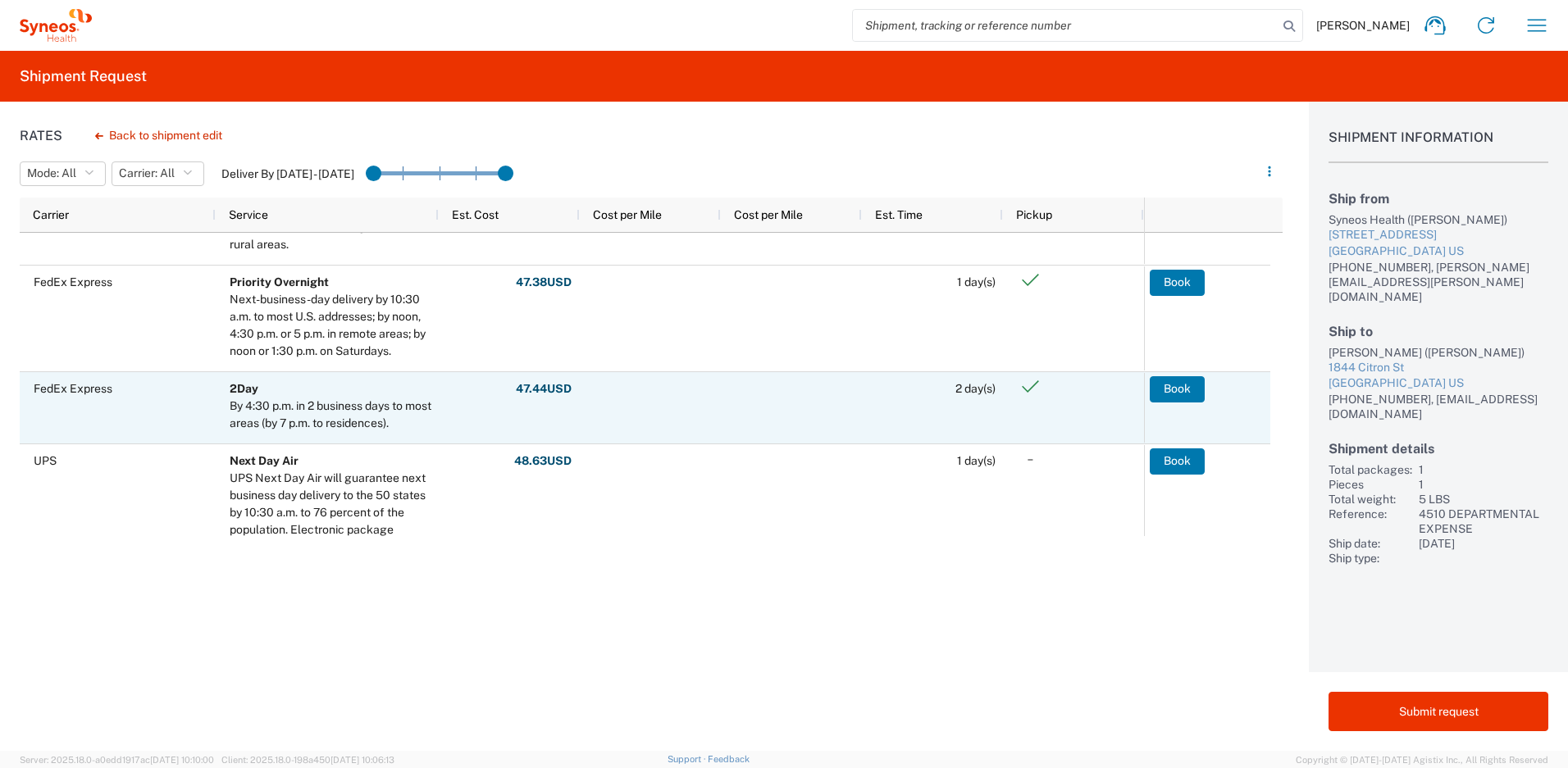
scroll to position [497, 0]
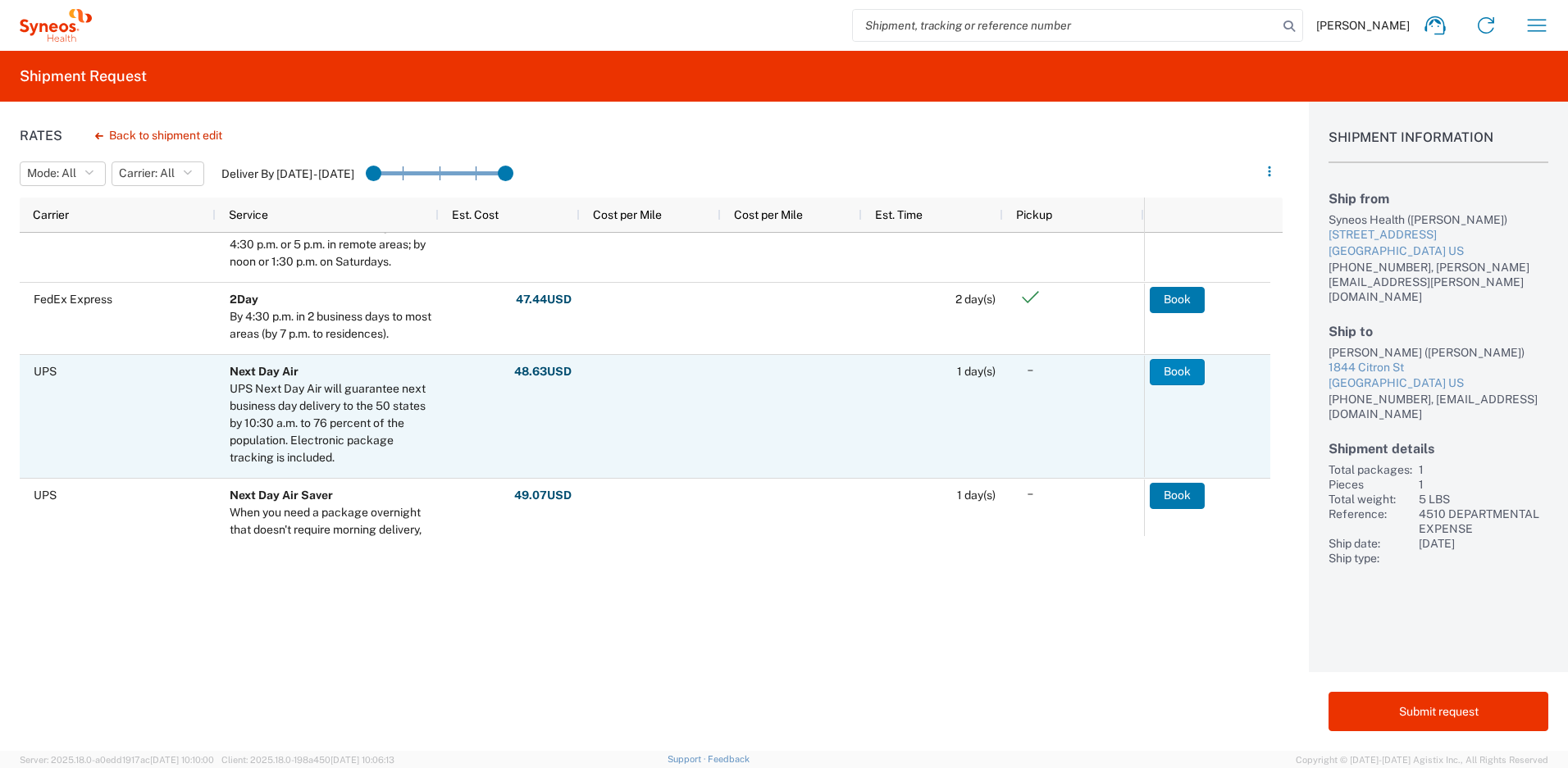
click at [1177, 368] on button "Book" at bounding box center [1177, 372] width 55 height 26
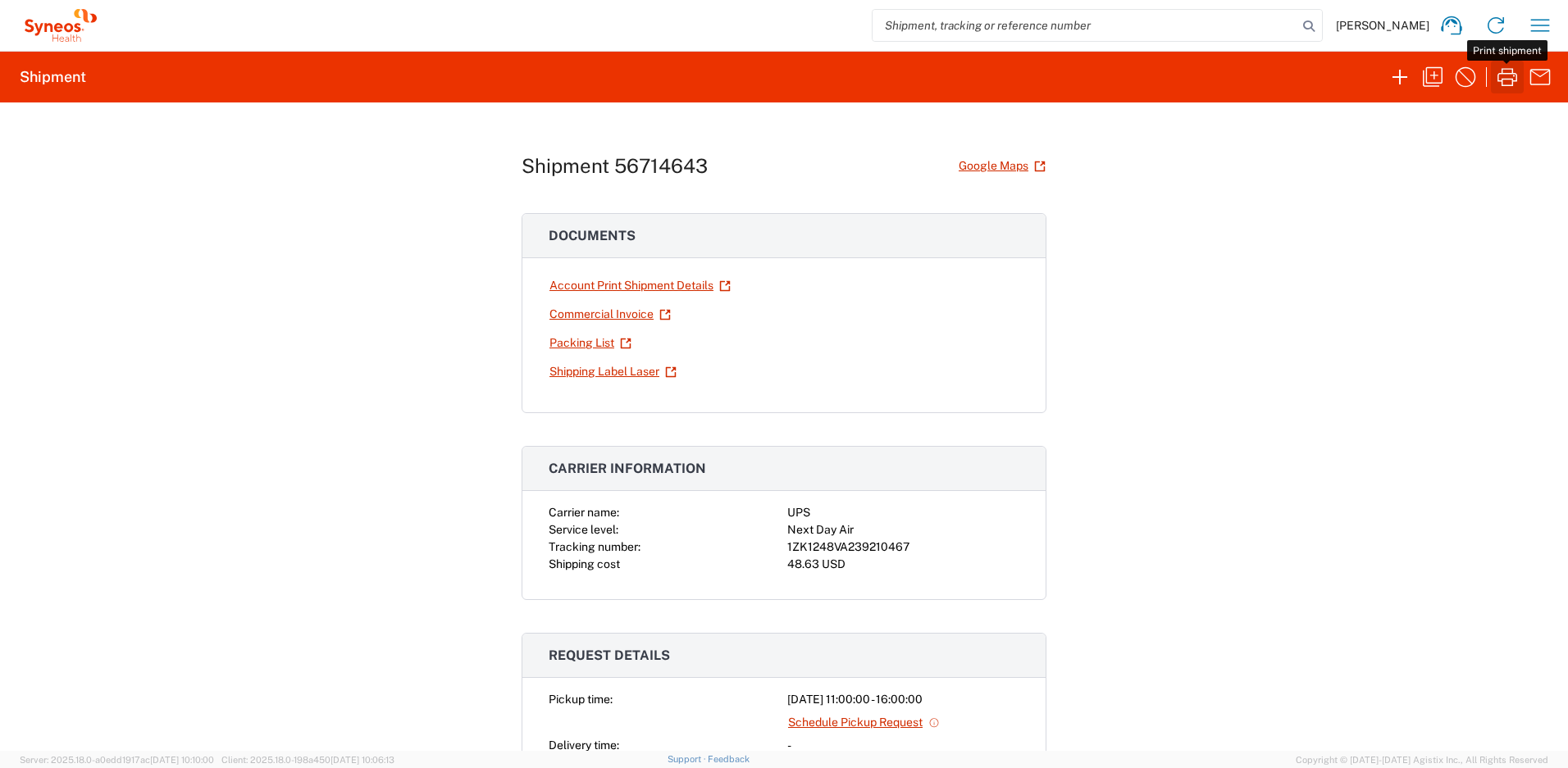
click at [1510, 79] on icon "button" at bounding box center [1508, 77] width 20 height 18
drag, startPoint x: 903, startPoint y: 545, endPoint x: 780, endPoint y: 550, distance: 123.1
click at [780, 550] on div "Carrier name: UPS Service level: Next Day Air Tracking number: 1ZK1248VA2392104…" at bounding box center [784, 539] width 470 height 69
copy div "1ZK1248VA239210467"
